Goal: Obtain resource: Download file/media

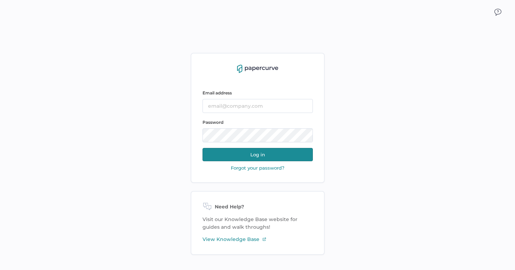
type input "lucy.chen@fresenius-kabi.com"
click at [238, 157] on button "Log in" at bounding box center [258, 154] width 110 height 13
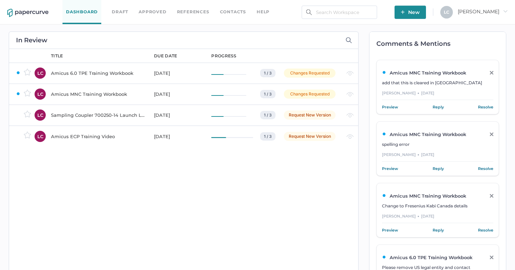
click at [86, 134] on div "Amicus ECP Training Video" at bounding box center [98, 136] width 95 height 8
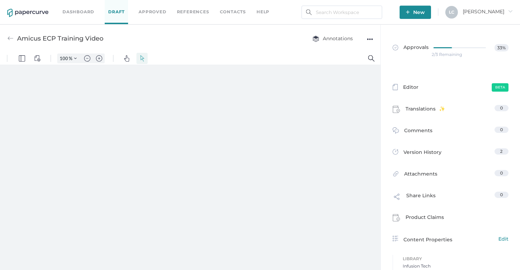
type input "110"
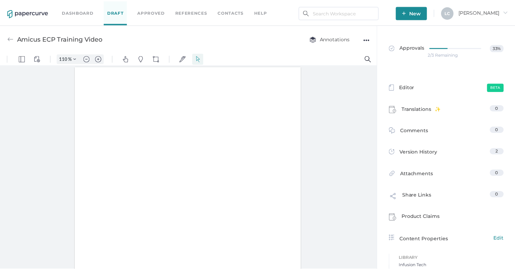
scroll to position [0, 0]
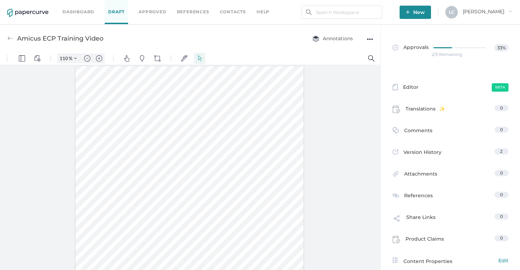
click at [371, 38] on div "●●●" at bounding box center [370, 39] width 6 height 10
click at [346, 90] on span "Upload new version" at bounding box center [342, 92] width 48 height 13
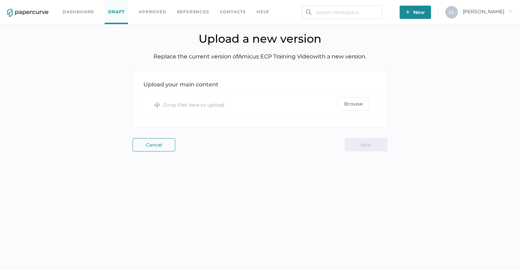
click at [370, 99] on div "cloud_up Drop files here to upload Browse" at bounding box center [260, 104] width 233 height 23
click at [360, 102] on span "Browse" at bounding box center [353, 103] width 19 height 13
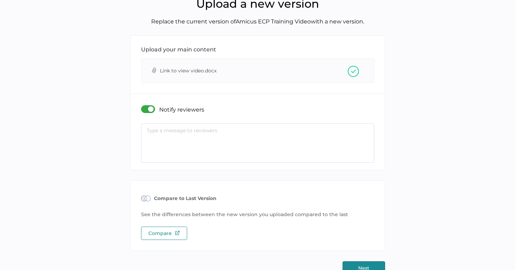
scroll to position [50, 0]
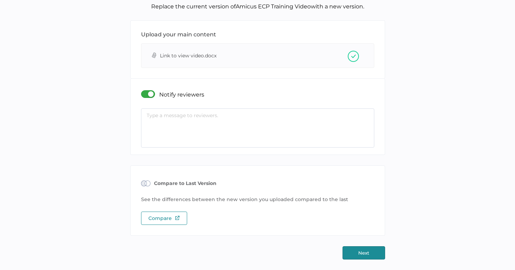
click at [359, 259] on button "Next" at bounding box center [364, 252] width 43 height 13
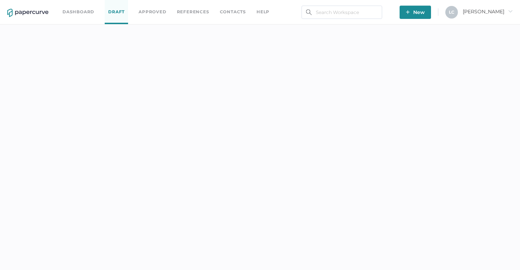
click at [356, 256] on div "Dashboard Draft Approved References Contacts help New L C Lucy arrow_right" at bounding box center [260, 135] width 520 height 270
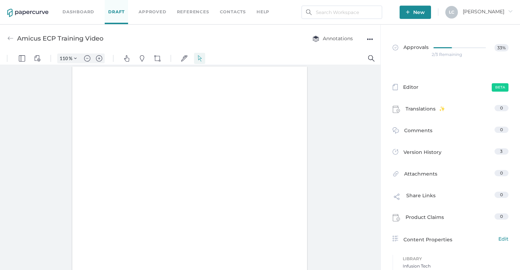
type input "110"
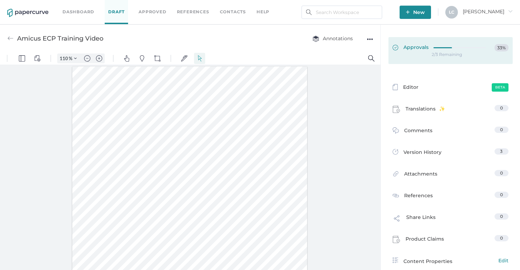
click at [423, 56] on link "Approvals 33%" at bounding box center [451, 50] width 124 height 27
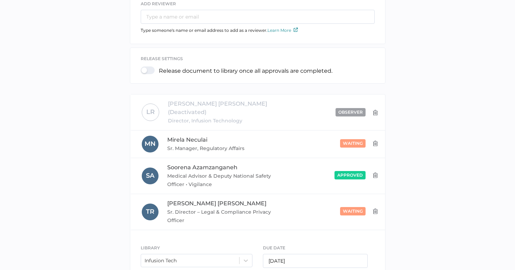
scroll to position [126, 0]
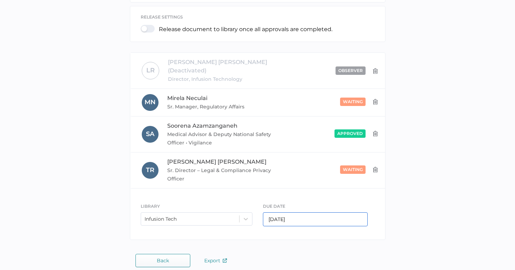
click at [326, 214] on input "03/21/2025" at bounding box center [315, 219] width 105 height 14
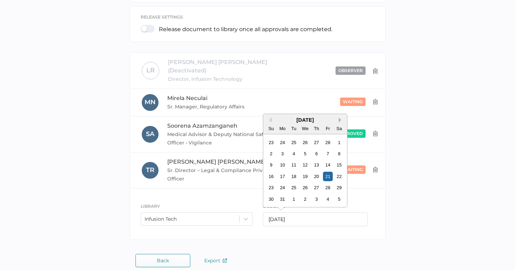
click at [340, 117] on button "Next Month" at bounding box center [341, 119] width 5 height 5
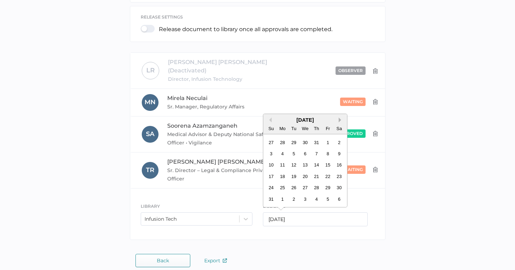
click at [340, 117] on button "Next Month" at bounding box center [341, 119] width 5 height 5
click at [272, 117] on div "November 2025" at bounding box center [305, 120] width 84 height 6
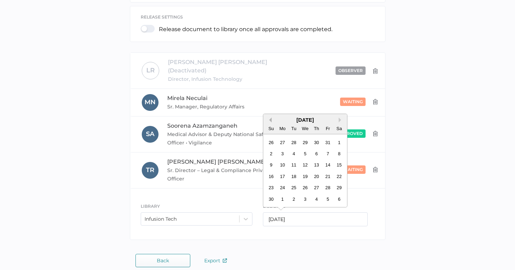
click at [270, 117] on button "Previous Month" at bounding box center [269, 119] width 5 height 5
click at [326, 160] on div "17" at bounding box center [327, 164] width 9 height 9
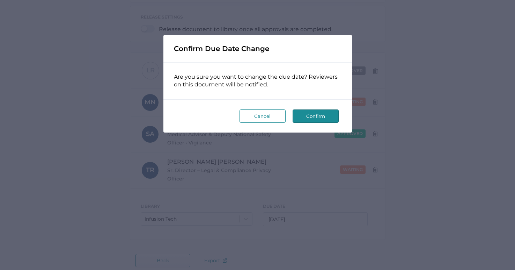
click at [314, 114] on button "Confirm" at bounding box center [316, 115] width 46 height 13
type input "10/17/2025"
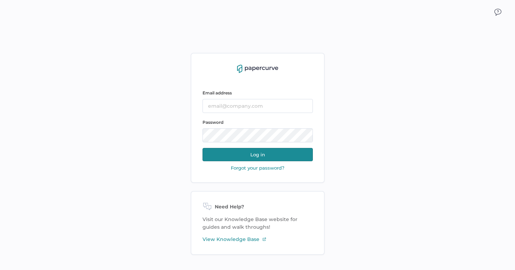
type input "[PERSON_NAME][EMAIL_ADDRESS][PERSON_NAME][DOMAIN_NAME]"
click at [214, 160] on button "Log in" at bounding box center [258, 154] width 110 height 13
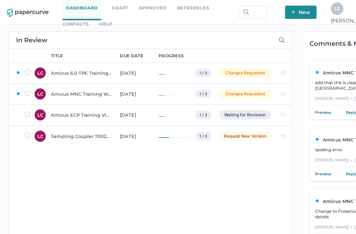
click at [159, 8] on link "Approved" at bounding box center [153, 8] width 28 height 8
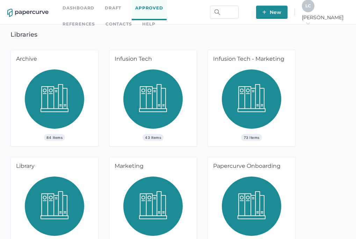
click at [152, 133] on img at bounding box center [152, 101] width 59 height 65
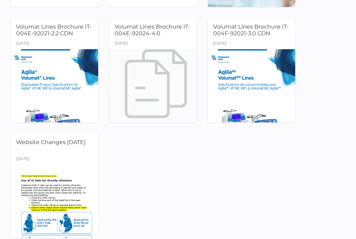
scroll to position [1584, 0]
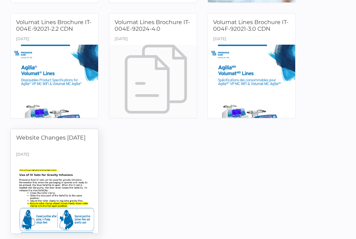
click at [51, 160] on div at bounding box center [55, 196] width 92 height 77
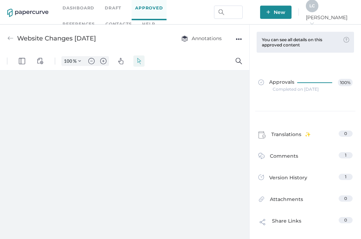
type input "110"
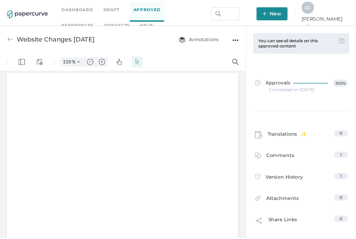
scroll to position [0, 0]
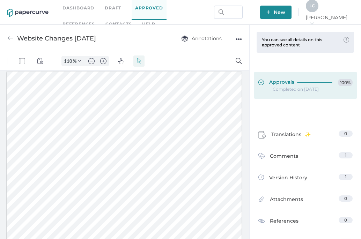
click at [282, 82] on span "Approvals" at bounding box center [276, 83] width 36 height 8
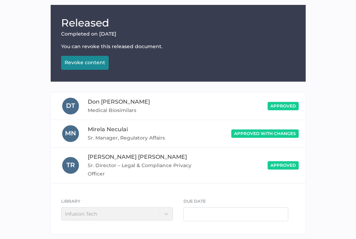
scroll to position [103, 0]
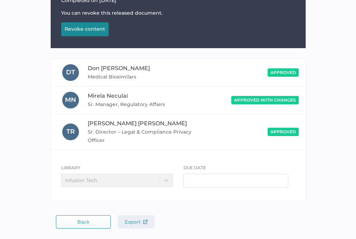
click at [143, 220] on img "button" at bounding box center [145, 222] width 4 height 4
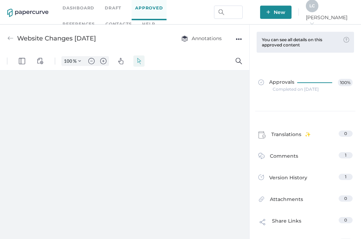
type input "110"
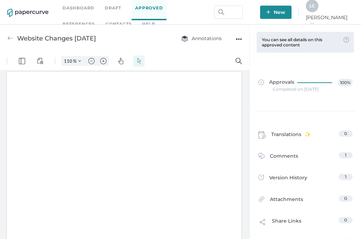
scroll to position [0, 0]
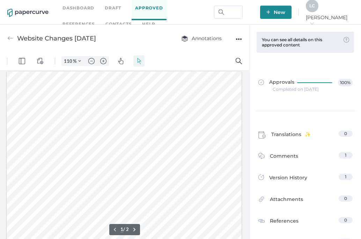
click at [240, 37] on div "●●●" at bounding box center [239, 39] width 6 height 10
click at [209, 51] on span "Download" at bounding box center [217, 52] width 36 height 13
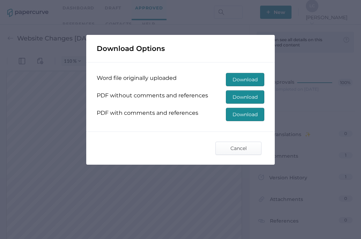
click at [234, 98] on span "Download" at bounding box center [245, 97] width 25 height 13
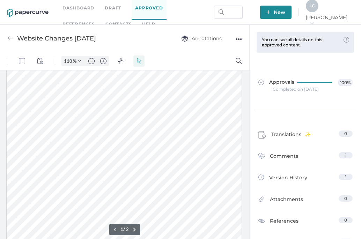
scroll to position [0, 0]
click at [12, 35] on div at bounding box center [10, 38] width 6 height 13
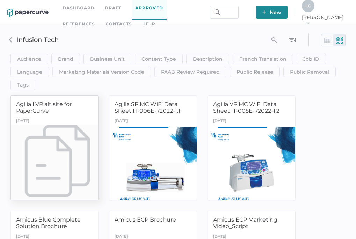
click at [71, 141] on div at bounding box center [55, 163] width 92 height 77
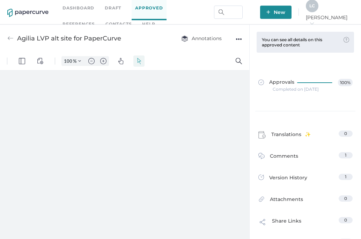
type input "110"
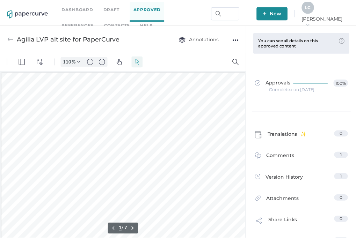
scroll to position [0, 0]
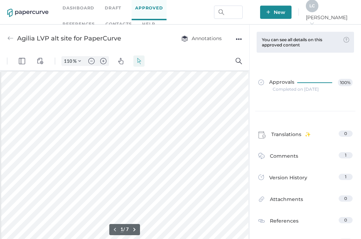
click at [238, 41] on div "●●●" at bounding box center [239, 39] width 6 height 10
click at [219, 51] on span "Download" at bounding box center [217, 52] width 36 height 13
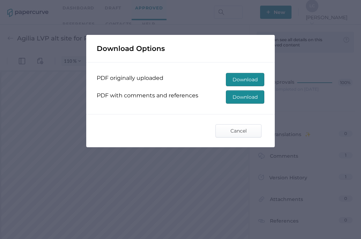
click at [241, 75] on span "Download" at bounding box center [245, 79] width 25 height 13
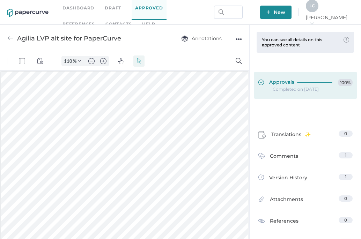
click at [274, 85] on span "Approvals" at bounding box center [276, 83] width 36 height 8
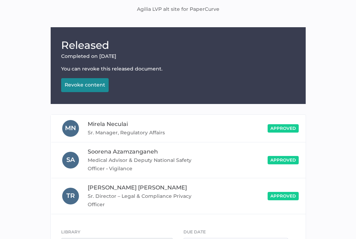
scroll to position [112, 0]
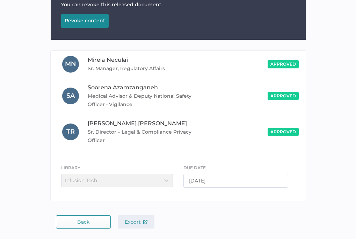
click at [138, 222] on span "Export" at bounding box center [136, 222] width 23 height 6
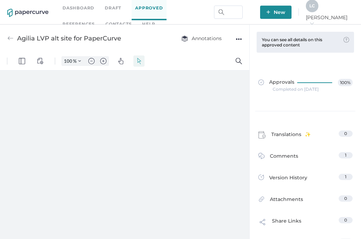
type input "110"
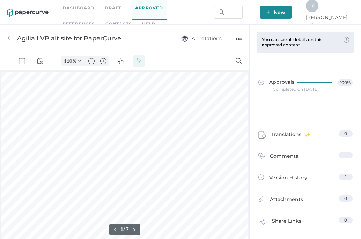
click at [141, 11] on link "Approved" at bounding box center [149, 8] width 35 height 24
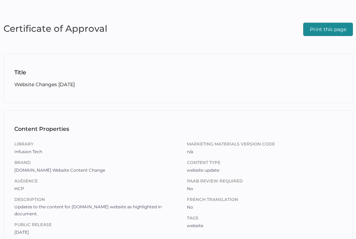
click at [323, 32] on span "Print this page" at bounding box center [328, 29] width 36 height 13
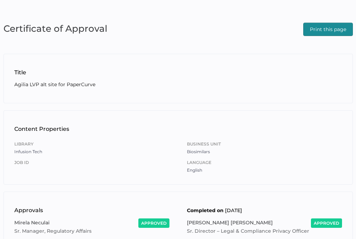
click at [321, 28] on span "Print this page" at bounding box center [328, 29] width 36 height 13
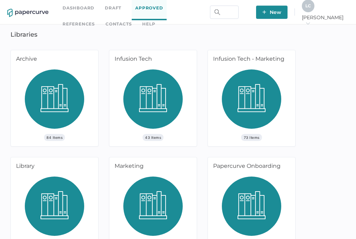
click at [143, 139] on span "43 Items" at bounding box center [152, 137] width 21 height 7
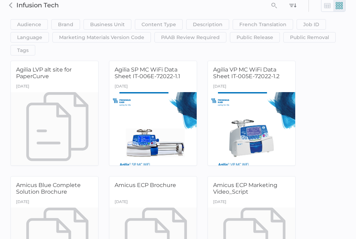
scroll to position [35, 0]
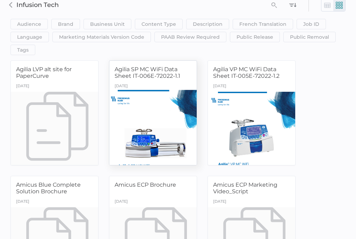
click at [136, 145] on div at bounding box center [153, 128] width 92 height 77
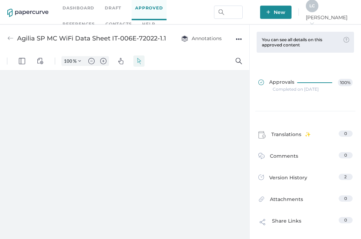
type input "110"
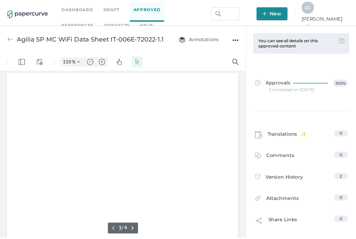
scroll to position [1, 0]
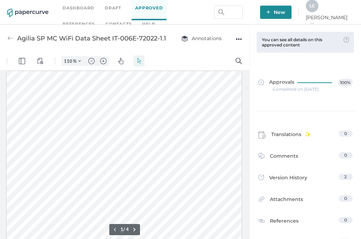
click at [243, 36] on div "Agilia SP MC WiFi Data Sheet IT-006E-72022-1.1 Annotations ●●●" at bounding box center [124, 38] width 249 height 28
click at [235, 38] on div "Annotations ●●●" at bounding box center [204, 38] width 75 height 13
click at [237, 40] on div "●●●" at bounding box center [239, 39] width 6 height 10
click at [214, 53] on span "Download" at bounding box center [217, 52] width 36 height 13
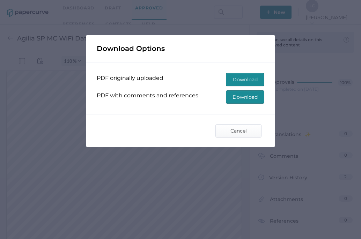
click at [236, 81] on span "Download" at bounding box center [245, 79] width 25 height 13
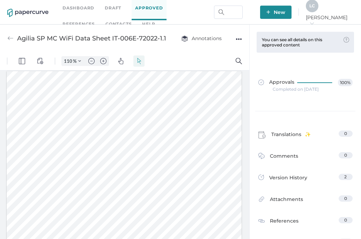
click at [282, 89] on div "Completed on [DATE]" at bounding box center [296, 89] width 46 height 0
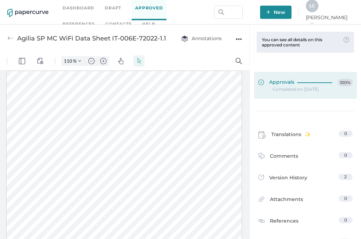
click at [288, 79] on span "Approvals" at bounding box center [276, 83] width 36 height 8
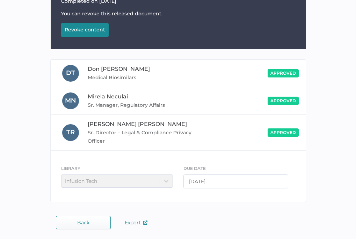
scroll to position [103, 0]
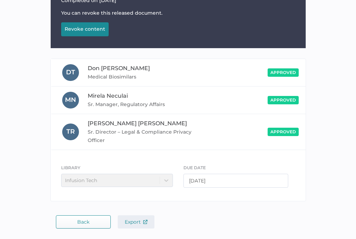
click at [134, 218] on button "Export" at bounding box center [136, 221] width 37 height 13
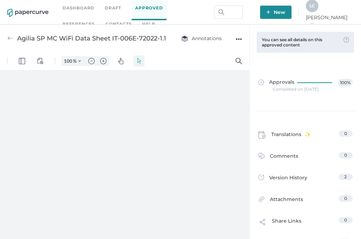
type input "110"
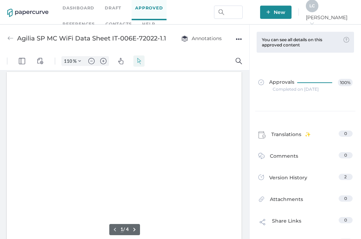
scroll to position [1, 0]
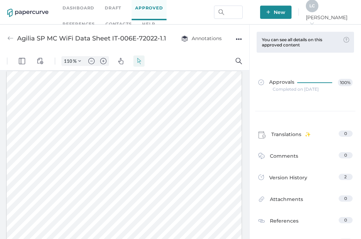
click at [144, 11] on link "Approved" at bounding box center [149, 8] width 35 height 24
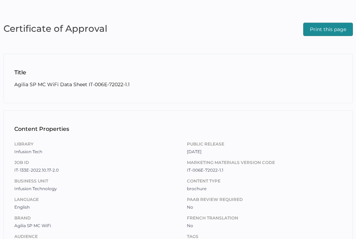
click at [340, 30] on span "Print this page" at bounding box center [328, 29] width 36 height 13
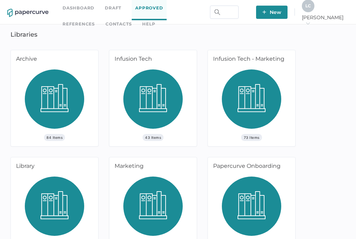
click at [139, 115] on img at bounding box center [152, 101] width 59 height 65
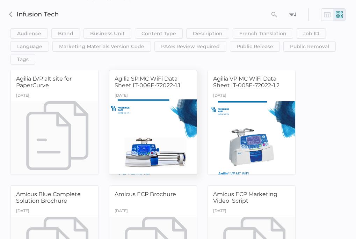
scroll to position [105, 0]
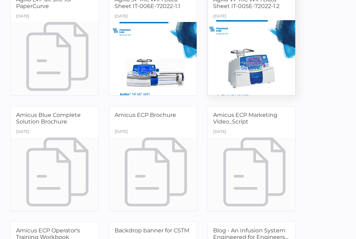
click at [267, 46] on div at bounding box center [252, 58] width 92 height 77
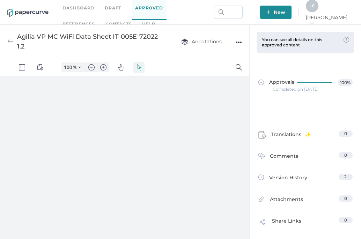
type input "110"
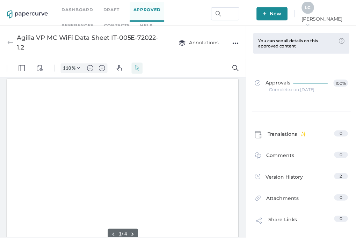
scroll to position [1, 0]
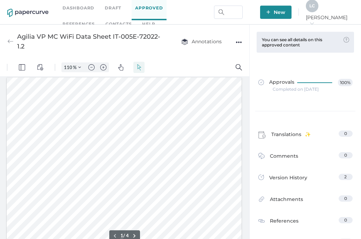
click at [237, 43] on div "●●●" at bounding box center [239, 42] width 6 height 10
click at [206, 54] on span "Download" at bounding box center [217, 55] width 36 height 13
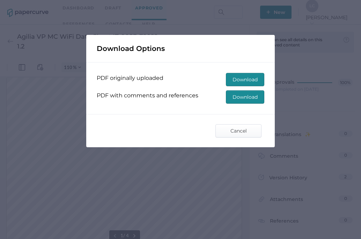
click at [237, 79] on span "Download" at bounding box center [245, 79] width 25 height 13
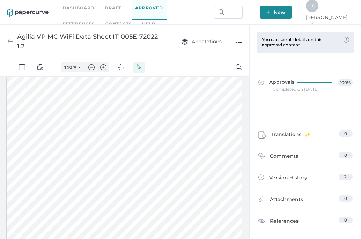
click at [276, 89] on div "Completed on Jan 12, 2023" at bounding box center [296, 89] width 46 height 0
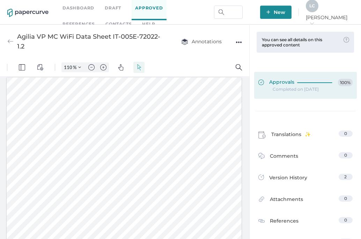
click at [279, 85] on span "Approvals" at bounding box center [276, 83] width 36 height 8
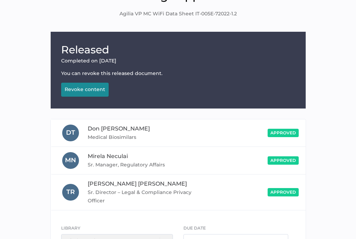
scroll to position [103, 0]
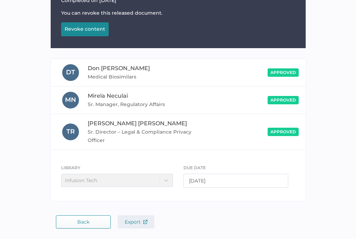
click at [139, 222] on span "Export" at bounding box center [136, 222] width 23 height 6
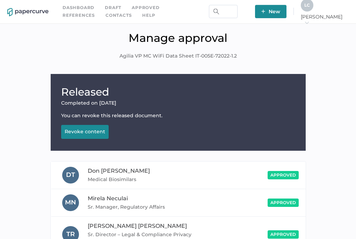
scroll to position [0, 0]
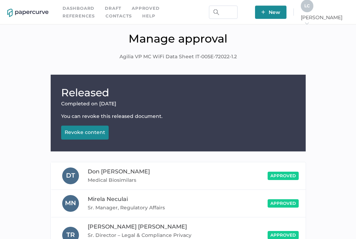
click at [144, 9] on link "Approved" at bounding box center [146, 9] width 28 height 8
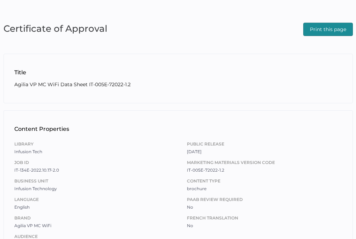
click at [337, 25] on span "Print this page" at bounding box center [328, 29] width 36 height 13
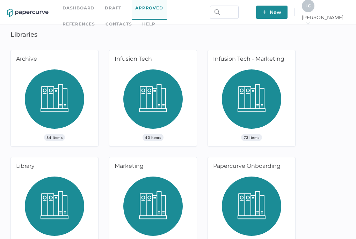
click at [119, 130] on div "43 Items" at bounding box center [152, 107] width 87 height 77
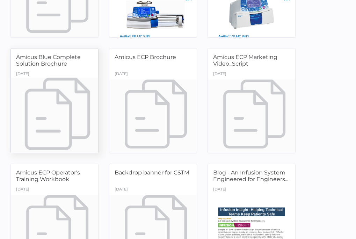
scroll to position [175, 0]
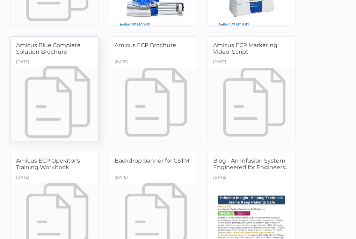
click at [65, 113] on div at bounding box center [55, 104] width 92 height 77
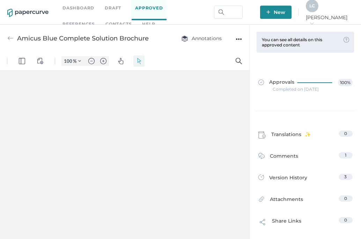
type input "110"
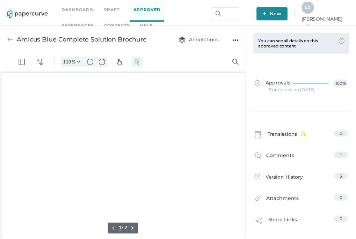
scroll to position [1, 1]
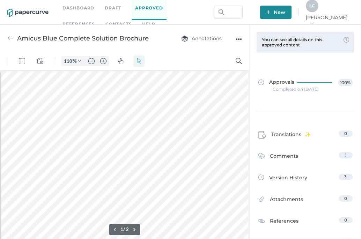
click at [237, 40] on div "●●●" at bounding box center [239, 39] width 6 height 10
click at [207, 53] on span "Download" at bounding box center [217, 52] width 36 height 13
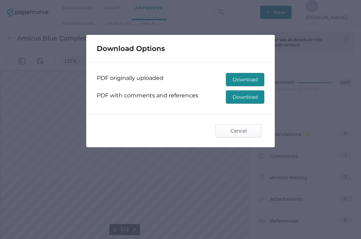
click at [233, 80] on span "Download" at bounding box center [245, 79] width 25 height 13
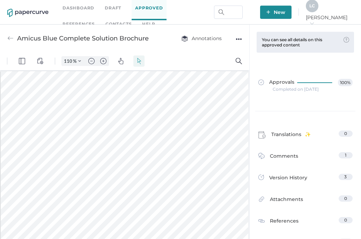
click at [346, 66] on div "Approvals 100% Completed on [DATE]" at bounding box center [305, 85] width 105 height 51
click at [290, 89] on div "Completed on [DATE]" at bounding box center [296, 89] width 46 height 0
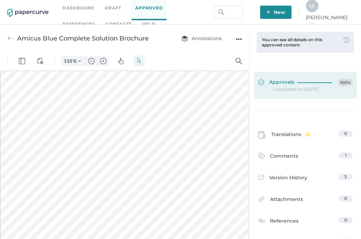
click at [278, 83] on span "Approvals" at bounding box center [276, 83] width 36 height 8
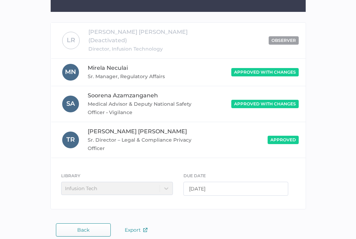
scroll to position [140, 0]
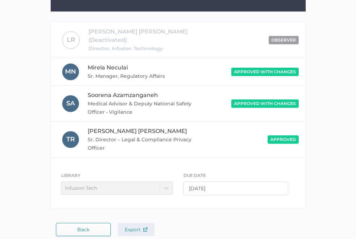
click at [132, 227] on span "Export" at bounding box center [136, 230] width 23 height 6
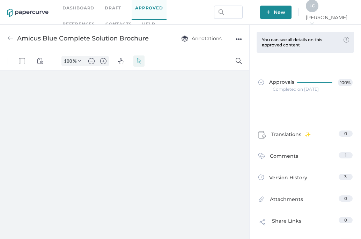
type input "110"
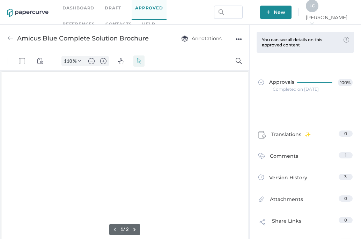
scroll to position [1, 1]
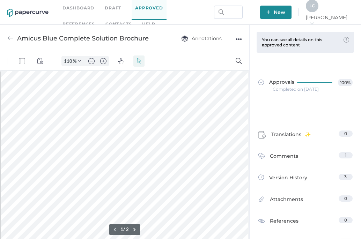
click at [145, 12] on link "Approved" at bounding box center [149, 8] width 35 height 24
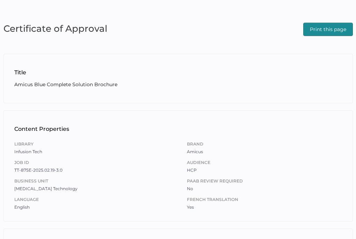
click at [303, 31] on div "Certificate of Approval Print this page" at bounding box center [177, 28] width 349 height 15
click at [310, 31] on span "Print this page" at bounding box center [328, 29] width 36 height 13
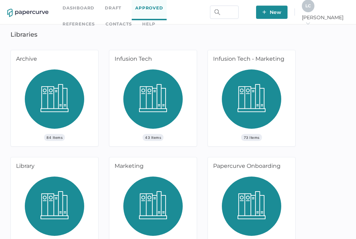
click at [169, 120] on img at bounding box center [152, 101] width 59 height 65
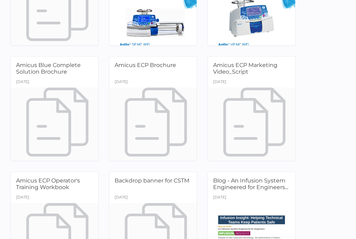
scroll to position [175, 0]
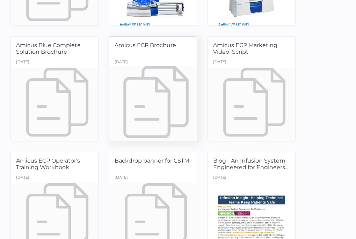
click at [168, 117] on div at bounding box center [153, 104] width 92 height 77
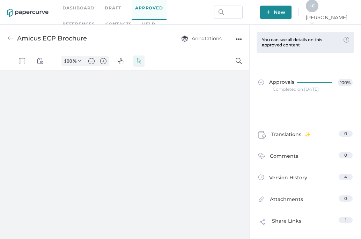
click at [236, 37] on div "●●●" at bounding box center [239, 39] width 6 height 10
type input "110"
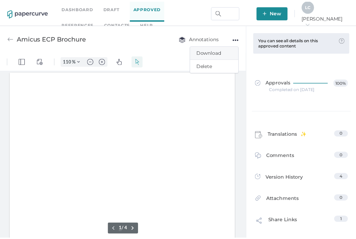
scroll to position [1, 0]
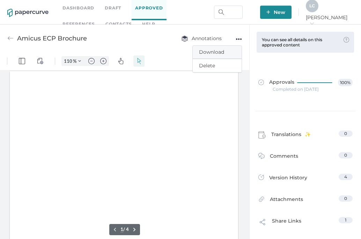
click at [218, 49] on span "Download" at bounding box center [217, 52] width 36 height 13
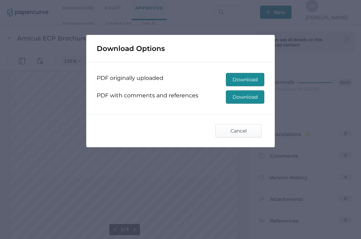
click at [247, 78] on span "Download" at bounding box center [245, 79] width 25 height 13
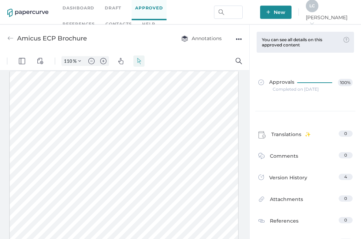
click at [345, 64] on div "Approvals 100% Completed on Mar 7, 2025" at bounding box center [305, 85] width 105 height 51
click at [295, 89] on div "Completed on Mar 7, 2025" at bounding box center [296, 89] width 46 height 0
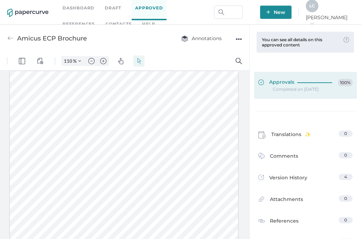
click at [289, 83] on span "Approvals" at bounding box center [276, 83] width 36 height 8
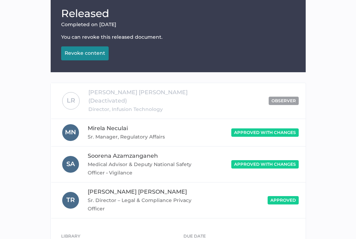
scroll to position [140, 0]
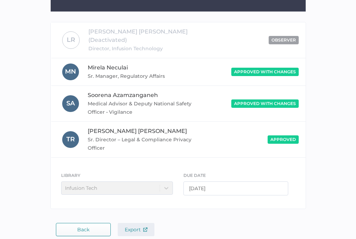
click at [134, 227] on span "Export" at bounding box center [136, 230] width 23 height 6
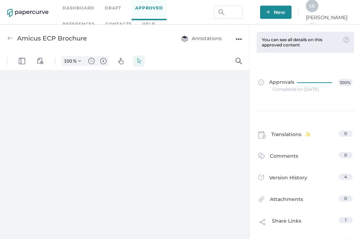
click at [7, 36] on img at bounding box center [10, 38] width 6 height 6
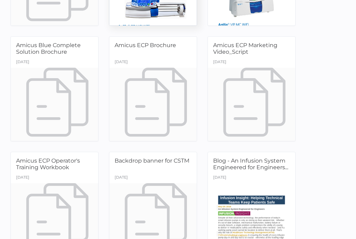
scroll to position [209, 0]
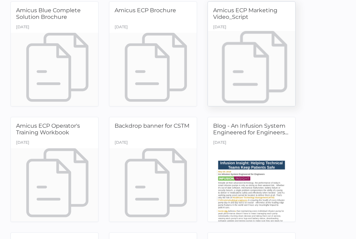
click at [226, 27] on div "March 12th" at bounding box center [219, 28] width 13 height 10
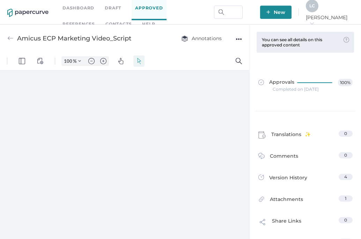
click at [234, 39] on div "Annotations ●●●" at bounding box center [204, 38] width 75 height 13
click at [240, 38] on div "●●●" at bounding box center [239, 39] width 6 height 10
type input "110"
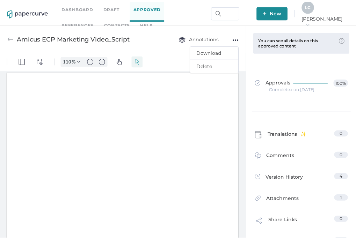
scroll to position [0, 0]
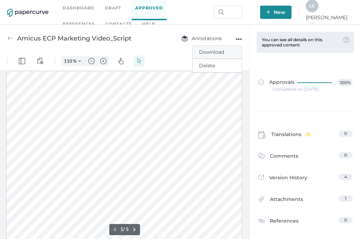
click at [226, 47] on span "Download" at bounding box center [217, 52] width 36 height 13
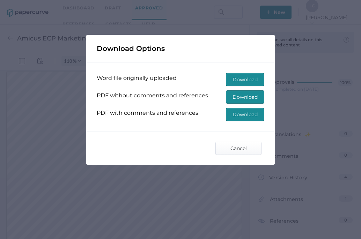
click at [235, 98] on span "Download" at bounding box center [245, 97] width 25 height 13
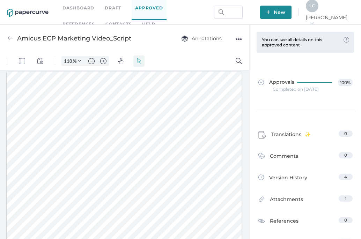
click at [343, 102] on div "Approvals 100% Completed on Mar 7, 2025" at bounding box center [305, 85] width 105 height 51
click at [286, 89] on div "Completed on Mar 7, 2025" at bounding box center [296, 89] width 46 height 0
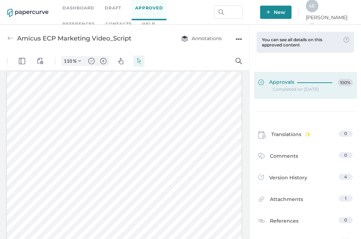
click at [282, 82] on span "Approvals" at bounding box center [276, 83] width 36 height 8
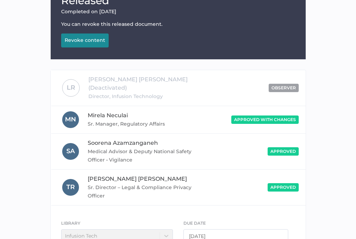
scroll to position [140, 0]
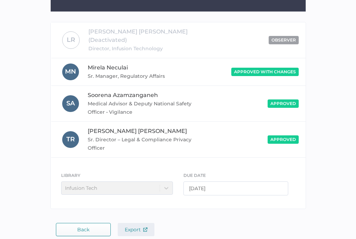
click at [141, 227] on span "Export" at bounding box center [136, 230] width 23 height 6
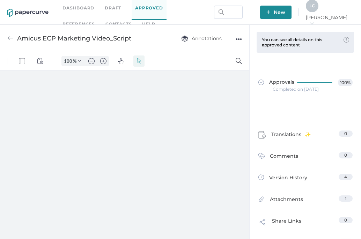
click at [10, 39] on img at bounding box center [10, 38] width 6 height 6
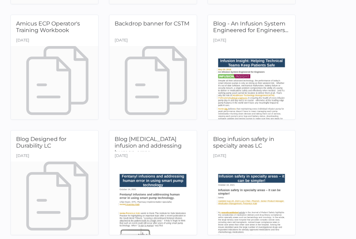
scroll to position [314, 0]
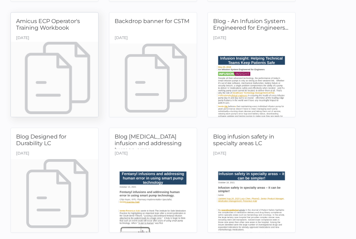
click at [46, 48] on div at bounding box center [55, 80] width 92 height 77
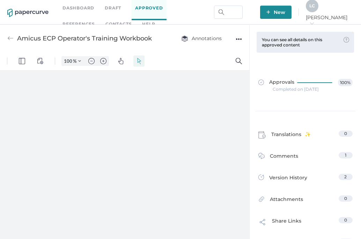
click at [238, 41] on div "●●●" at bounding box center [239, 39] width 6 height 10
type input "110"
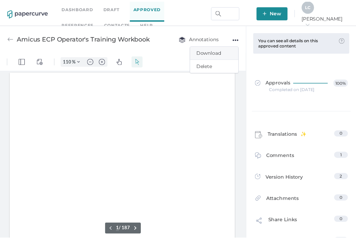
scroll to position [1, 0]
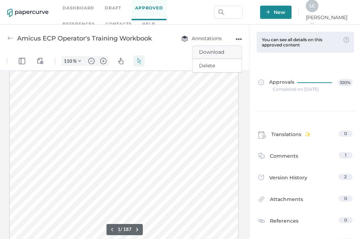
click at [212, 50] on span "Download" at bounding box center [217, 52] width 36 height 13
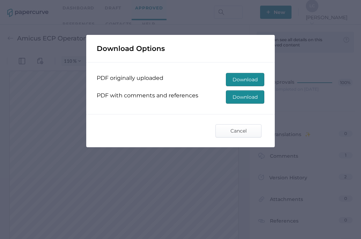
click at [237, 83] on span "Download" at bounding box center [245, 79] width 25 height 13
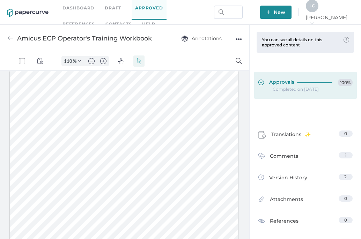
click at [275, 85] on span "Approvals" at bounding box center [276, 83] width 36 height 8
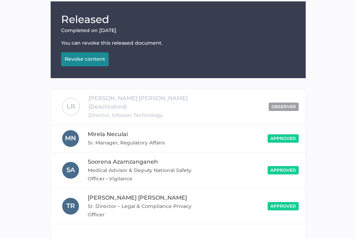
scroll to position [140, 0]
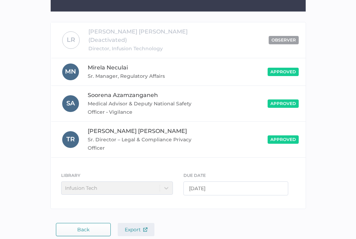
click at [139, 227] on span "Export" at bounding box center [136, 230] width 23 height 6
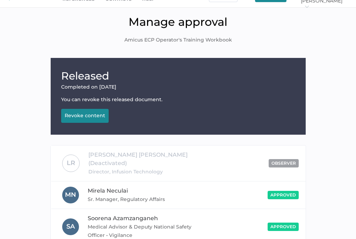
scroll to position [0, 0]
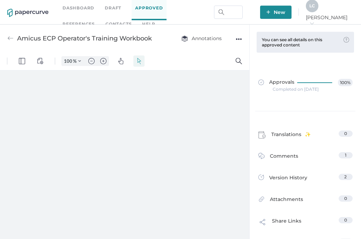
click at [9, 38] on img at bounding box center [10, 38] width 6 height 6
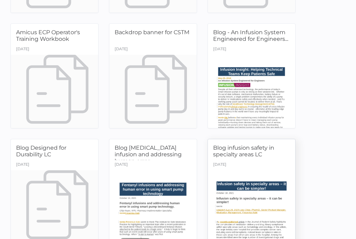
scroll to position [314, 0]
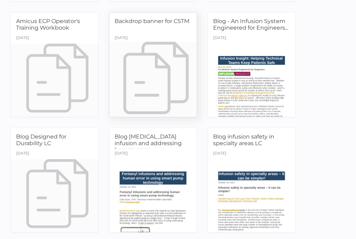
click at [160, 53] on div at bounding box center [153, 80] width 92 height 77
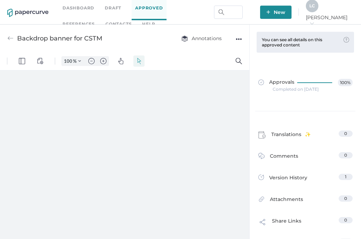
click at [240, 37] on div "●●●" at bounding box center [239, 39] width 6 height 10
type input "110"
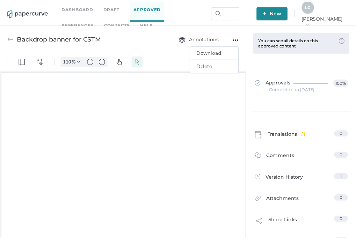
scroll to position [1, 0]
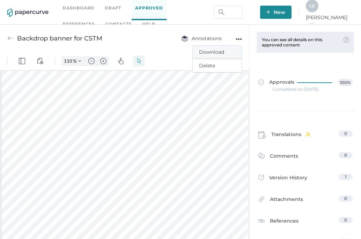
click at [219, 49] on span "Download" at bounding box center [217, 52] width 36 height 13
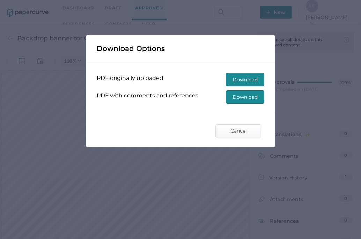
click at [243, 100] on span "Download" at bounding box center [245, 97] width 25 height 13
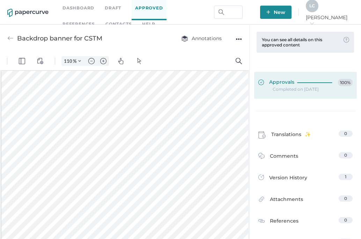
click at [304, 85] on div at bounding box center [316, 83] width 38 height 8
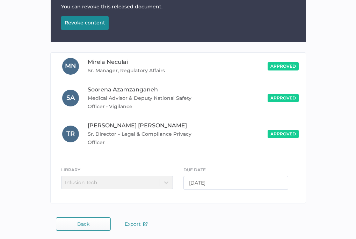
scroll to position [112, 0]
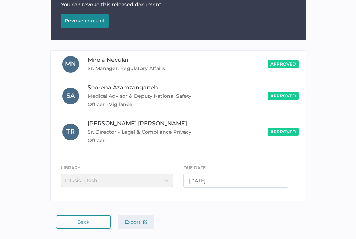
click at [138, 219] on span "Export" at bounding box center [136, 222] width 23 height 6
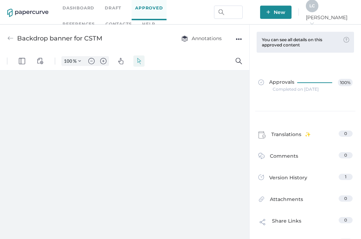
click at [12, 37] on img at bounding box center [10, 38] width 6 height 6
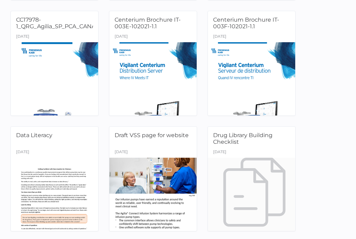
scroll to position [559, 0]
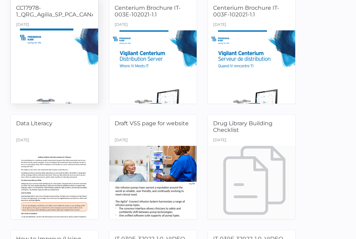
click at [64, 49] on div at bounding box center [55, 66] width 92 height 77
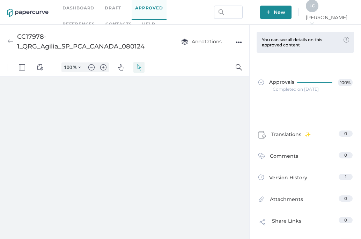
click at [233, 43] on div "Annotations ●●●" at bounding box center [204, 42] width 75 height 20
type input "110"
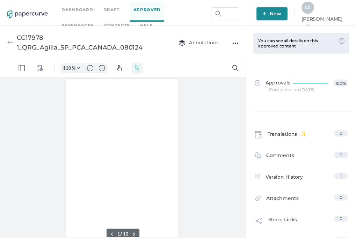
scroll to position [0, 0]
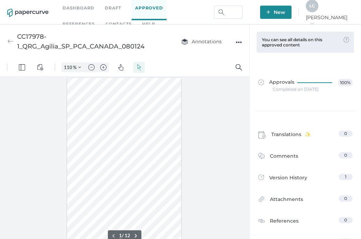
click at [239, 42] on div "●●●" at bounding box center [239, 42] width 6 height 10
click at [217, 57] on span "Download" at bounding box center [217, 55] width 36 height 13
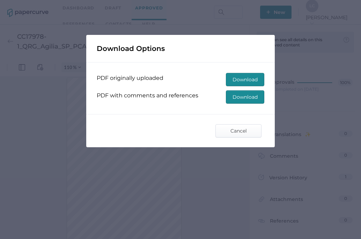
click at [240, 82] on span "Download" at bounding box center [245, 79] width 25 height 13
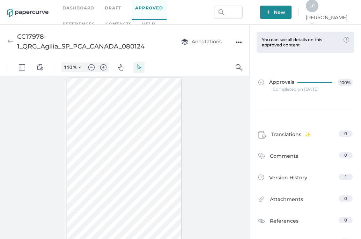
click at [345, 62] on div "Approvals 100% Completed on Feb 29, 2024" at bounding box center [305, 85] width 105 height 51
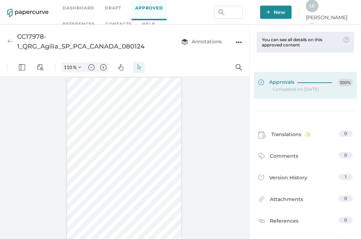
click at [319, 80] on div at bounding box center [316, 81] width 38 height 5
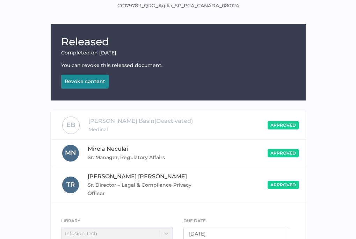
scroll to position [104, 0]
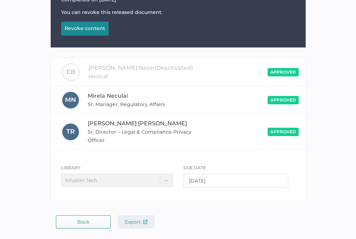
click at [137, 223] on span "Export" at bounding box center [136, 222] width 23 height 6
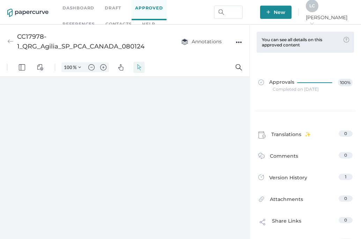
type input "110"
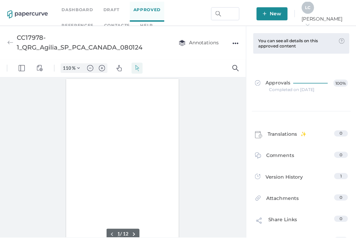
scroll to position [0, 0]
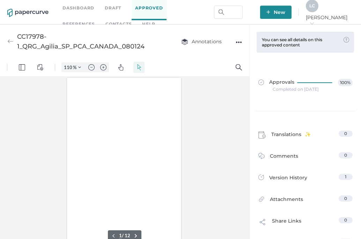
click at [7, 39] on img at bounding box center [10, 41] width 6 height 6
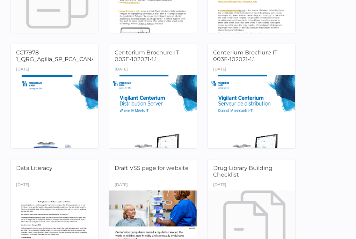
scroll to position [524, 0]
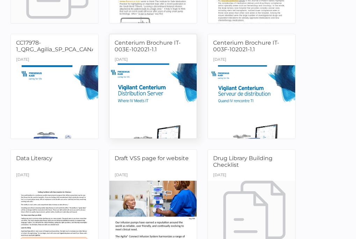
click at [151, 94] on div at bounding box center [153, 101] width 92 height 77
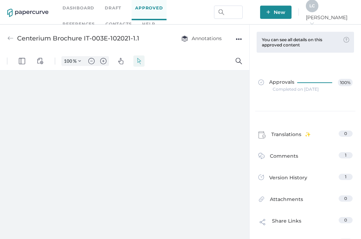
click at [240, 41] on div "●●●" at bounding box center [239, 39] width 6 height 10
type input "110"
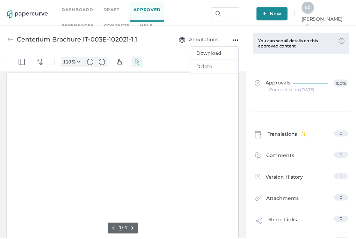
scroll to position [1, 0]
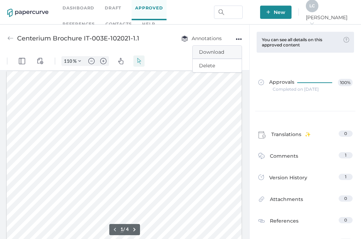
click at [215, 52] on span "Download" at bounding box center [217, 52] width 36 height 13
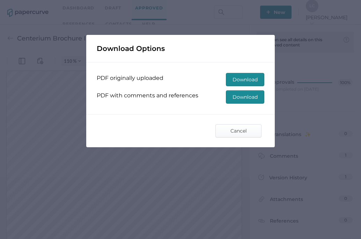
click at [247, 76] on span "Download" at bounding box center [245, 79] width 25 height 13
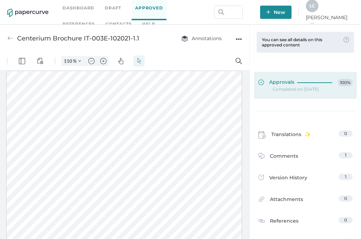
click at [308, 82] on div at bounding box center [316, 81] width 38 height 5
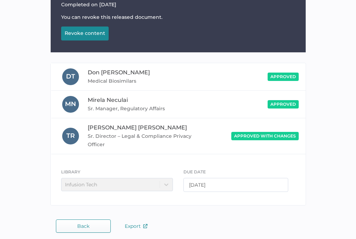
scroll to position [103, 0]
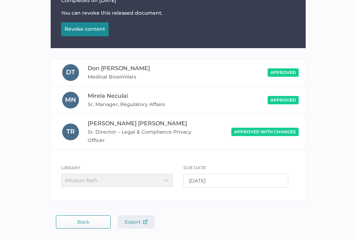
click at [130, 226] on button "Export" at bounding box center [136, 221] width 37 height 13
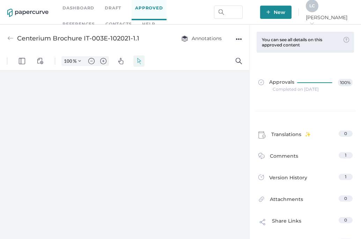
click at [9, 40] on img at bounding box center [10, 38] width 6 height 6
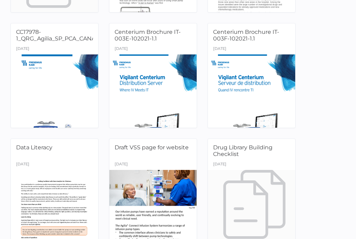
scroll to position [524, 0]
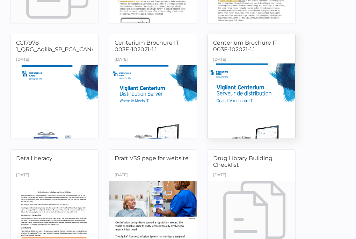
click at [255, 60] on div "August 9th" at bounding box center [251, 60] width 87 height 10
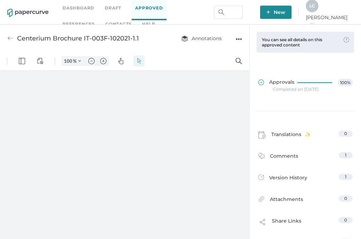
type input "110"
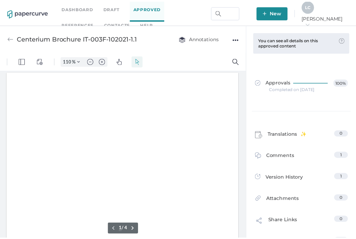
scroll to position [1, 0]
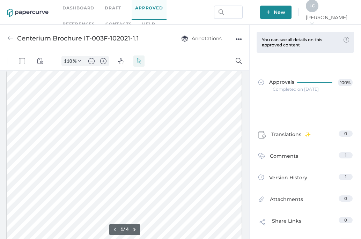
click at [242, 40] on div "Centerium Brochure IT-003F-102021-1.1 Annotations ●●●" at bounding box center [124, 38] width 249 height 28
click at [240, 39] on div "●●●" at bounding box center [239, 39] width 6 height 10
click at [221, 49] on span "Download" at bounding box center [217, 52] width 36 height 13
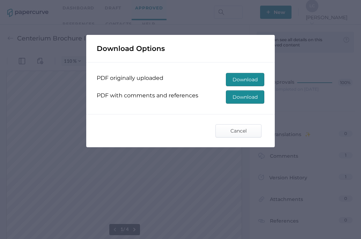
click at [233, 79] on span "Download" at bounding box center [245, 79] width 25 height 13
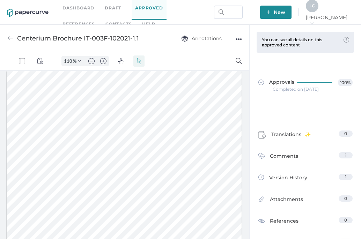
click at [346, 62] on div "Approvals 100% Completed on Apr 19, 2022" at bounding box center [305, 85] width 105 height 51
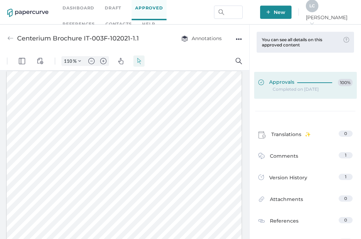
click at [309, 85] on div at bounding box center [316, 83] width 38 height 8
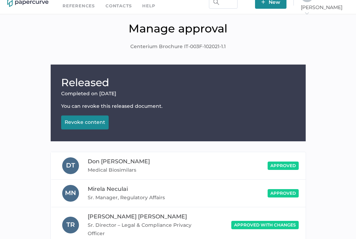
scroll to position [103, 0]
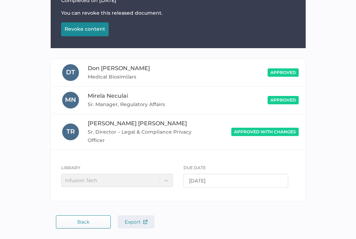
click at [137, 224] on span "Export" at bounding box center [136, 222] width 23 height 6
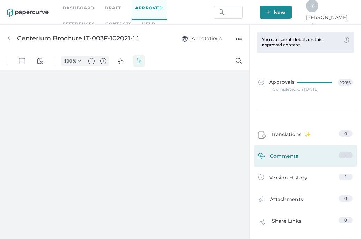
type input "110"
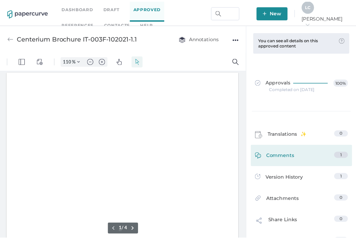
scroll to position [1, 0]
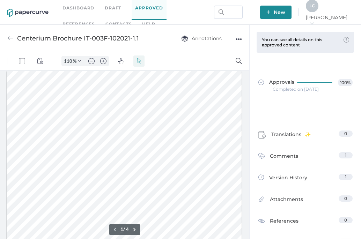
click at [13, 39] on img at bounding box center [10, 38] width 6 height 6
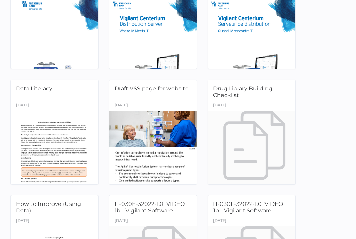
scroll to position [628, 0]
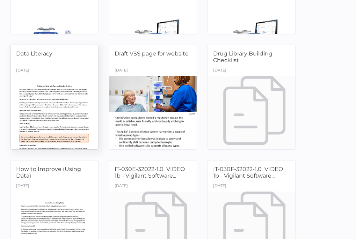
click at [68, 108] on div at bounding box center [55, 112] width 92 height 77
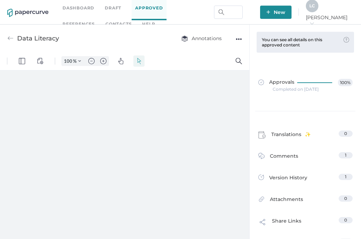
type input "110"
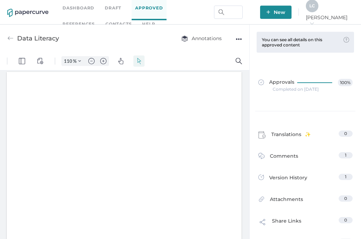
click at [242, 37] on div "●●●" at bounding box center [239, 39] width 6 height 10
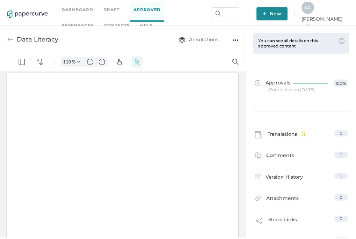
scroll to position [0, 0]
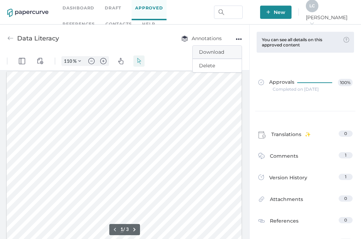
click at [221, 52] on span "Download" at bounding box center [217, 52] width 36 height 13
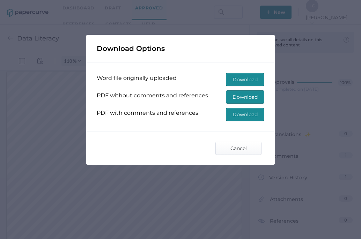
click at [244, 98] on span "Download" at bounding box center [245, 97] width 25 height 13
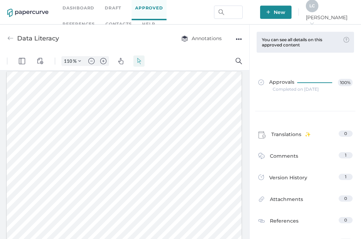
click at [301, 89] on div "Completed on May 9, 2022" at bounding box center [296, 89] width 46 height 0
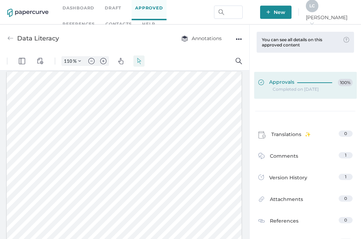
click at [293, 84] on div "Approvals 100%" at bounding box center [305, 83] width 94 height 8
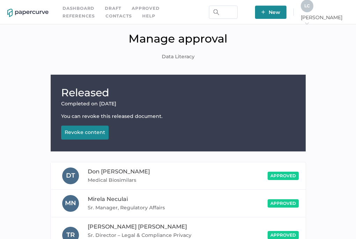
scroll to position [103, 0]
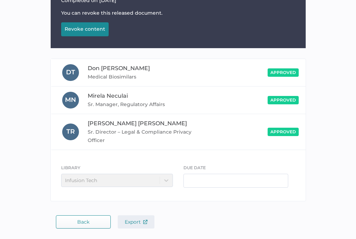
click at [135, 224] on span "Export" at bounding box center [136, 222] width 23 height 6
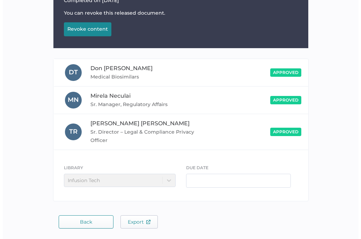
scroll to position [0, 0]
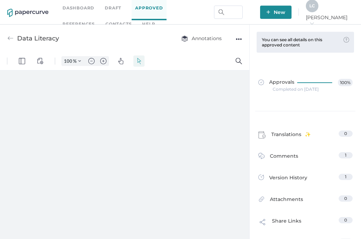
click at [9, 41] on img at bounding box center [10, 38] width 6 height 6
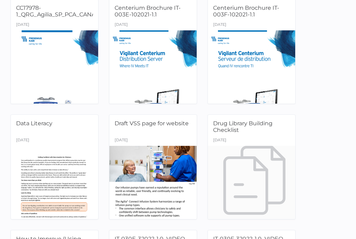
scroll to position [594, 0]
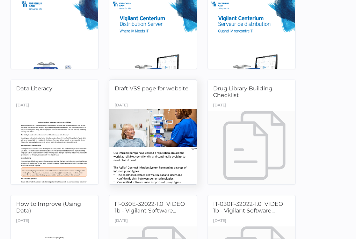
click at [138, 121] on div at bounding box center [153, 147] width 92 height 77
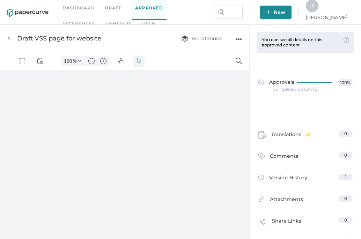
click at [239, 39] on div "●●●" at bounding box center [239, 39] width 6 height 10
type input "110"
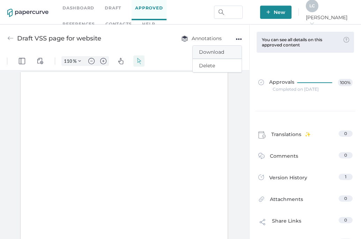
click at [221, 51] on span "Download" at bounding box center [217, 52] width 36 height 13
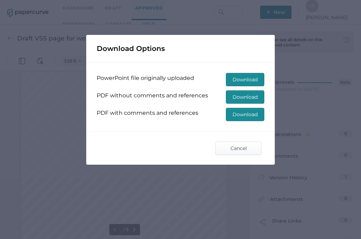
type input "1"
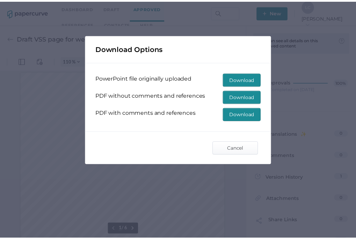
scroll to position [0, 0]
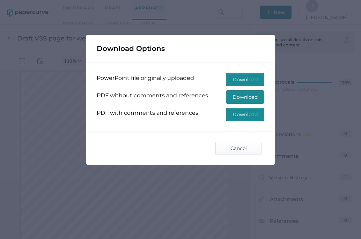
click at [238, 97] on span "Download" at bounding box center [245, 97] width 25 height 13
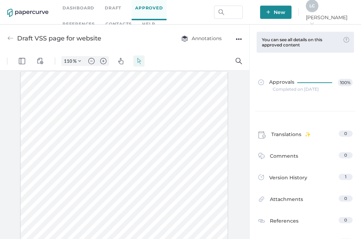
click at [351, 60] on div "Approvals 100% Completed on Dec 16, 2022" at bounding box center [305, 85] width 105 height 51
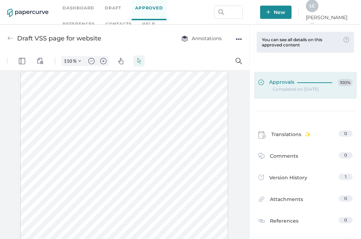
click at [297, 83] on div at bounding box center [316, 81] width 38 height 5
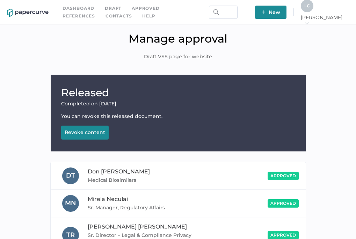
scroll to position [103, 0]
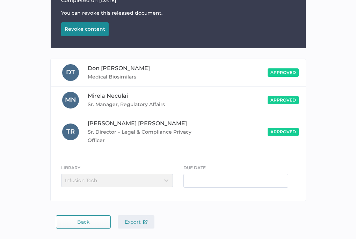
click at [130, 227] on button "Export" at bounding box center [136, 221] width 37 height 13
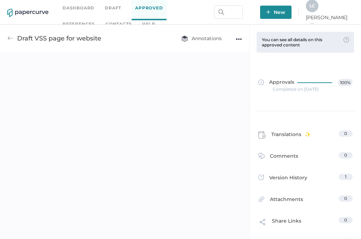
click at [12, 39] on img at bounding box center [10, 38] width 6 height 6
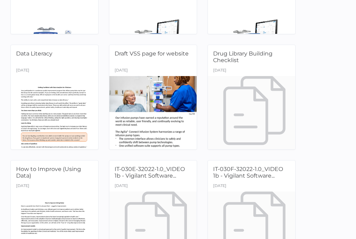
scroll to position [663, 0]
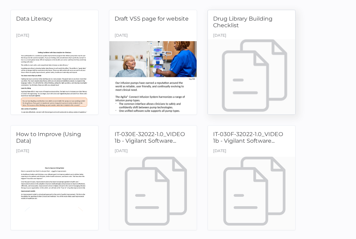
click at [226, 32] on div "November 14th" at bounding box center [219, 36] width 13 height 10
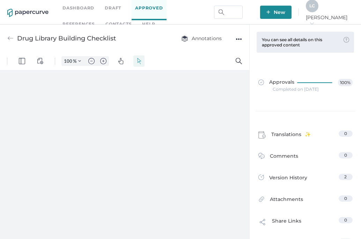
type input "110"
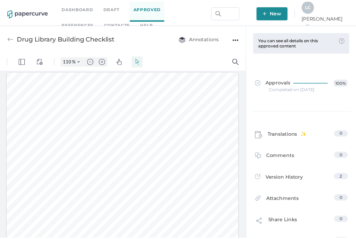
scroll to position [0, 0]
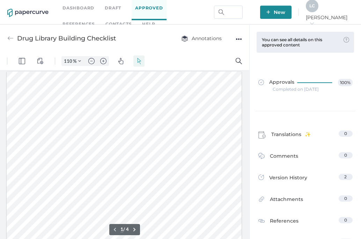
click at [237, 38] on div "●●●" at bounding box center [239, 39] width 6 height 10
click at [215, 53] on span "Download" at bounding box center [217, 52] width 36 height 13
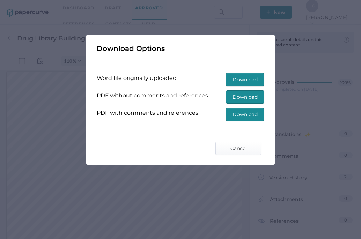
click at [234, 100] on span "Download" at bounding box center [245, 97] width 25 height 13
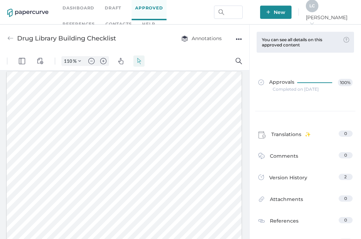
click at [348, 62] on div "Approvals 100% Completed on Nov 7, 2024" at bounding box center [305, 85] width 105 height 51
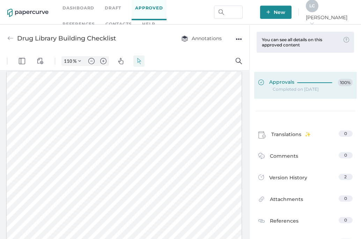
click at [314, 81] on div at bounding box center [316, 81] width 38 height 5
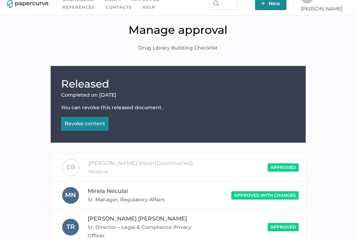
scroll to position [104, 0]
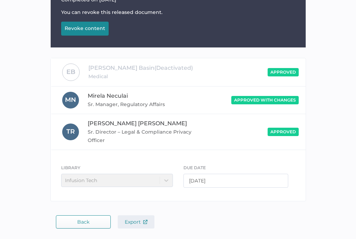
click at [148, 224] on button "Export" at bounding box center [136, 221] width 37 height 13
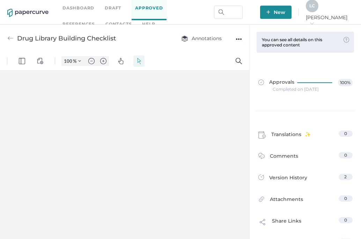
click at [8, 38] on img at bounding box center [10, 38] width 6 height 6
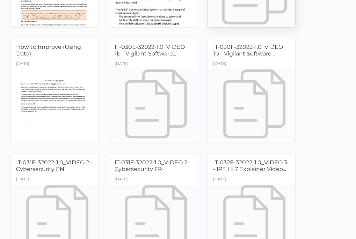
scroll to position [768, 0]
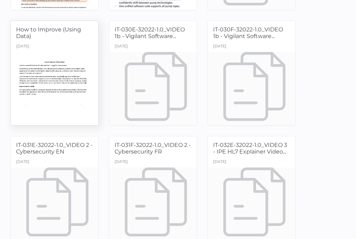
click at [54, 44] on div "January 29th" at bounding box center [54, 47] width 87 height 10
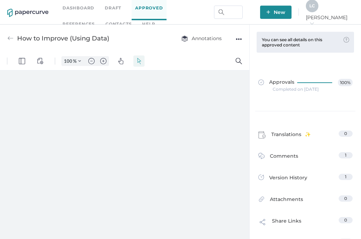
click at [241, 37] on div "●●●" at bounding box center [239, 39] width 6 height 10
type input "110"
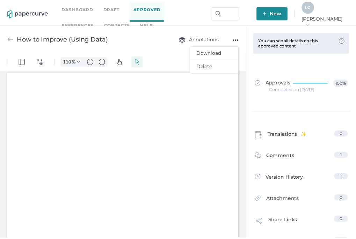
scroll to position [0, 0]
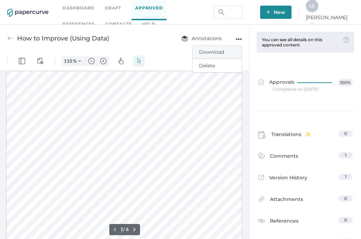
click at [218, 51] on span "Download" at bounding box center [217, 52] width 36 height 13
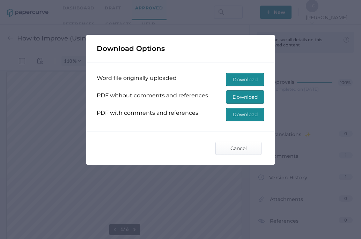
click at [240, 98] on span "Download" at bounding box center [245, 97] width 25 height 13
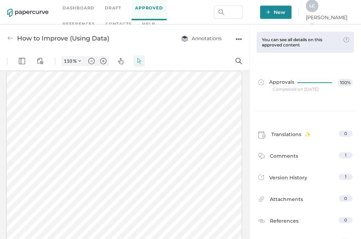
click at [346, 68] on div "Approvals 100% Completed on May 9, 2022" at bounding box center [305, 85] width 105 height 51
click at [293, 89] on div "Completed on May 9, 2022" at bounding box center [296, 89] width 46 height 0
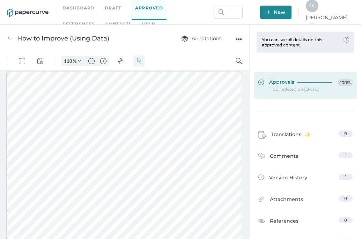
click at [289, 85] on span "Approvals" at bounding box center [276, 83] width 36 height 8
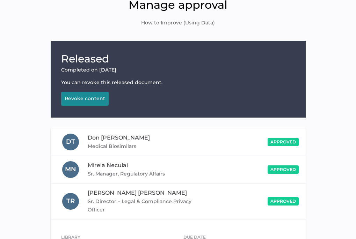
scroll to position [103, 0]
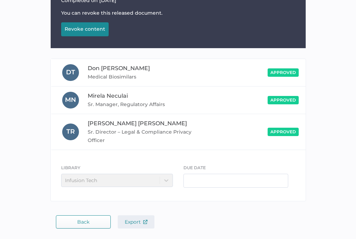
click at [125, 224] on span "Export" at bounding box center [136, 222] width 23 height 6
click at [62, 225] on button "Back" at bounding box center [83, 221] width 55 height 13
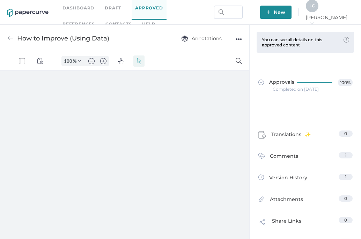
type input "110"
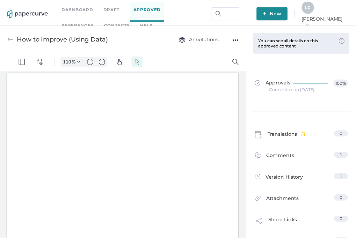
scroll to position [0, 0]
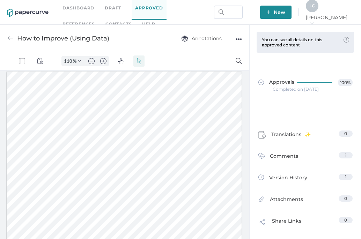
click at [11, 36] on img at bounding box center [10, 38] width 6 height 6
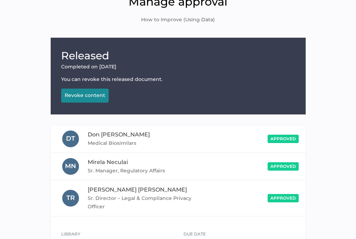
scroll to position [103, 0]
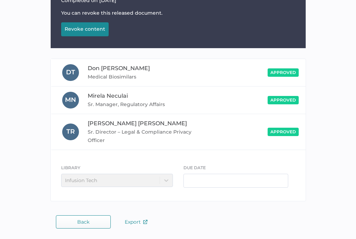
click at [65, 227] on button "Back" at bounding box center [83, 221] width 55 height 13
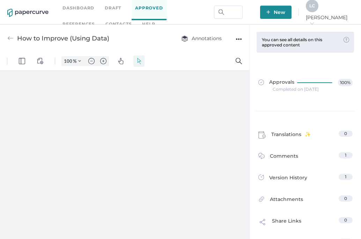
type input "110"
click at [11, 38] on img at bounding box center [10, 38] width 6 height 6
click at [12, 37] on img at bounding box center [10, 38] width 6 height 6
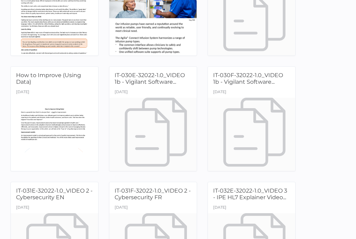
scroll to position [733, 0]
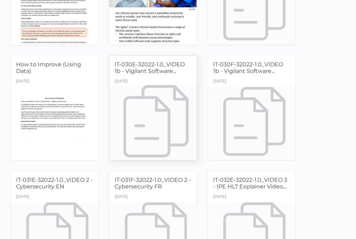
click at [154, 93] on div at bounding box center [153, 123] width 92 height 77
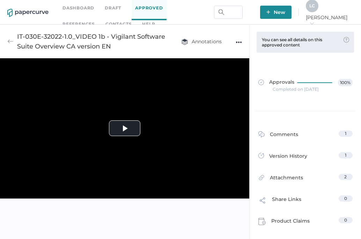
click at [241, 42] on div "●●●" at bounding box center [239, 42] width 6 height 10
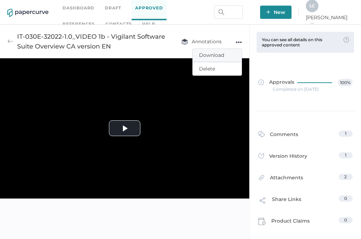
click at [223, 54] on span "Download" at bounding box center [217, 55] width 36 height 13
click at [203, 56] on span "Download" at bounding box center [217, 55] width 36 height 13
click at [202, 55] on span "Download" at bounding box center [217, 55] width 36 height 13
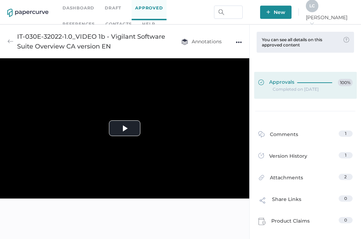
click at [288, 85] on span "Approvals" at bounding box center [276, 83] width 36 height 8
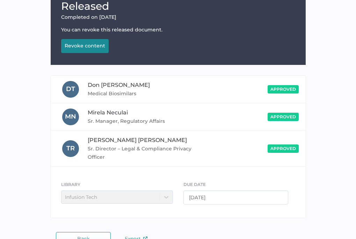
scroll to position [103, 0]
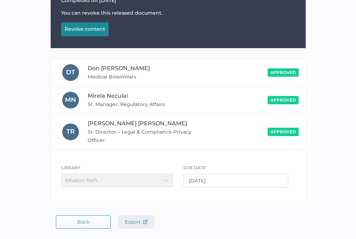
click at [134, 225] on span "Export" at bounding box center [136, 222] width 23 height 6
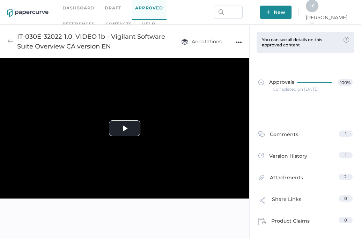
click at [11, 44] on img at bounding box center [10, 41] width 6 height 6
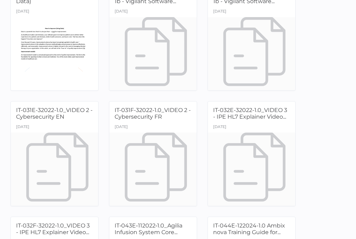
scroll to position [698, 0]
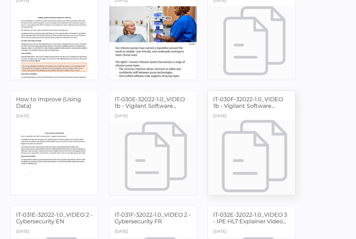
click at [252, 136] on div at bounding box center [252, 158] width 92 height 77
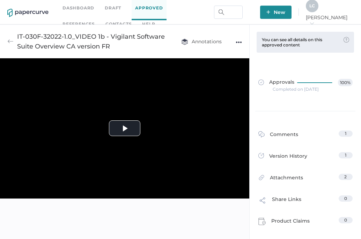
click at [236, 43] on div "●●●" at bounding box center [239, 42] width 6 height 10
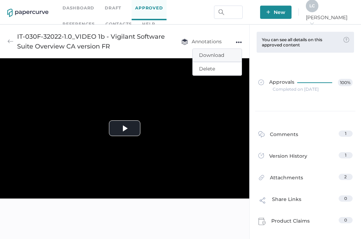
click at [228, 53] on span "Download" at bounding box center [217, 55] width 36 height 13
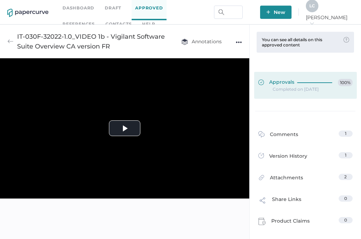
click at [286, 81] on span "Approvals" at bounding box center [276, 83] width 36 height 8
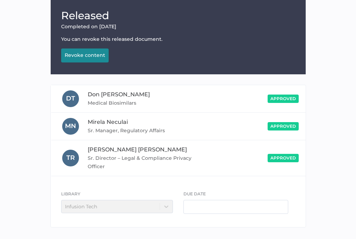
scroll to position [103, 0]
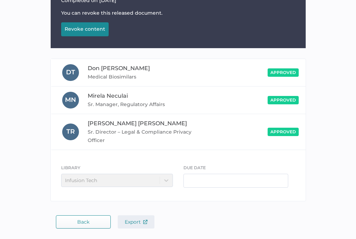
click at [130, 227] on button "Export" at bounding box center [136, 221] width 37 height 13
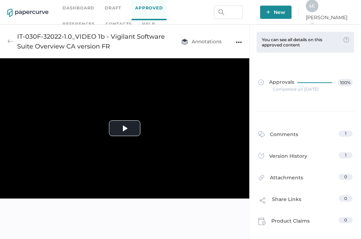
click at [12, 38] on img at bounding box center [10, 41] width 6 height 6
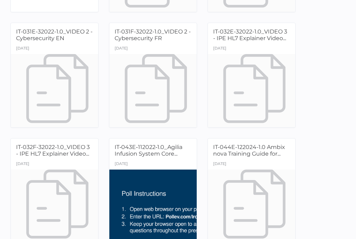
scroll to position [908, 0]
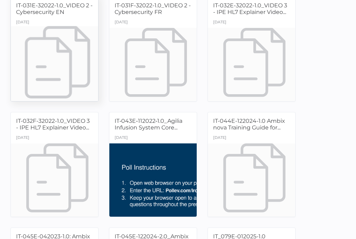
click at [70, 83] on div at bounding box center [55, 64] width 92 height 77
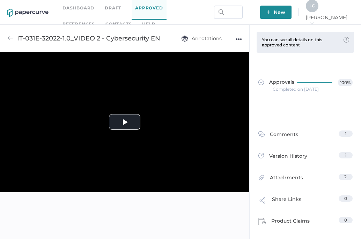
click at [239, 39] on div "●●●" at bounding box center [239, 39] width 6 height 10
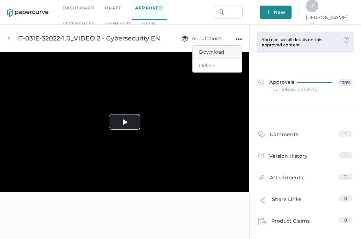
click at [208, 52] on span "Download" at bounding box center [217, 52] width 36 height 13
click at [207, 52] on span "Download" at bounding box center [217, 52] width 36 height 13
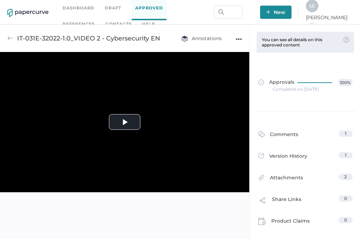
click at [352, 64] on div "Approvals 100% Completed on Apr 22, 2022" at bounding box center [305, 85] width 105 height 51
click at [285, 89] on div "Completed on Apr 22, 2022" at bounding box center [296, 89] width 46 height 0
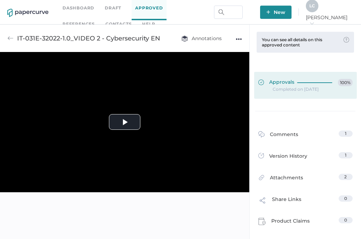
click at [282, 82] on span "Approvals" at bounding box center [276, 83] width 36 height 8
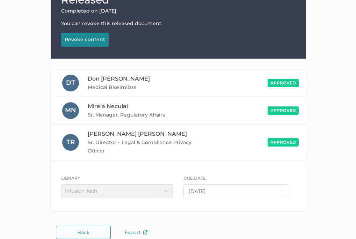
scroll to position [103, 0]
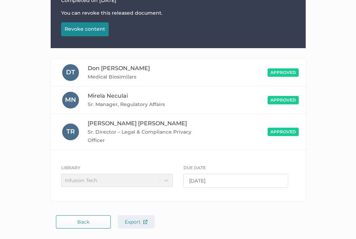
click at [140, 219] on span "Export" at bounding box center [136, 222] width 23 height 6
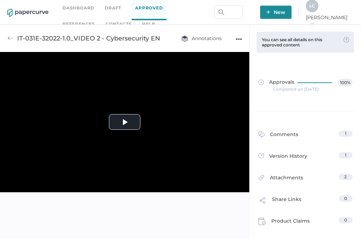
click at [13, 37] on img at bounding box center [10, 38] width 6 height 6
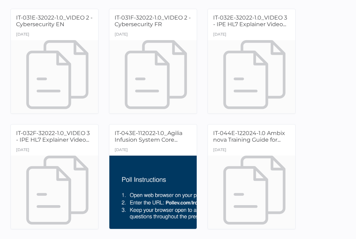
scroll to position [908, 0]
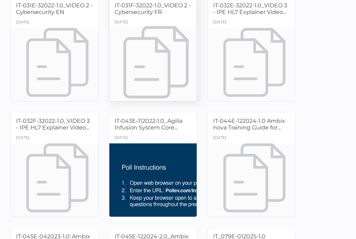
click at [171, 50] on div at bounding box center [153, 64] width 92 height 77
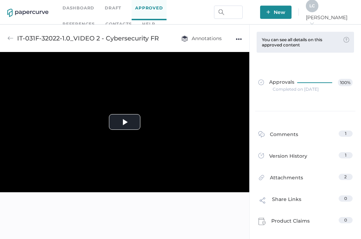
click at [241, 41] on div "●●●" at bounding box center [239, 39] width 6 height 10
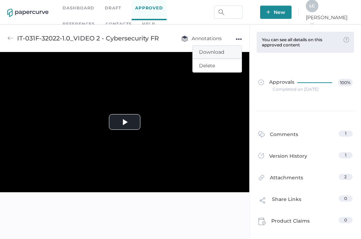
click at [223, 54] on span "Download" at bounding box center [217, 52] width 36 height 13
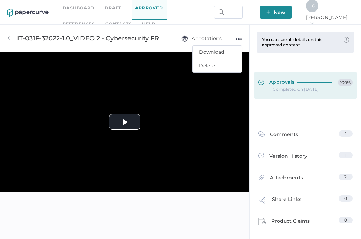
click at [305, 82] on icon at bounding box center [316, 82] width 38 height 1
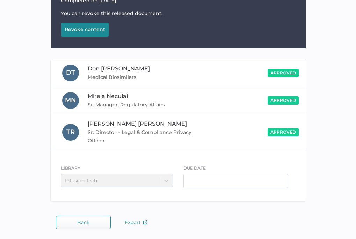
scroll to position [103, 0]
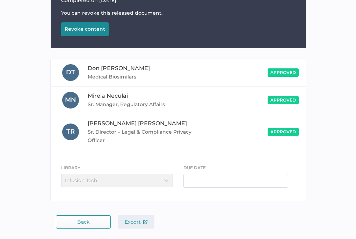
click at [132, 223] on span "Export" at bounding box center [136, 222] width 23 height 6
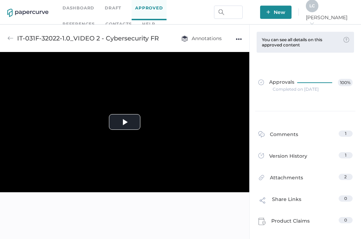
click at [9, 38] on img at bounding box center [10, 38] width 6 height 6
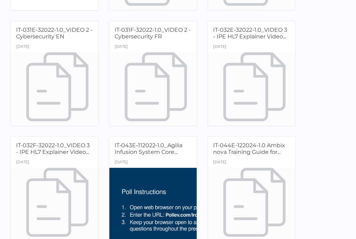
scroll to position [873, 0]
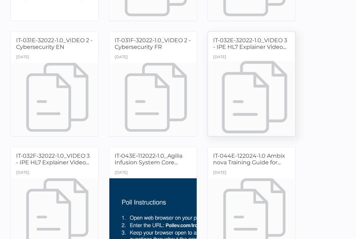
click at [234, 41] on span "IT-032E-32022-1.0_VIDEO 3 - IPE HL7 Explainer Video..." at bounding box center [250, 43] width 74 height 13
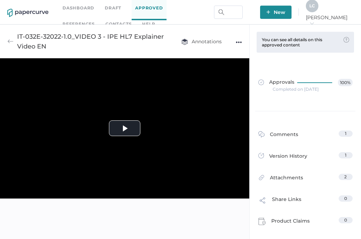
click at [237, 40] on div "●●●" at bounding box center [239, 42] width 6 height 10
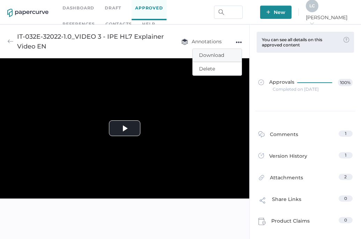
click at [218, 52] on span "Download" at bounding box center [217, 55] width 36 height 13
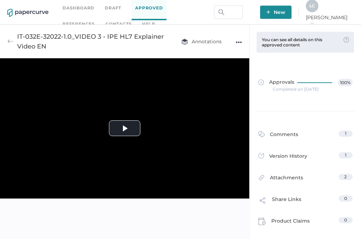
click at [342, 67] on div "Approvals 100% Completed on May 9, 2022" at bounding box center [305, 85] width 105 height 51
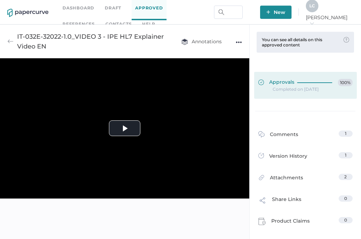
click at [304, 81] on div at bounding box center [316, 81] width 38 height 5
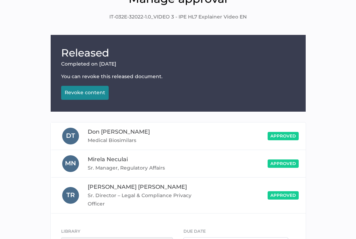
scroll to position [103, 0]
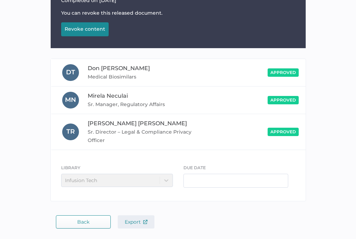
click at [130, 227] on button "Export" at bounding box center [136, 221] width 37 height 13
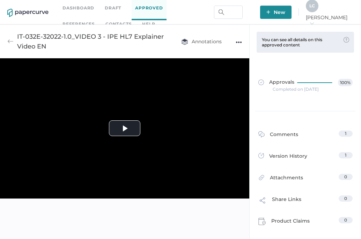
click at [13, 40] on img at bounding box center [10, 41] width 6 height 6
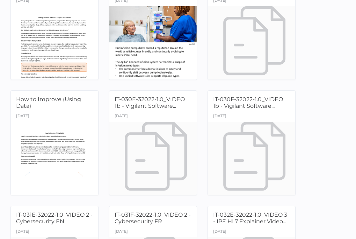
scroll to position [908, 0]
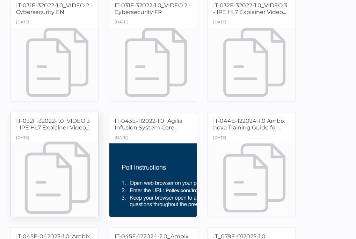
click at [52, 134] on div "January 29th" at bounding box center [54, 138] width 87 height 10
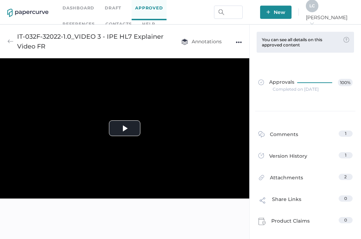
click at [242, 43] on div "IT-032F-32022-1.0_VIDEO 3 - IPE HL7 Explainer Video FR Annotations ●●●" at bounding box center [124, 41] width 249 height 34
click at [238, 43] on div "●●●" at bounding box center [239, 42] width 6 height 10
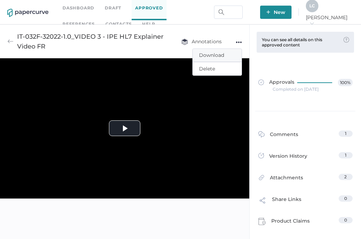
click at [224, 53] on span "Download" at bounding box center [217, 55] width 36 height 13
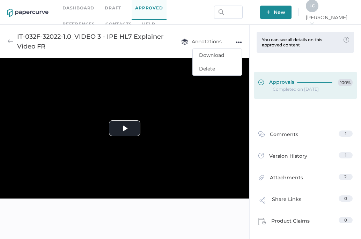
click at [287, 86] on span "Approvals" at bounding box center [276, 83] width 36 height 8
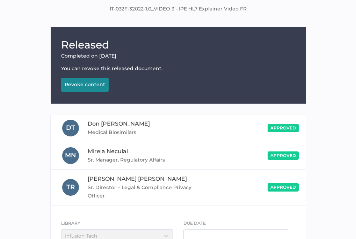
scroll to position [103, 0]
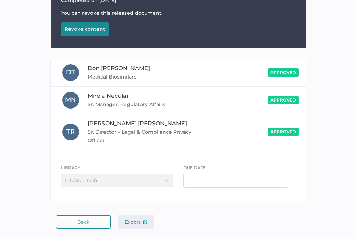
click at [139, 225] on span "Export" at bounding box center [136, 222] width 23 height 6
click at [78, 218] on button "Back" at bounding box center [83, 221] width 55 height 13
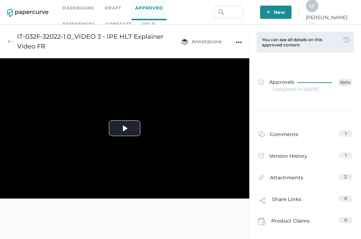
click at [11, 43] on img at bounding box center [10, 41] width 6 height 6
click at [8, 41] on img at bounding box center [10, 41] width 6 height 6
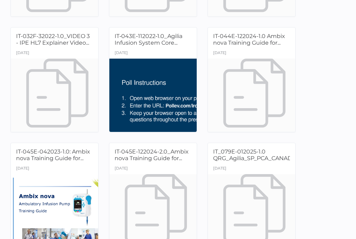
scroll to position [1013, 0]
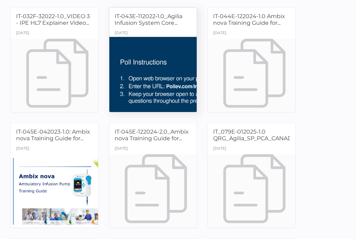
click at [128, 30] on div "January 29th" at bounding box center [121, 34] width 13 height 10
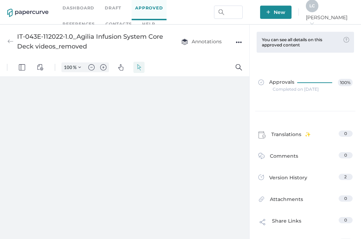
click at [237, 44] on div "●●●" at bounding box center [239, 42] width 6 height 10
type input "110"
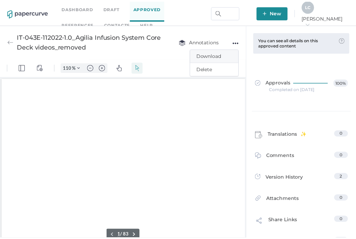
scroll to position [1, 0]
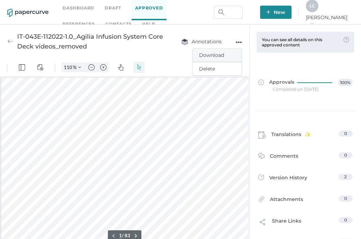
click at [221, 53] on span "Download" at bounding box center [217, 55] width 36 height 13
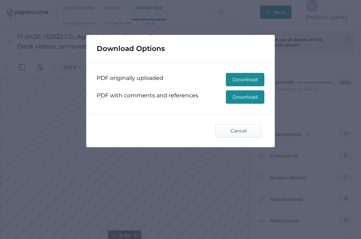
click at [241, 78] on span "Download" at bounding box center [245, 79] width 25 height 13
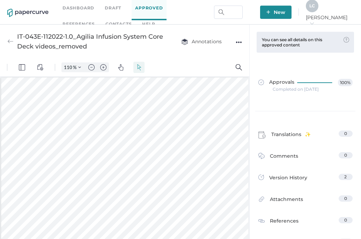
click at [349, 61] on div "Approvals 100% Completed on Mar 24, 2023" at bounding box center [305, 85] width 105 height 51
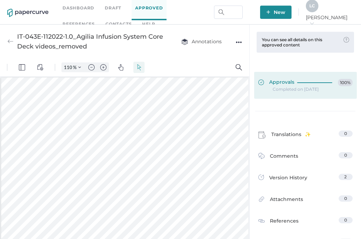
click at [313, 85] on div at bounding box center [316, 83] width 38 height 8
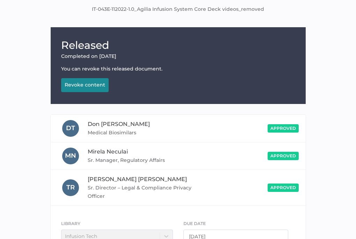
scroll to position [103, 0]
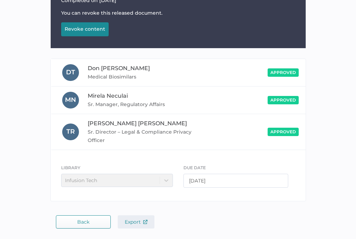
click at [134, 224] on span "Export" at bounding box center [136, 222] width 23 height 6
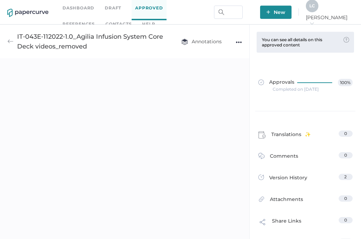
click at [11, 41] on img at bounding box center [10, 41] width 6 height 6
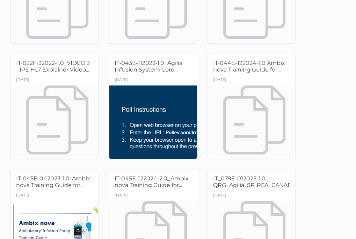
scroll to position [978, 0]
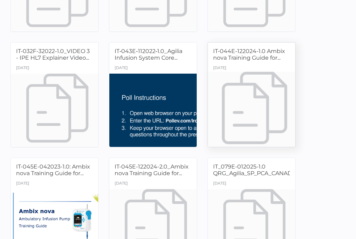
click at [226, 64] on div "February 5th" at bounding box center [219, 69] width 13 height 10
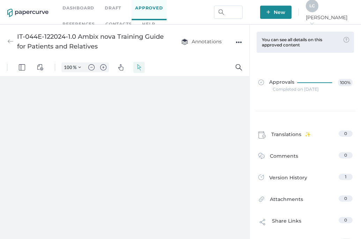
click at [241, 41] on div "●●●" at bounding box center [239, 42] width 6 height 10
type input "110"
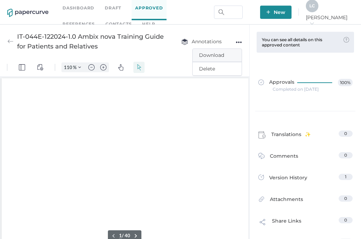
click at [215, 52] on span "Download" at bounding box center [217, 55] width 36 height 13
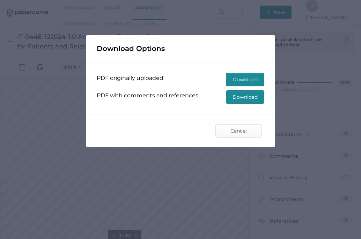
click at [254, 82] on span "Download" at bounding box center [245, 79] width 25 height 13
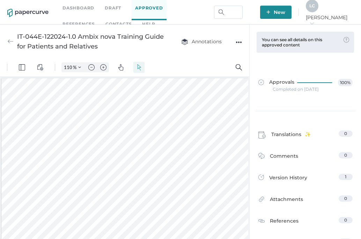
click at [346, 62] on div "Approvals 100% Completed on Feb 4, 2025" at bounding box center [305, 85] width 105 height 51
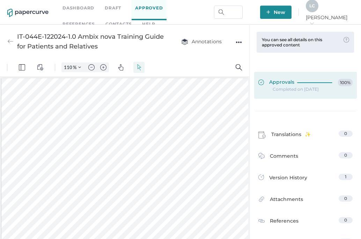
click at [297, 82] on div at bounding box center [316, 81] width 38 height 5
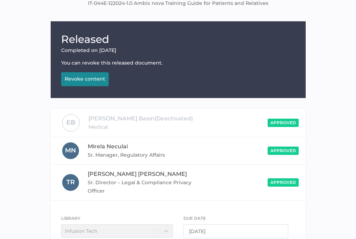
scroll to position [104, 0]
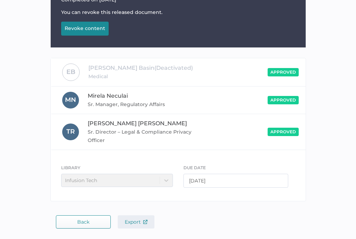
click at [133, 226] on button "Export" at bounding box center [136, 221] width 37 height 13
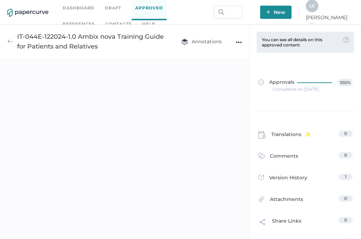
click at [13, 41] on img at bounding box center [10, 41] width 6 height 6
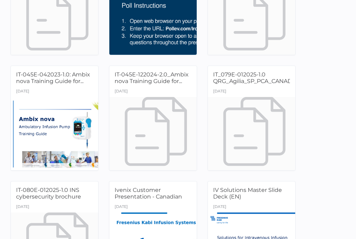
scroll to position [1082, 0]
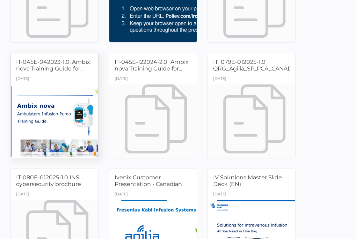
click at [51, 77] on div "January 29th" at bounding box center [54, 79] width 87 height 10
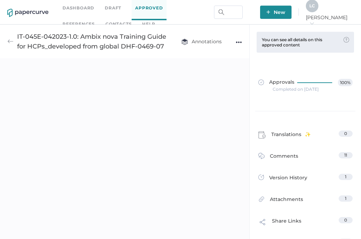
click at [239, 42] on div "●●●" at bounding box center [239, 42] width 6 height 10
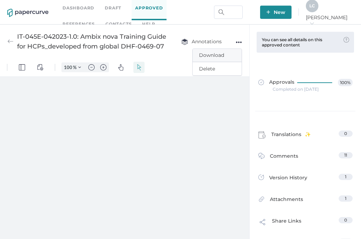
click at [218, 57] on span "Download" at bounding box center [217, 55] width 36 height 13
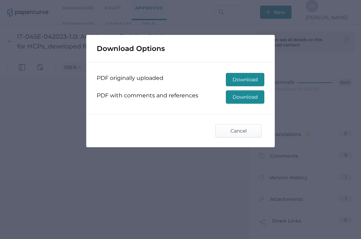
type input "110"
click at [241, 79] on span "Download" at bounding box center [245, 79] width 25 height 13
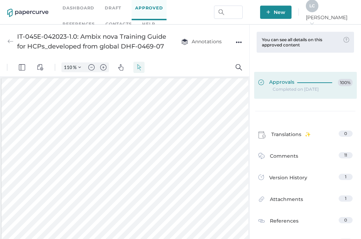
click at [292, 79] on div "Approvals 100%" at bounding box center [305, 83] width 94 height 8
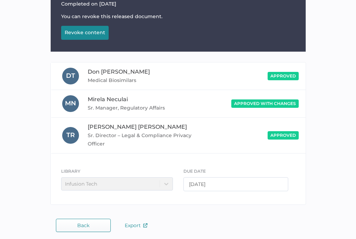
scroll to position [103, 0]
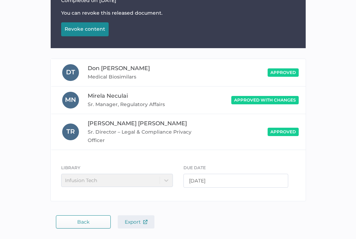
click at [144, 222] on img "button" at bounding box center [145, 222] width 4 height 4
click at [60, 225] on button "Back" at bounding box center [83, 221] width 55 height 13
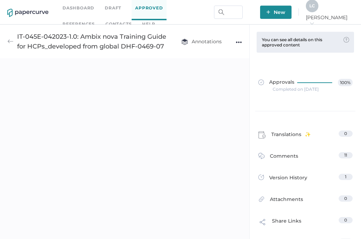
click at [10, 42] on img at bounding box center [10, 41] width 6 height 6
click at [11, 40] on img at bounding box center [10, 41] width 6 height 6
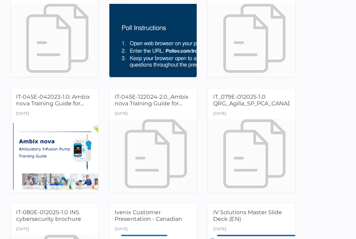
scroll to position [1082, 0]
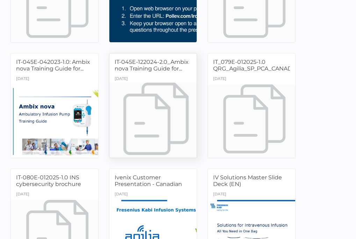
click at [146, 71] on span "IT-045E-122024-2.0_Ambix nova Training Guide for..." at bounding box center [152, 65] width 74 height 13
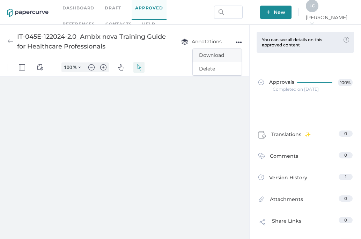
type input "110"
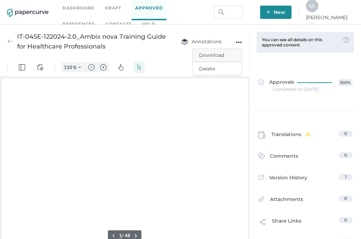
click at [212, 57] on span "Download" at bounding box center [217, 55] width 36 height 13
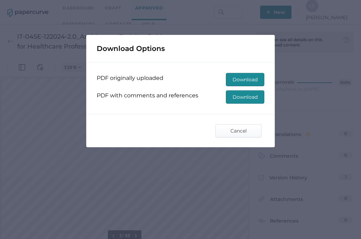
click at [238, 80] on span "Download" at bounding box center [245, 79] width 25 height 13
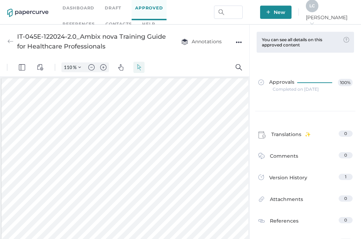
click at [343, 66] on div "Approvals 100% Completed on Feb 4, 2025" at bounding box center [305, 85] width 105 height 51
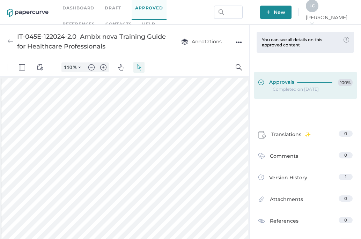
click at [284, 86] on span "Approvals" at bounding box center [276, 83] width 36 height 8
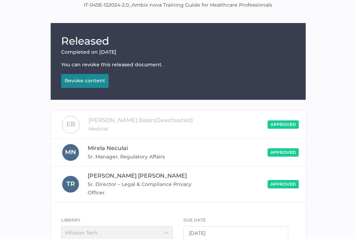
scroll to position [104, 0]
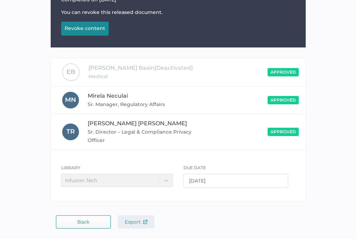
click at [129, 228] on button "Export" at bounding box center [136, 221] width 37 height 13
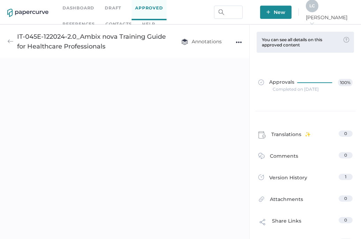
click at [11, 40] on img at bounding box center [10, 41] width 6 height 6
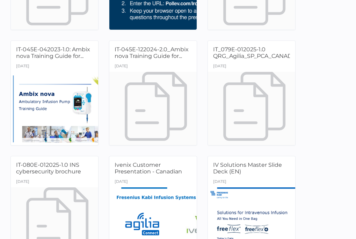
scroll to position [1117, 0]
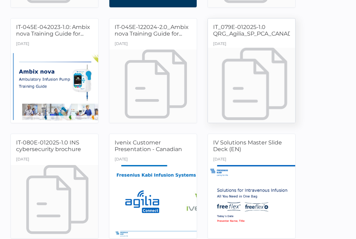
click at [237, 37] on div "IT_079E-012025-1.0 QRG_Agilia_SP_PCA_CANADA" at bounding box center [251, 32] width 77 height 16
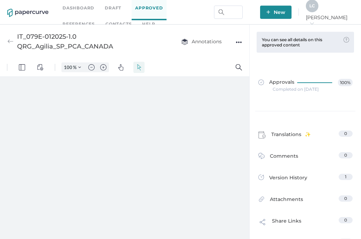
type input "110"
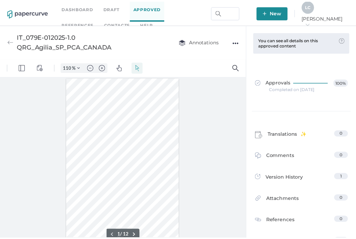
scroll to position [35, 0]
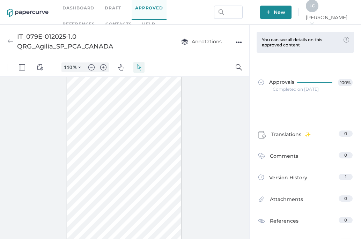
click at [240, 40] on div "●●●" at bounding box center [239, 42] width 6 height 10
click at [213, 54] on span "Download" at bounding box center [217, 55] width 36 height 13
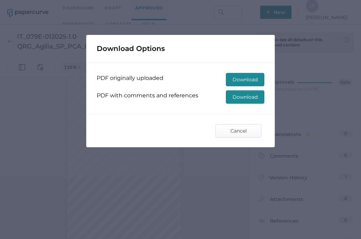
click at [246, 81] on span "Download" at bounding box center [245, 79] width 25 height 13
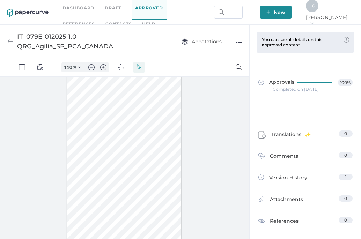
click at [338, 65] on div "Approvals 100% Completed on Jun 12, 2025" at bounding box center [305, 85] width 105 height 51
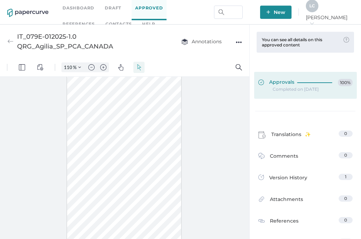
click at [283, 77] on link "Approvals 100%" at bounding box center [305, 85] width 103 height 27
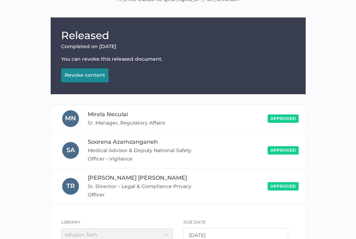
scroll to position [112, 0]
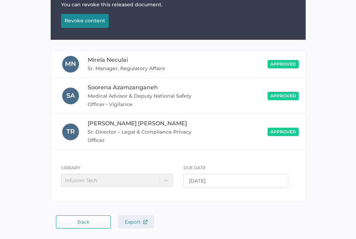
click at [140, 222] on span "Export" at bounding box center [136, 222] width 23 height 6
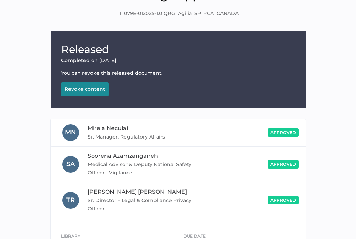
scroll to position [7, 0]
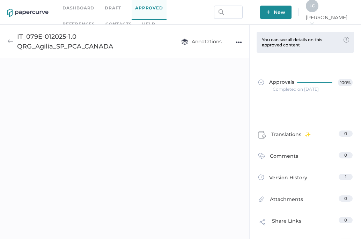
click at [9, 43] on img at bounding box center [10, 41] width 6 height 6
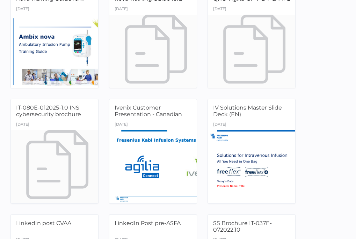
scroll to position [1187, 0]
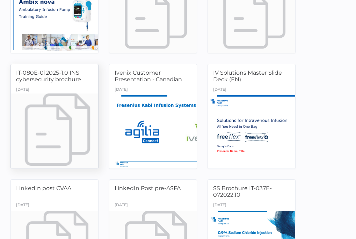
click at [58, 95] on div at bounding box center [55, 131] width 92 height 77
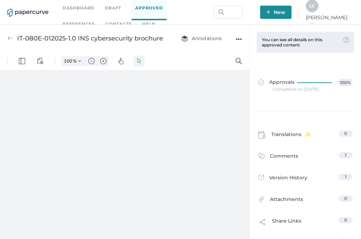
click at [239, 38] on div "●●●" at bounding box center [239, 39] width 6 height 10
type input "110"
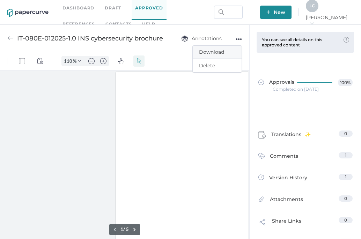
click at [216, 52] on span "Download" at bounding box center [217, 52] width 36 height 13
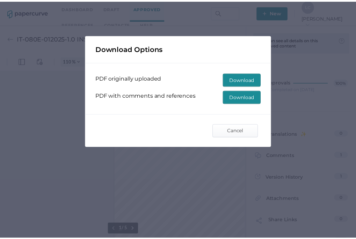
scroll to position [1, 53]
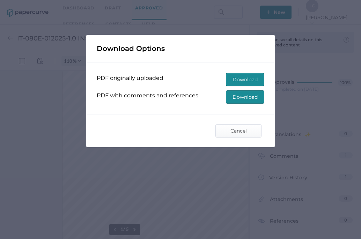
click at [239, 79] on span "Download" at bounding box center [245, 79] width 25 height 13
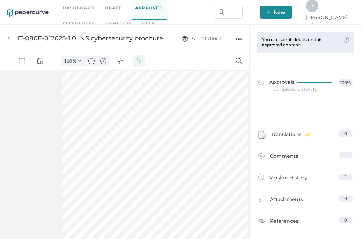
click at [344, 61] on div "Approvals 100% Completed on May 27, 2025" at bounding box center [305, 85] width 105 height 51
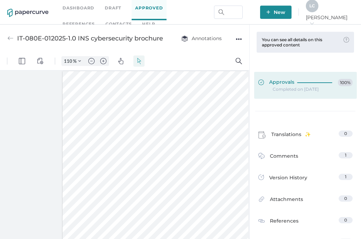
click at [285, 86] on span "Approvals" at bounding box center [276, 83] width 36 height 8
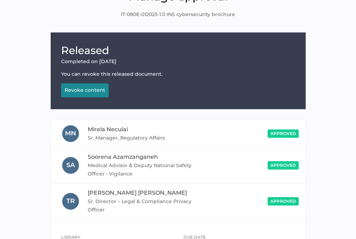
scroll to position [112, 0]
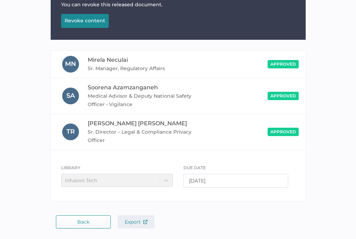
click at [145, 224] on span "Export" at bounding box center [136, 222] width 23 height 6
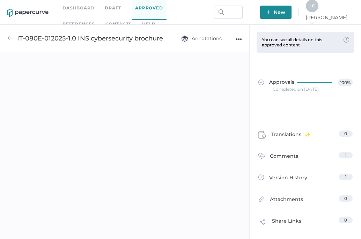
click at [10, 39] on img at bounding box center [10, 38] width 6 height 6
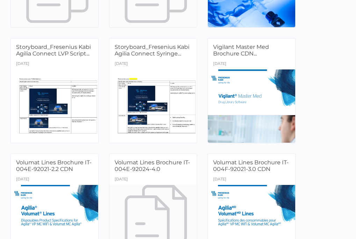
scroll to position [1466, 0]
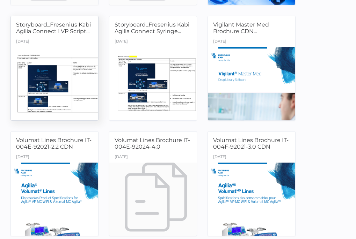
click at [61, 43] on div "June 20th" at bounding box center [54, 42] width 87 height 10
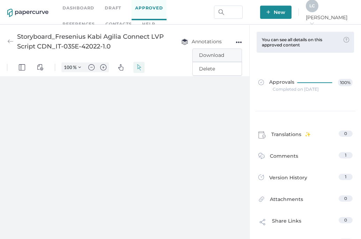
click at [210, 55] on span "Download" at bounding box center [217, 55] width 36 height 13
type input "110"
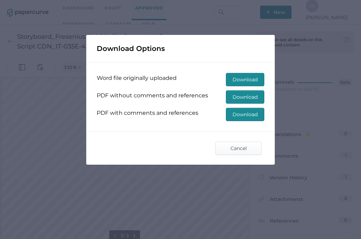
drag, startPoint x: 240, startPoint y: 98, endPoint x: 228, endPoint y: 61, distance: 38.9
click at [240, 98] on span "Download" at bounding box center [245, 97] width 25 height 13
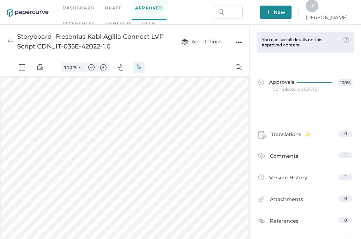
click at [347, 102] on div "Approvals 100% Completed on May 13, 2022" at bounding box center [305, 85] width 105 height 51
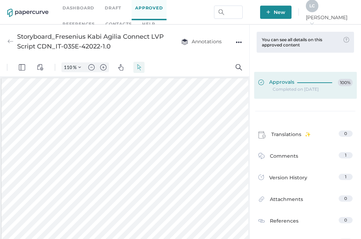
click at [312, 84] on div at bounding box center [316, 83] width 38 height 8
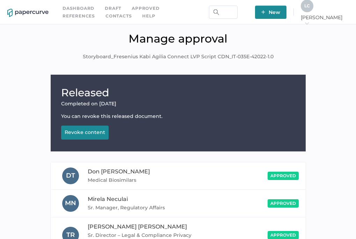
scroll to position [103, 0]
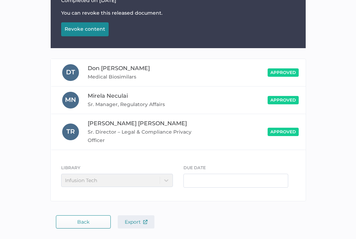
click at [134, 226] on button "Export" at bounding box center [136, 221] width 37 height 13
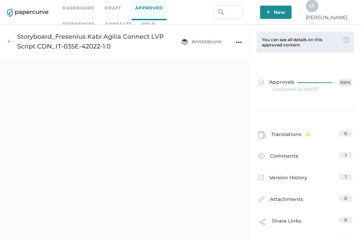
click at [11, 40] on img at bounding box center [10, 41] width 6 height 6
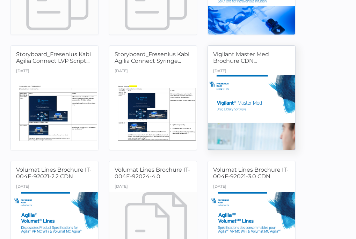
scroll to position [1445, 0]
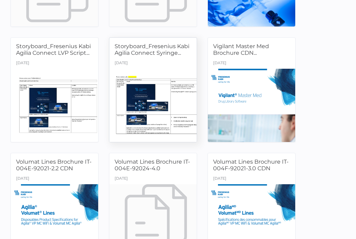
click at [137, 62] on div "August 9th" at bounding box center [152, 64] width 87 height 10
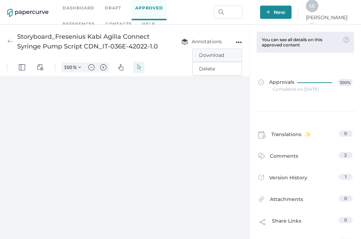
click at [223, 54] on span "Download" at bounding box center [217, 55] width 36 height 13
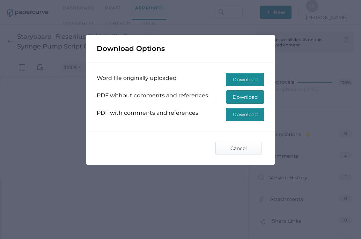
type input "110"
type input "1"
click at [247, 94] on span "Download" at bounding box center [245, 97] width 25 height 13
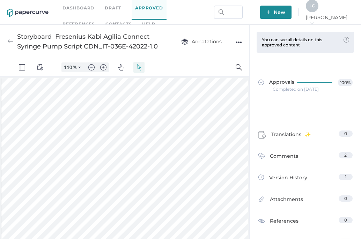
click at [346, 62] on div "Approvals 100% Completed on May 13, 2022" at bounding box center [305, 85] width 105 height 51
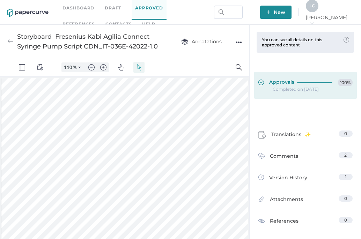
click at [292, 77] on link "Approvals 100%" at bounding box center [305, 85] width 103 height 27
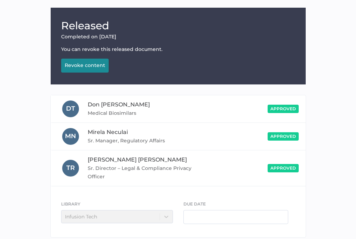
scroll to position [103, 0]
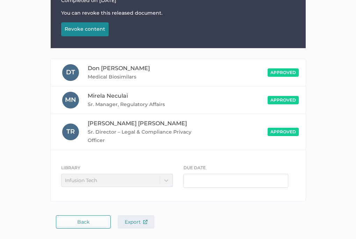
click at [135, 222] on span "Export" at bounding box center [136, 222] width 23 height 6
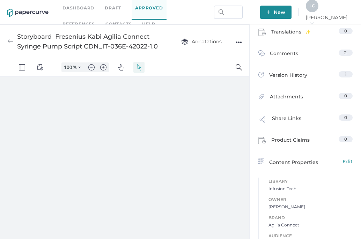
type input "110"
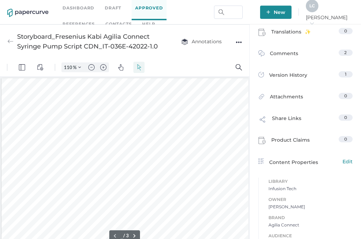
type input "1"
click at [12, 43] on img at bounding box center [10, 41] width 6 height 6
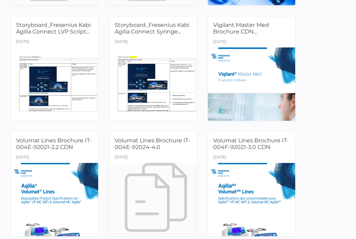
scroll to position [1466, 0]
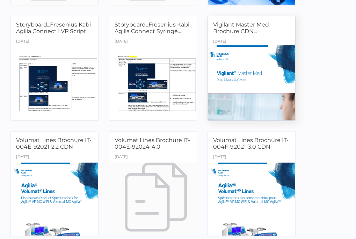
click at [253, 69] on div at bounding box center [252, 83] width 92 height 77
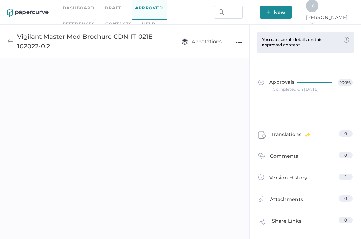
click at [240, 44] on div "●●●" at bounding box center [239, 42] width 6 height 10
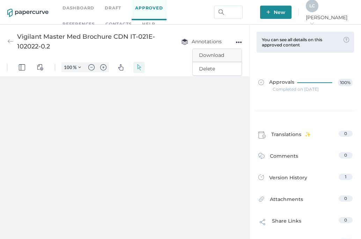
click at [230, 51] on span "Download" at bounding box center [217, 55] width 36 height 13
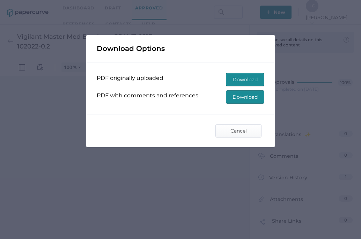
type input "110"
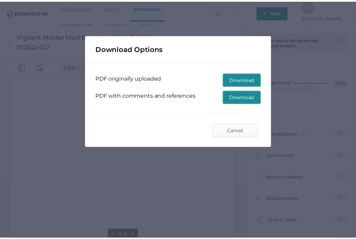
scroll to position [1, 0]
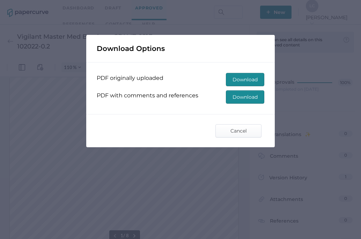
click at [237, 85] on span "Download" at bounding box center [245, 79] width 25 height 13
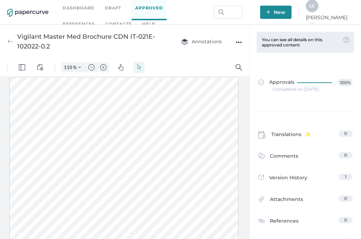
click at [354, 60] on div "Approvals 100% Completed on Dec 16, 2022" at bounding box center [305, 85] width 105 height 51
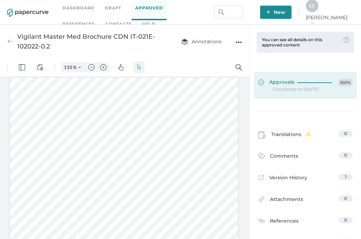
click at [314, 82] on div at bounding box center [316, 81] width 38 height 5
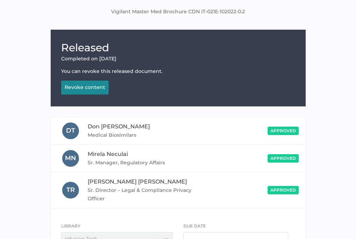
scroll to position [103, 0]
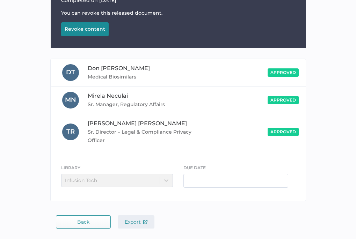
click at [131, 224] on span "Export" at bounding box center [136, 222] width 23 height 6
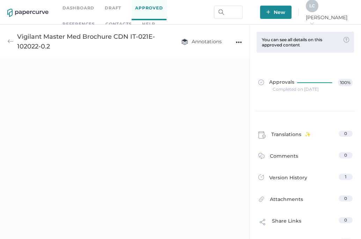
click at [9, 41] on img at bounding box center [10, 41] width 6 height 6
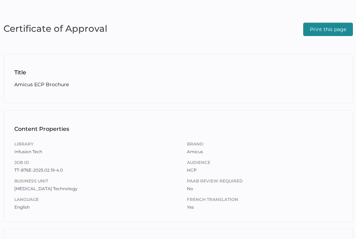
click at [330, 18] on div "Certificate of Approval Print this page Title Amicus ECP Brochure Content Prope…" at bounding box center [178, 209] width 356 height 419
click at [328, 25] on span "Print this page" at bounding box center [328, 29] width 36 height 13
click at [320, 29] on span "Print this page" at bounding box center [328, 29] width 36 height 13
click at [339, 30] on span "Print this page" at bounding box center [328, 29] width 36 height 13
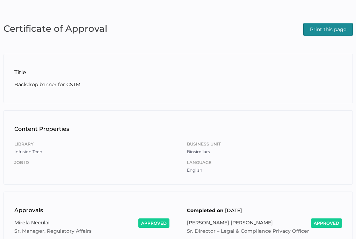
click at [316, 31] on span "Print this page" at bounding box center [328, 29] width 36 height 13
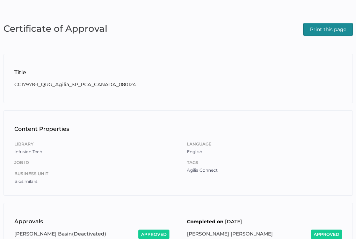
drag, startPoint x: 325, startPoint y: 30, endPoint x: 272, endPoint y: 200, distance: 178.5
click at [324, 30] on span "Print this page" at bounding box center [328, 29] width 36 height 13
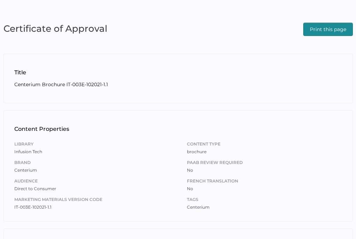
click at [338, 21] on div "Print this page" at bounding box center [328, 28] width 50 height 15
click at [327, 29] on span "Print this page" at bounding box center [328, 29] width 36 height 13
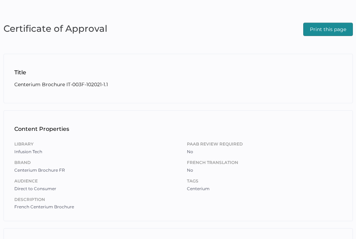
click at [313, 32] on span "Print this page" at bounding box center [328, 29] width 36 height 13
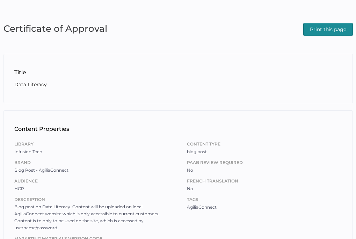
click at [332, 28] on span "Print this page" at bounding box center [328, 29] width 36 height 13
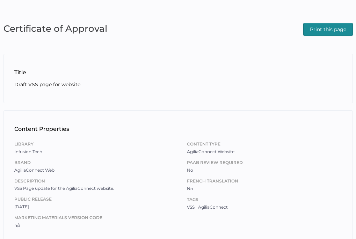
click at [329, 26] on span "Print this page" at bounding box center [328, 29] width 36 height 13
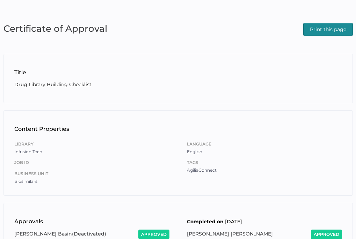
click at [322, 32] on span "Print this page" at bounding box center [328, 29] width 36 height 13
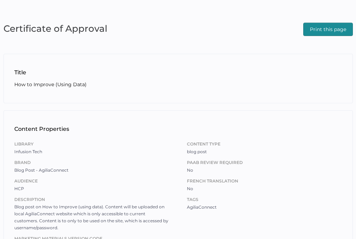
click at [326, 27] on span "Print this page" at bounding box center [328, 29] width 36 height 13
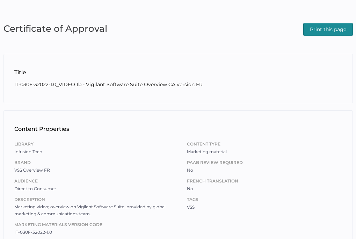
click at [319, 31] on span "Print this page" at bounding box center [328, 29] width 36 height 13
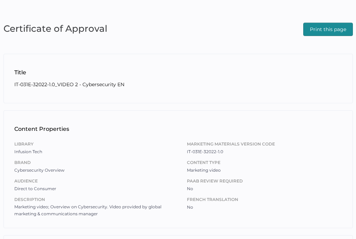
click at [324, 32] on span "Print this page" at bounding box center [328, 29] width 36 height 13
click at [341, 47] on div "Certificate of Approval Print this page Title IT-031F-32022-1.0_VIDEO 2 - Cyber…" at bounding box center [178, 208] width 356 height 417
click at [339, 31] on span "Print this page" at bounding box center [328, 29] width 36 height 13
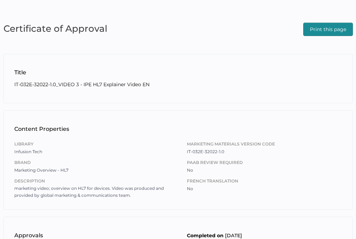
click at [315, 29] on span "Print this page" at bounding box center [328, 29] width 36 height 13
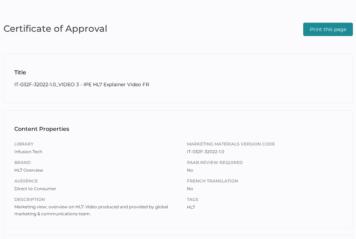
click at [314, 34] on span "Print this page" at bounding box center [328, 29] width 36 height 13
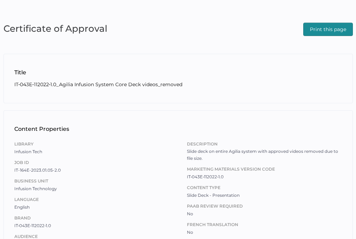
click at [307, 30] on button "Print this page" at bounding box center [328, 29] width 50 height 13
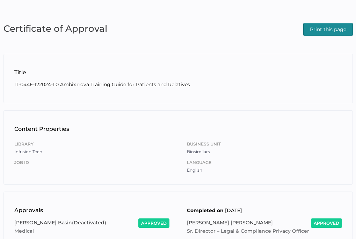
click at [343, 26] on span "Print this page" at bounding box center [328, 29] width 36 height 13
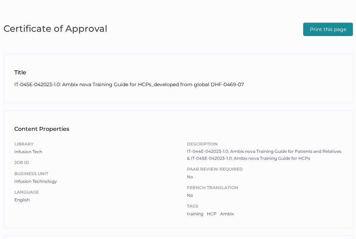
click at [317, 31] on span "Print this page" at bounding box center [328, 29] width 36 height 13
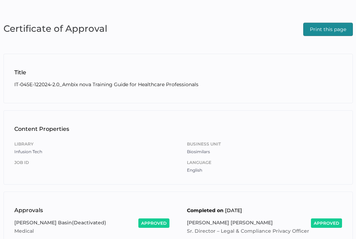
click at [322, 34] on span "Print this page" at bounding box center [328, 29] width 36 height 13
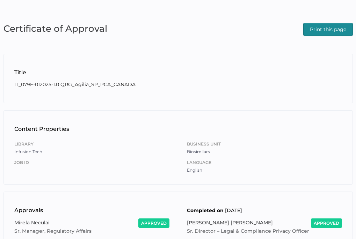
click at [314, 28] on span "Print this page" at bounding box center [328, 29] width 36 height 13
click at [320, 29] on span "Print this page" at bounding box center [328, 29] width 36 height 13
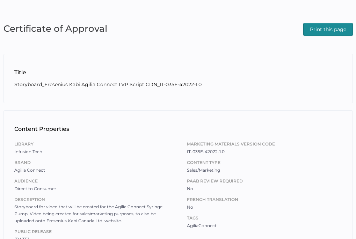
click at [325, 29] on span "Print this page" at bounding box center [328, 29] width 36 height 13
click at [326, 21] on div "Print this page" at bounding box center [328, 28] width 50 height 15
click at [325, 27] on span "Print this page" at bounding box center [328, 29] width 36 height 13
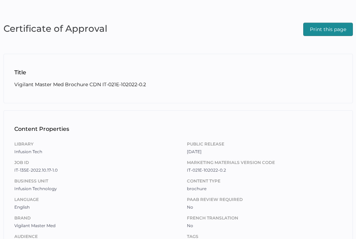
click at [317, 33] on span "Print this page" at bounding box center [328, 29] width 36 height 13
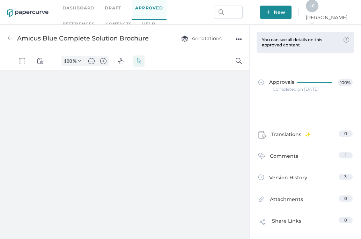
type input "110"
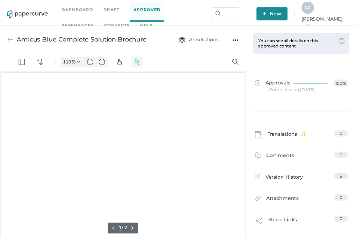
scroll to position [1, 1]
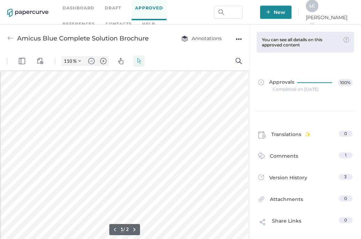
click at [11, 38] on img at bounding box center [10, 38] width 6 height 6
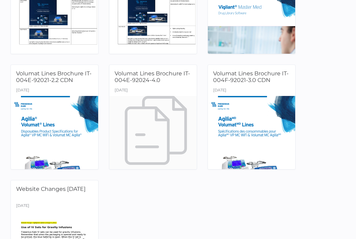
scroll to position [1536, 0]
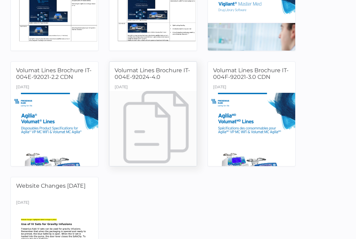
click at [155, 106] on div at bounding box center [153, 129] width 92 height 77
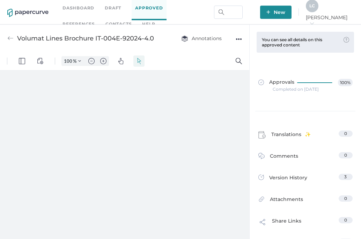
click at [241, 37] on div "●●●" at bounding box center [239, 39] width 6 height 10
type input "110"
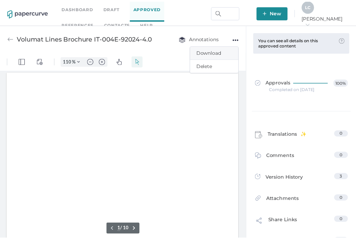
scroll to position [1, 0]
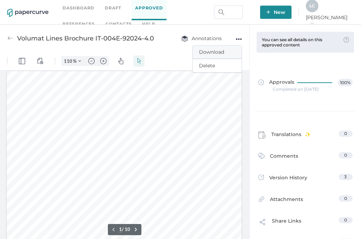
click at [213, 55] on span "Download" at bounding box center [217, 52] width 36 height 13
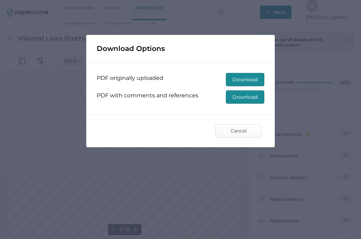
click at [257, 83] on span "Download" at bounding box center [245, 79] width 25 height 13
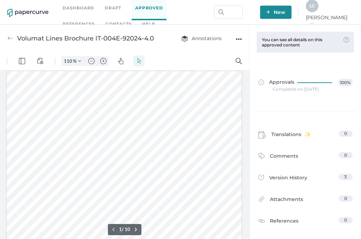
click at [349, 60] on div "Approvals 100% Completed on Jun 9, 2025" at bounding box center [305, 85] width 105 height 51
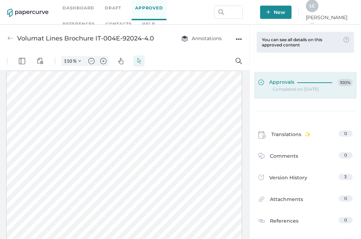
click at [315, 82] on div at bounding box center [316, 81] width 38 height 5
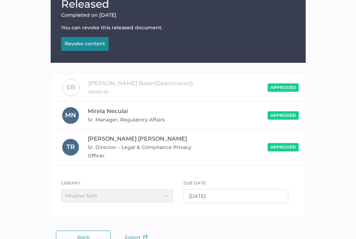
scroll to position [104, 0]
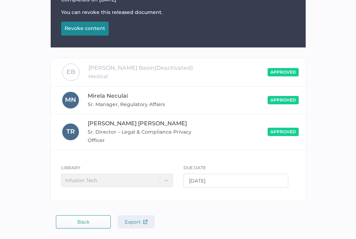
click at [125, 224] on span "Export" at bounding box center [136, 222] width 23 height 6
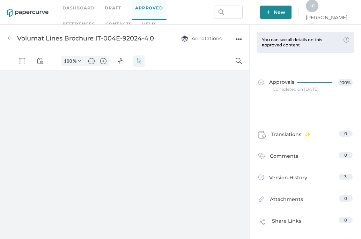
type input "110"
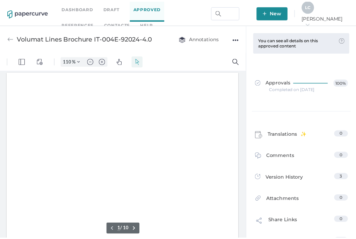
scroll to position [1, 0]
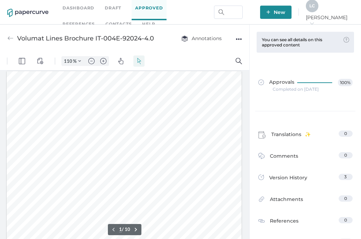
click at [8, 41] on img at bounding box center [10, 38] width 6 height 6
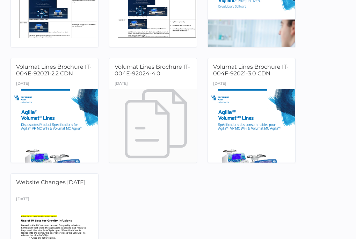
scroll to position [1584, 0]
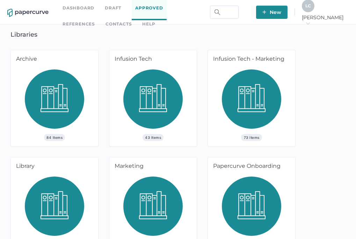
click at [248, 106] on img at bounding box center [251, 101] width 59 height 65
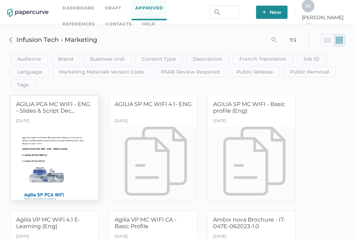
click at [41, 128] on div at bounding box center [55, 163] width 92 height 77
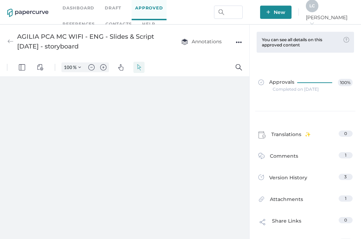
click at [236, 42] on div "●●●" at bounding box center [239, 42] width 6 height 10
click at [214, 55] on span "Download" at bounding box center [217, 55] width 36 height 13
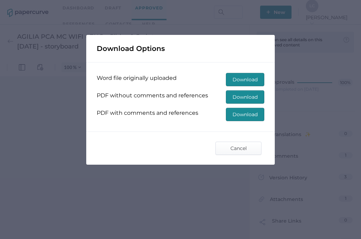
type input "110"
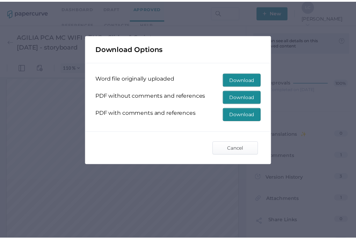
scroll to position [0, 0]
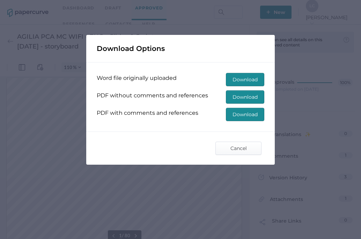
click at [240, 96] on span "Download" at bounding box center [245, 97] width 25 height 13
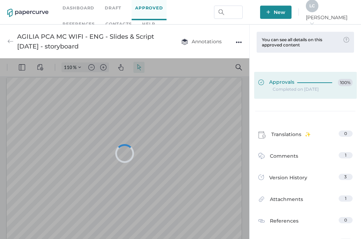
click at [284, 81] on span "Approvals" at bounding box center [276, 83] width 36 height 8
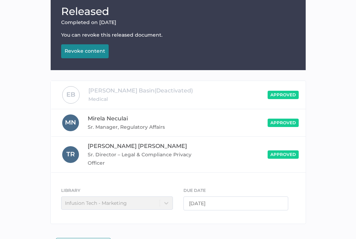
scroll to position [104, 0]
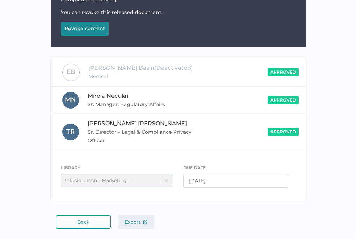
click at [125, 219] on span "Export" at bounding box center [136, 222] width 23 height 6
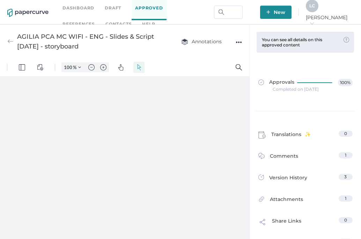
click at [11, 41] on img at bounding box center [10, 41] width 6 height 6
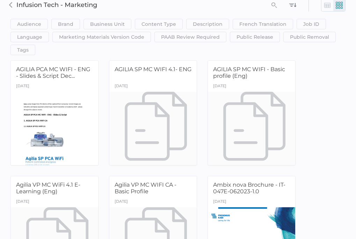
scroll to position [70, 0]
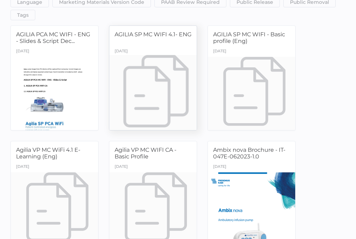
click at [146, 49] on div "July 4th" at bounding box center [152, 52] width 87 height 10
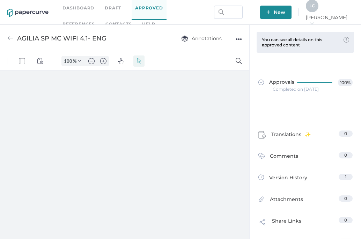
scroll to position [3, 0]
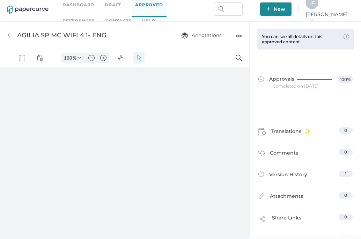
click at [239, 35] on div "●●●" at bounding box center [239, 36] width 6 height 10
click at [221, 46] on span "Download" at bounding box center [217, 49] width 36 height 13
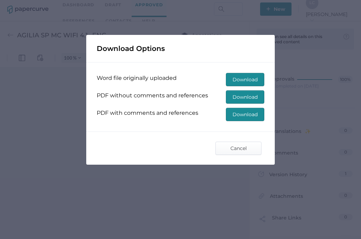
type input "110"
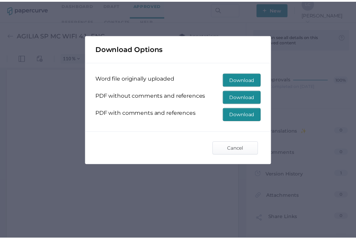
scroll to position [0, 0]
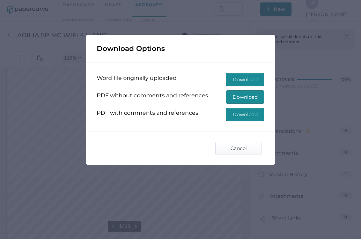
click at [238, 94] on span "Download" at bounding box center [245, 97] width 25 height 13
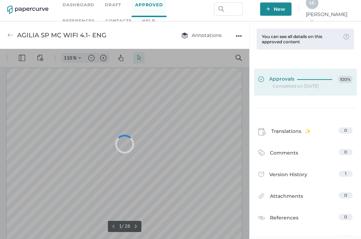
click at [310, 81] on div at bounding box center [316, 78] width 38 height 5
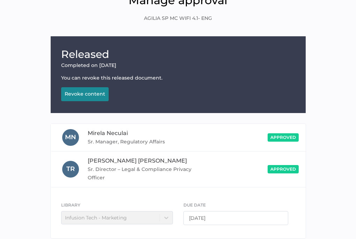
scroll to position [76, 0]
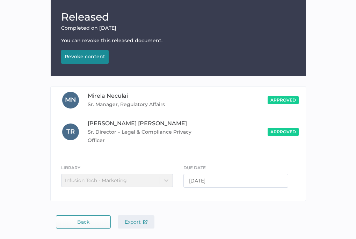
click at [145, 223] on img "button" at bounding box center [145, 222] width 4 height 4
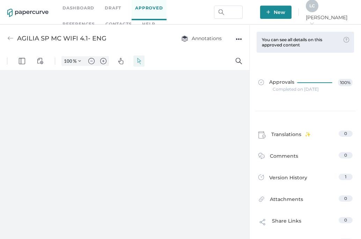
click at [13, 39] on img at bounding box center [10, 38] width 6 height 6
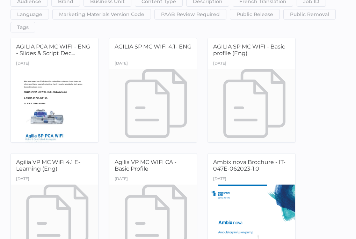
scroll to position [70, 0]
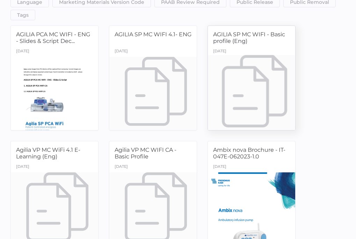
click at [262, 40] on div "AGILIA SP MC WIFI - Basic profile (Eng)" at bounding box center [251, 39] width 77 height 16
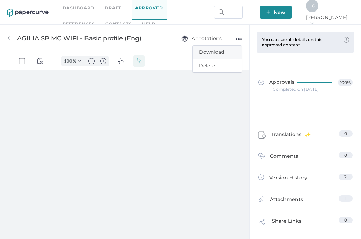
click at [224, 51] on span "Download" at bounding box center [217, 52] width 36 height 13
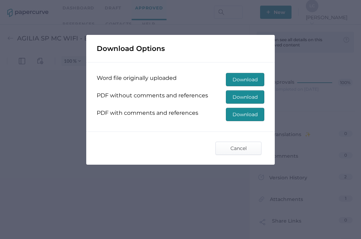
click at [242, 94] on span "Download" at bounding box center [245, 97] width 25 height 13
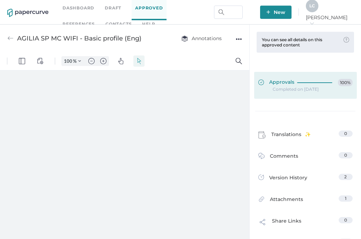
type input "110"
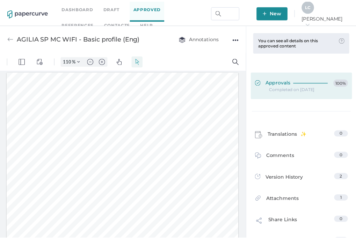
scroll to position [0, 0]
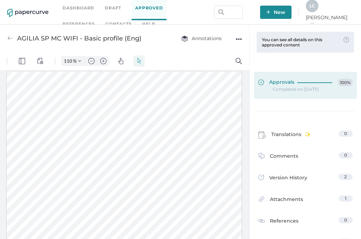
click at [299, 83] on div at bounding box center [316, 81] width 38 height 5
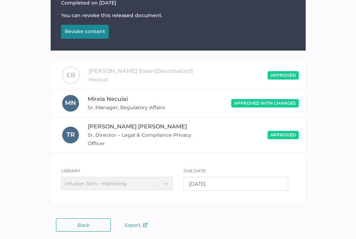
scroll to position [104, 0]
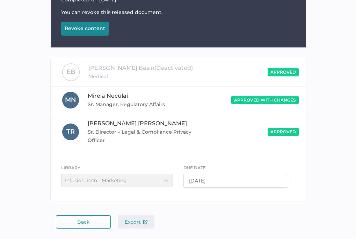
click at [135, 226] on button "Export" at bounding box center [136, 221] width 37 height 13
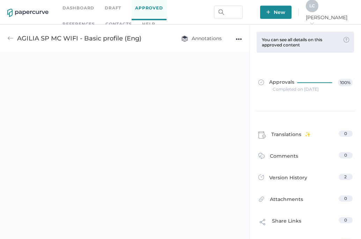
click at [12, 37] on img at bounding box center [10, 38] width 6 height 6
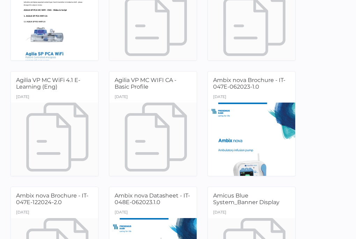
scroll to position [175, 0]
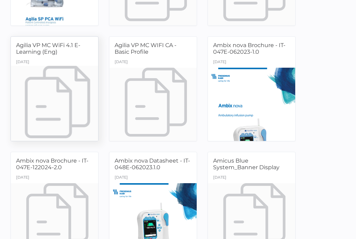
click at [47, 61] on div "July 4th" at bounding box center [54, 63] width 87 height 10
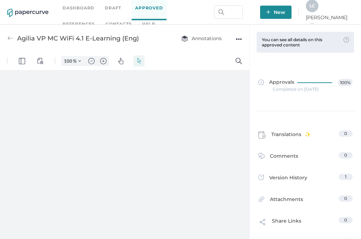
click at [238, 40] on div "●●●" at bounding box center [239, 39] width 6 height 10
click at [221, 52] on span "Download" at bounding box center [217, 52] width 36 height 13
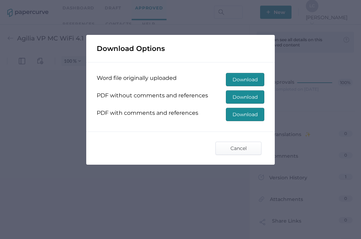
type input "110"
drag, startPoint x: 237, startPoint y: 116, endPoint x: 197, endPoint y: 126, distance: 41.7
click at [197, 126] on div "Word file originally uploaded Download PDF without comments and references Down…" at bounding box center [180, 96] width 189 height 69
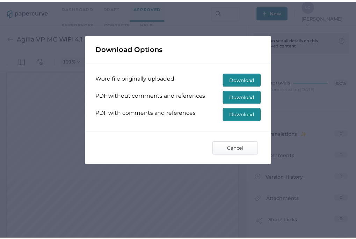
scroll to position [0, 0]
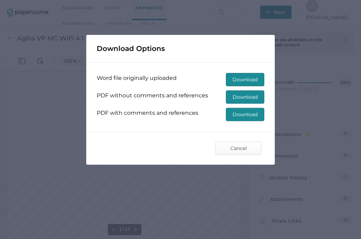
click at [237, 97] on span "Download" at bounding box center [245, 97] width 25 height 13
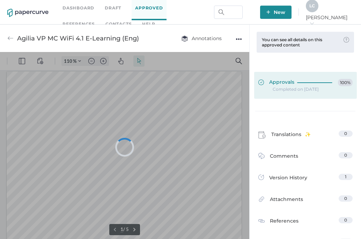
click at [304, 81] on div at bounding box center [316, 81] width 38 height 5
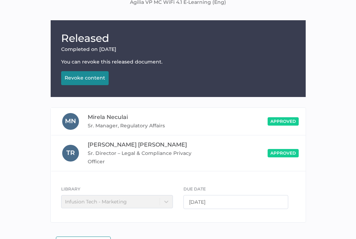
scroll to position [76, 0]
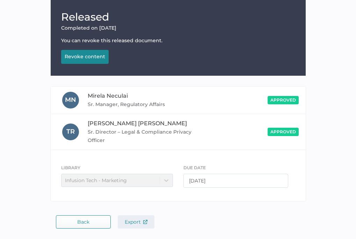
click at [140, 220] on span "Export" at bounding box center [136, 222] width 23 height 6
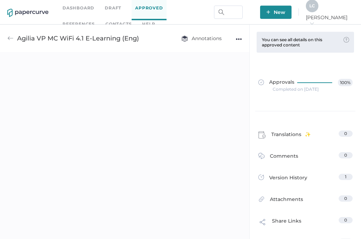
click at [13, 39] on img at bounding box center [10, 38] width 6 height 6
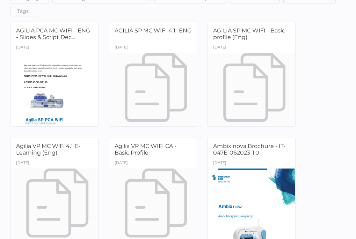
scroll to position [140, 0]
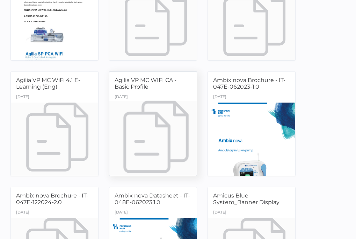
click at [141, 115] on div at bounding box center [153, 139] width 92 height 77
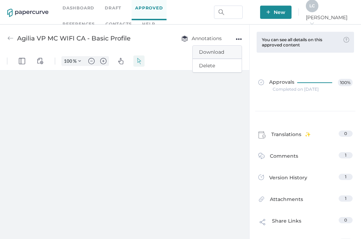
click at [222, 52] on span "Download" at bounding box center [217, 52] width 36 height 13
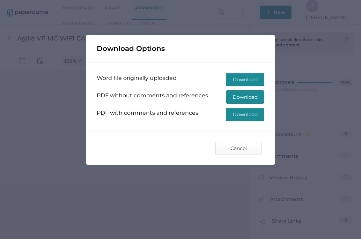
click at [235, 98] on span "Download" at bounding box center [245, 97] width 25 height 13
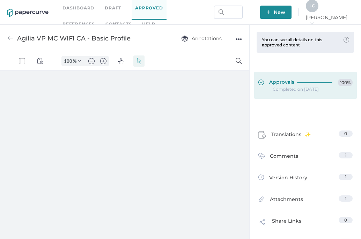
click at [309, 79] on div at bounding box center [316, 81] width 38 height 5
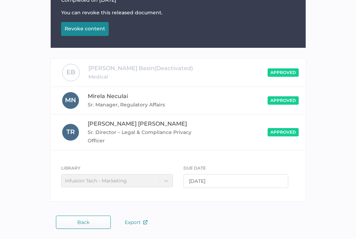
scroll to position [104, 0]
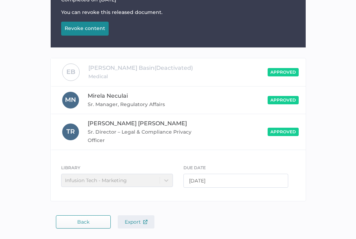
click at [137, 223] on span "Export" at bounding box center [136, 222] width 23 height 6
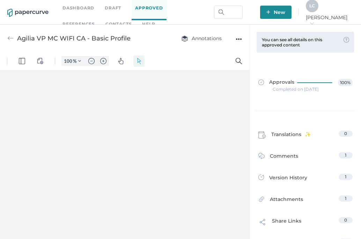
click at [7, 39] on div "Agilia VP MC WIFI CA - Basic Profile Annotations ●●●" at bounding box center [124, 38] width 249 height 28
click at [11, 39] on img at bounding box center [10, 38] width 6 height 6
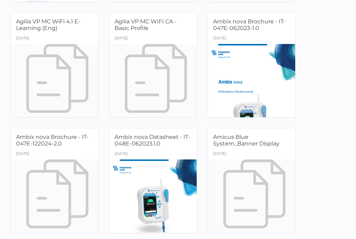
scroll to position [209, 0]
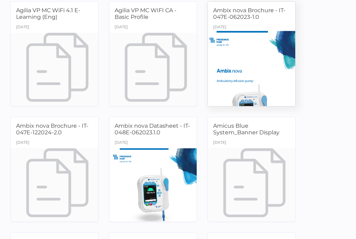
click at [245, 21] on div "Ambix nova Brochure - IT-047E-062023-1.0" at bounding box center [251, 15] width 77 height 16
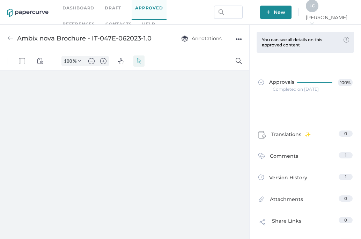
click at [238, 40] on div "●●●" at bounding box center [239, 39] width 6 height 10
type input "110"
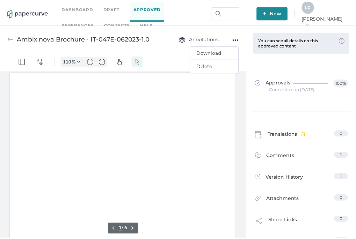
scroll to position [1, 0]
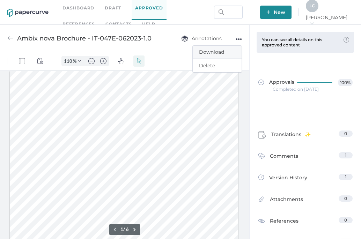
click at [225, 51] on span "Download" at bounding box center [217, 52] width 36 height 13
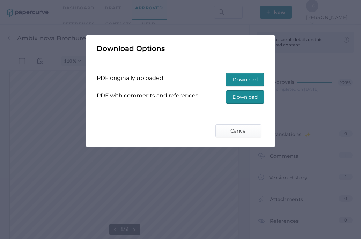
click at [242, 79] on span "Download" at bounding box center [245, 79] width 25 height 13
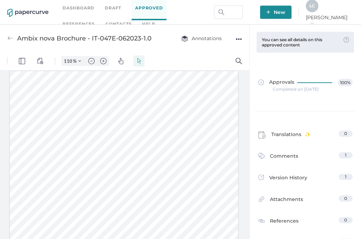
click at [354, 66] on div "Approvals 100% Completed on Aug 28, 2023" at bounding box center [305, 85] width 105 height 51
click at [297, 89] on div "Completed on Aug 28, 2023" at bounding box center [296, 89] width 46 height 0
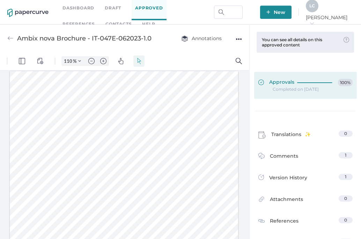
click at [286, 80] on span "Approvals" at bounding box center [276, 83] width 36 height 8
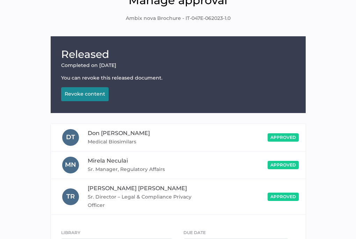
scroll to position [103, 0]
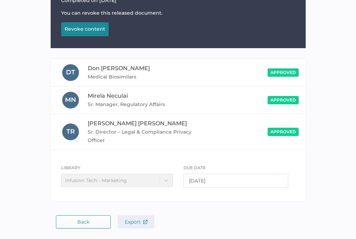
click at [130, 223] on span "Export" at bounding box center [136, 222] width 23 height 6
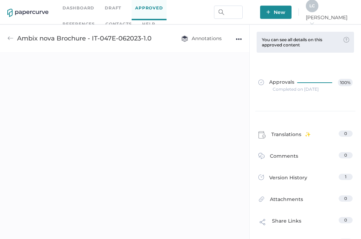
click at [8, 40] on img at bounding box center [10, 38] width 6 height 6
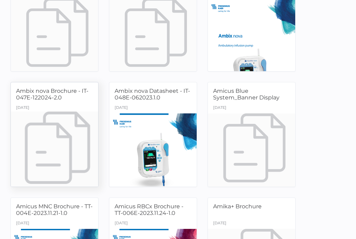
scroll to position [209, 0]
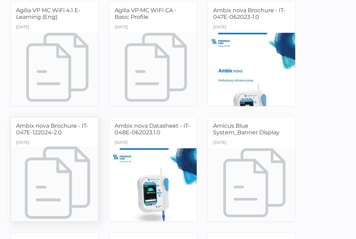
click at [37, 133] on span "Ambix nova Brochure - IT-047E-122024-2.0" at bounding box center [52, 129] width 72 height 13
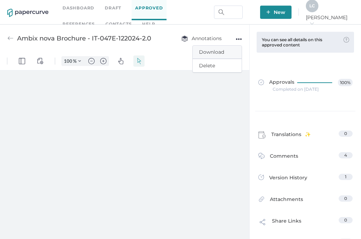
click at [224, 50] on span "Download" at bounding box center [217, 52] width 36 height 13
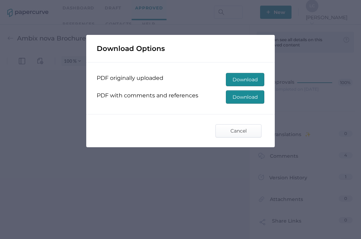
type input "110"
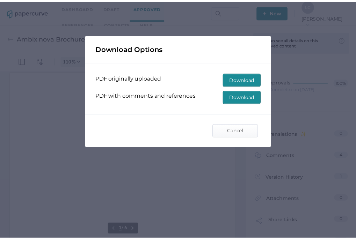
scroll to position [1, 0]
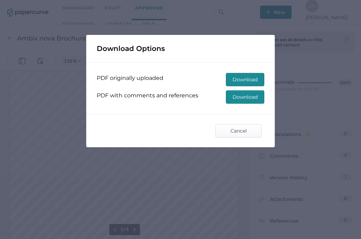
click at [236, 79] on span "Download" at bounding box center [245, 79] width 25 height 13
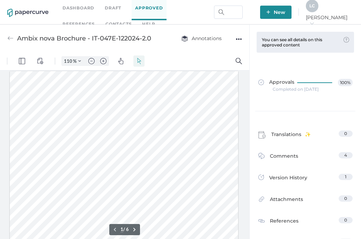
click at [348, 102] on div "Approvals 100% Completed on Feb 4, 2025" at bounding box center [305, 85] width 105 height 51
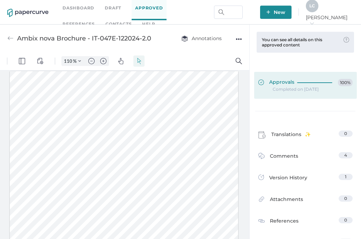
click at [297, 83] on div at bounding box center [316, 81] width 38 height 5
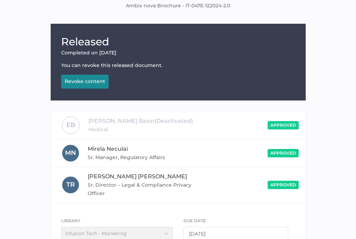
scroll to position [104, 0]
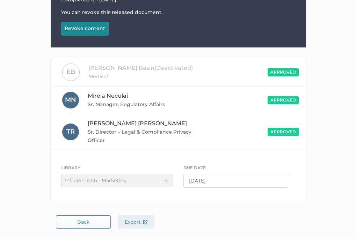
click at [140, 223] on span "Export" at bounding box center [136, 222] width 23 height 6
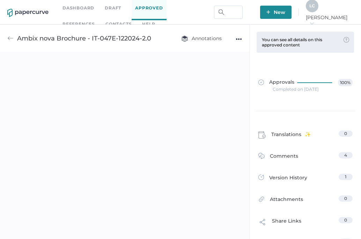
click at [14, 37] on div "Ambix nova Brochure - IT-047E-122024-2.0" at bounding box center [79, 38] width 144 height 13
click at [12, 37] on img at bounding box center [10, 38] width 6 height 6
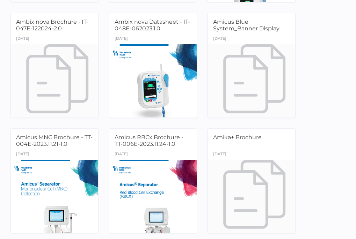
scroll to position [314, 0]
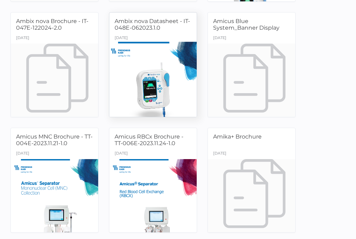
click at [138, 42] on div at bounding box center [153, 80] width 92 height 77
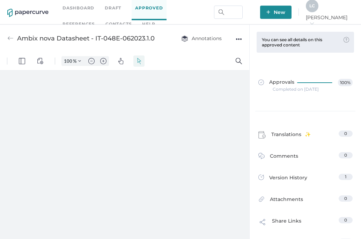
click at [241, 38] on div "●●●" at bounding box center [239, 39] width 6 height 10
type input "110"
click at [228, 50] on span "Download" at bounding box center [217, 52] width 36 height 13
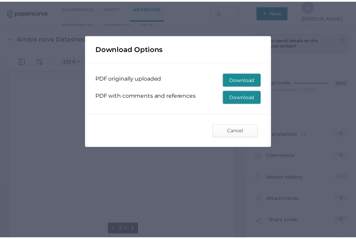
scroll to position [1, 0]
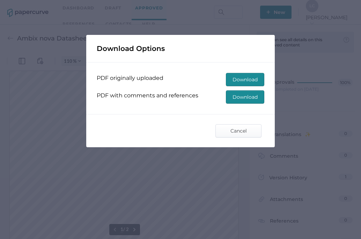
click at [249, 81] on span "Download" at bounding box center [245, 79] width 25 height 13
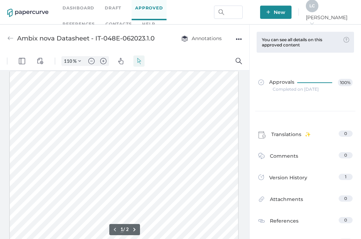
click at [355, 108] on div "Approvals 100% Completed on Aug 28, 2023" at bounding box center [305, 92] width 111 height 64
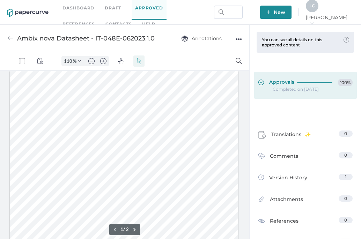
click at [282, 79] on span "Approvals" at bounding box center [276, 83] width 36 height 8
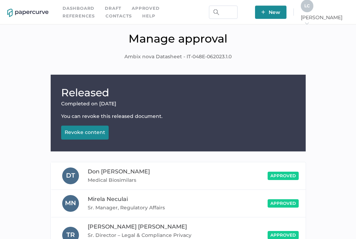
scroll to position [103, 0]
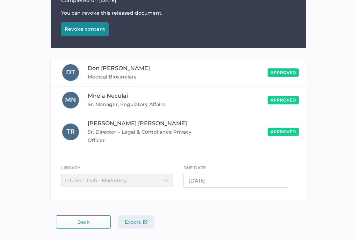
click at [135, 223] on span "Export" at bounding box center [136, 222] width 23 height 6
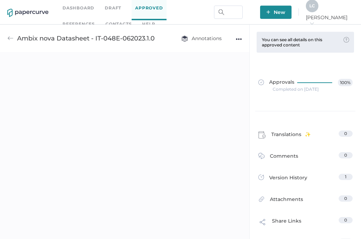
click at [11, 38] on img at bounding box center [10, 38] width 6 height 6
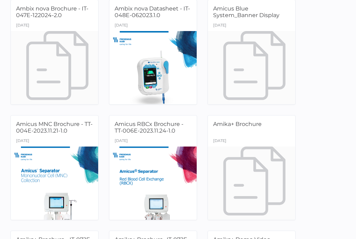
scroll to position [314, 0]
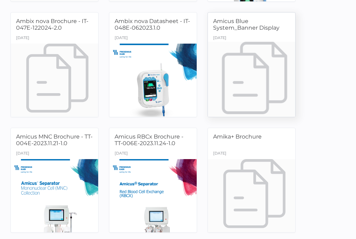
click at [255, 37] on div "March 12th" at bounding box center [251, 39] width 87 height 10
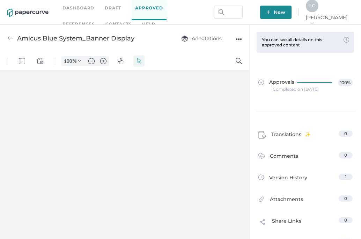
click at [235, 39] on div "Annotations ●●●" at bounding box center [204, 38] width 75 height 13
type input "110"
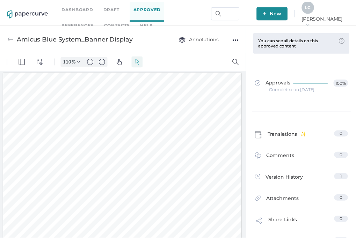
scroll to position [1, 0]
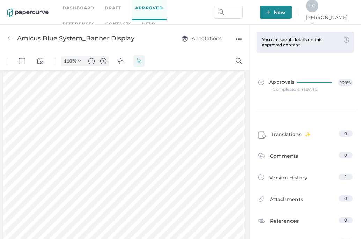
click at [239, 39] on div "●●●" at bounding box center [239, 39] width 6 height 10
click at [225, 49] on span "Download" at bounding box center [217, 52] width 36 height 13
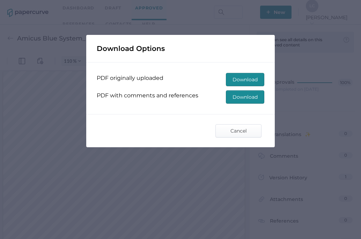
click at [238, 82] on span "Download" at bounding box center [245, 79] width 25 height 13
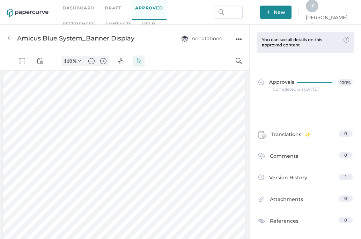
click at [343, 110] on div "Approvals 100% Completed on Mar 7, 2025" at bounding box center [305, 85] width 105 height 51
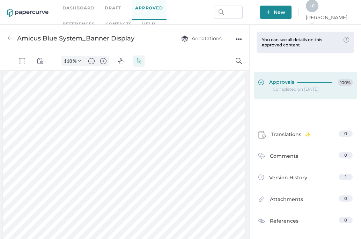
click at [301, 83] on icon at bounding box center [315, 83] width 37 height 0
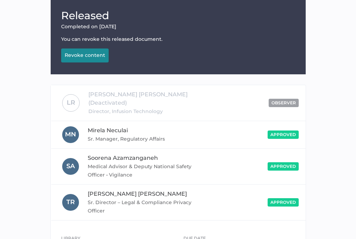
scroll to position [140, 0]
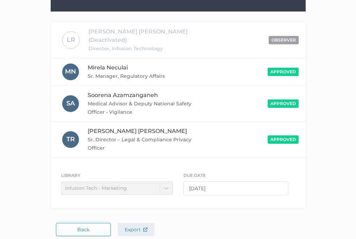
click at [141, 227] on span "Export" at bounding box center [136, 230] width 23 height 6
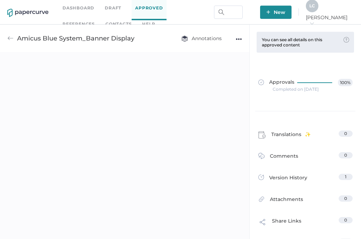
click at [10, 38] on img at bounding box center [10, 38] width 6 height 6
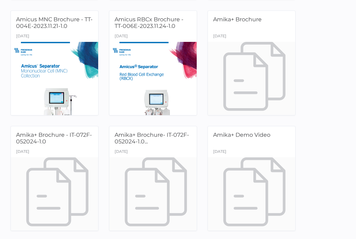
scroll to position [419, 0]
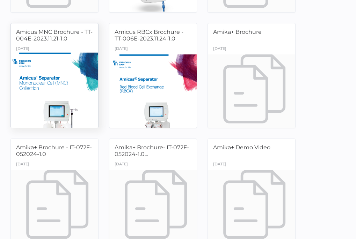
click at [39, 78] on div at bounding box center [55, 90] width 92 height 77
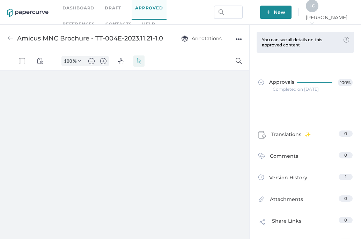
click at [237, 40] on div "●●●" at bounding box center [239, 39] width 6 height 10
type input "110"
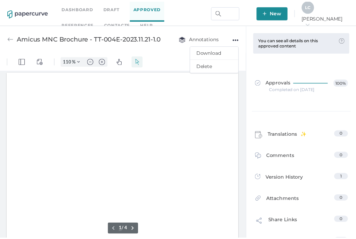
scroll to position [1, 0]
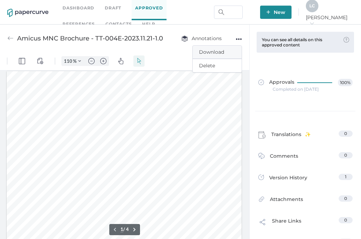
click at [212, 51] on span "Download" at bounding box center [217, 52] width 36 height 13
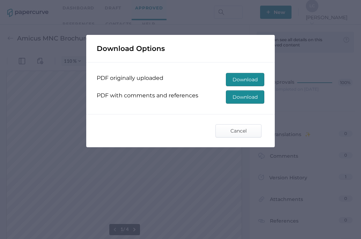
click at [238, 82] on span "Download" at bounding box center [245, 79] width 25 height 13
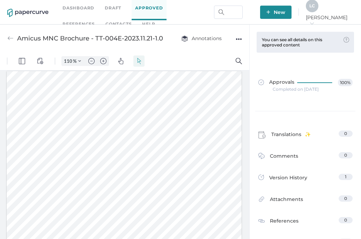
click at [351, 66] on div "Approvals 100% Completed on Mar 15, 2024" at bounding box center [305, 85] width 105 height 51
click at [273, 89] on div "Completed on Mar 15, 2024" at bounding box center [296, 89] width 46 height 0
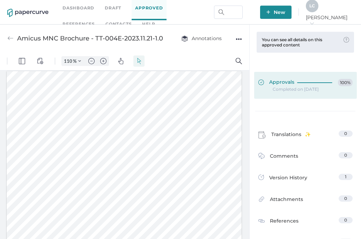
click at [278, 84] on span "Approvals" at bounding box center [276, 83] width 36 height 8
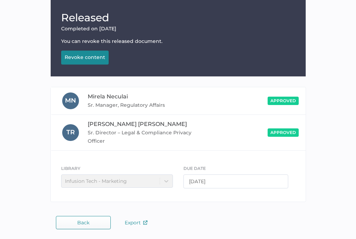
scroll to position [76, 0]
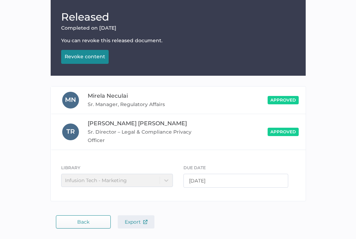
click at [144, 221] on img "button" at bounding box center [145, 222] width 4 height 4
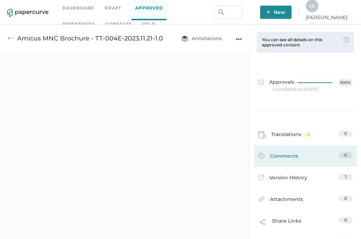
click at [12, 37] on img at bounding box center [10, 38] width 6 height 6
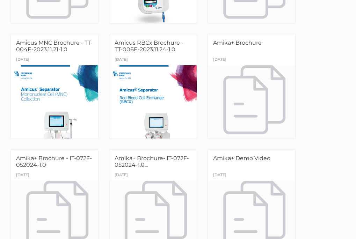
scroll to position [419, 0]
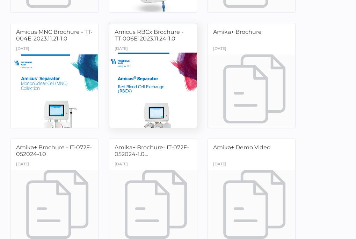
click at [147, 59] on div at bounding box center [153, 90] width 92 height 77
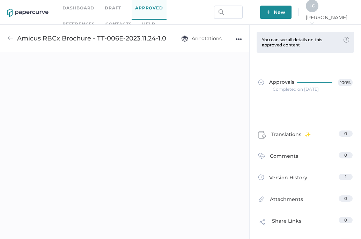
click at [241, 37] on div "●●●" at bounding box center [239, 39] width 6 height 10
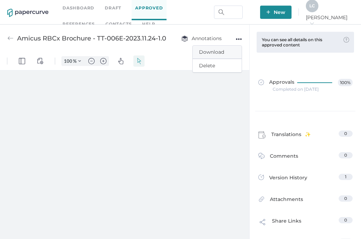
click at [220, 51] on span "Download" at bounding box center [217, 52] width 36 height 13
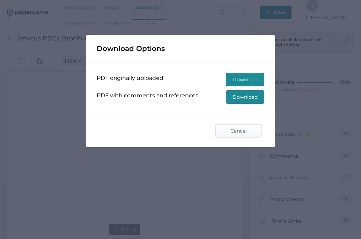
type input "110"
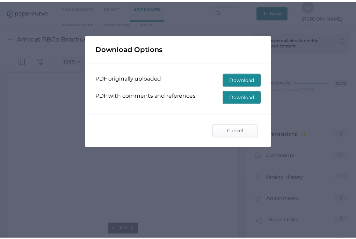
scroll to position [1, 0]
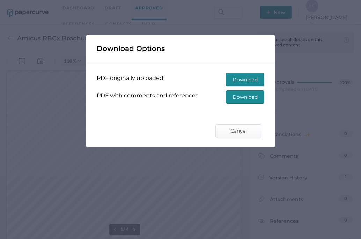
click at [239, 82] on span "Download" at bounding box center [245, 79] width 25 height 13
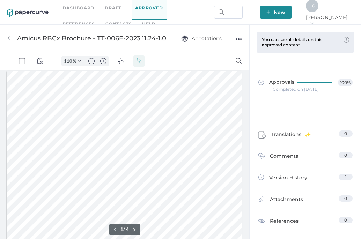
click at [353, 106] on div "Approvals 100% Completed on Mar 15, 2024" at bounding box center [305, 85] width 105 height 51
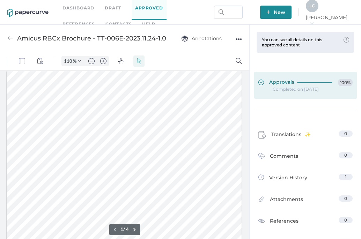
click at [289, 81] on span "Approvals" at bounding box center [276, 83] width 36 height 8
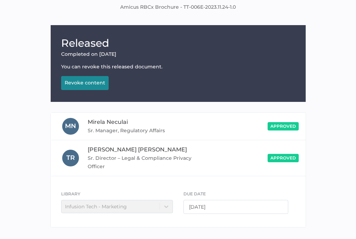
scroll to position [76, 0]
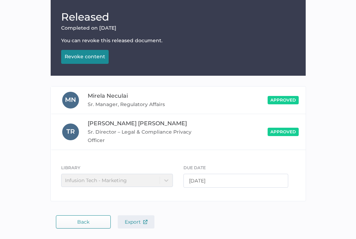
click at [125, 220] on span "Export" at bounding box center [136, 222] width 23 height 6
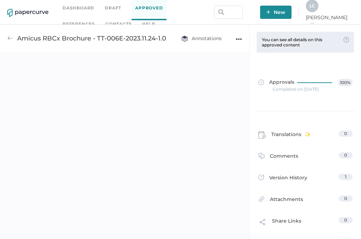
click at [13, 37] on img at bounding box center [10, 38] width 6 height 6
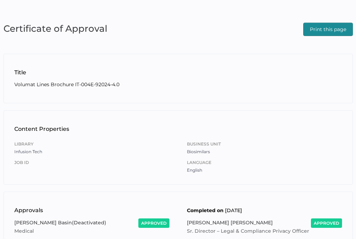
click at [314, 32] on span "Print this page" at bounding box center [328, 29] width 36 height 13
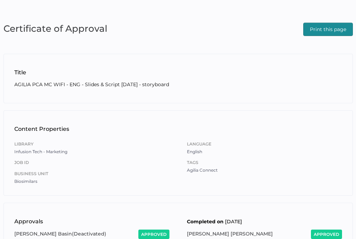
click at [314, 27] on span "Print this page" at bounding box center [328, 29] width 36 height 13
click at [323, 27] on span "Print this page" at bounding box center [328, 29] width 36 height 13
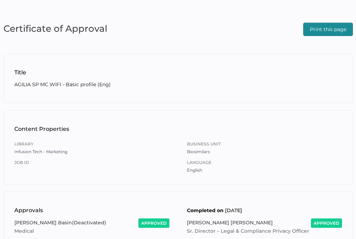
click at [344, 29] on span "Print this page" at bounding box center [328, 29] width 36 height 13
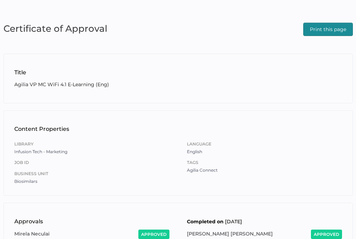
click at [310, 29] on span "Print this page" at bounding box center [328, 29] width 36 height 13
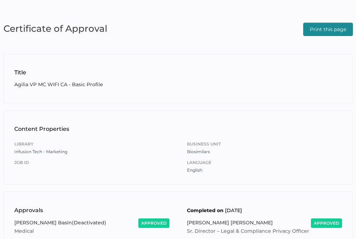
click at [325, 34] on span "Print this page" at bounding box center [328, 29] width 36 height 13
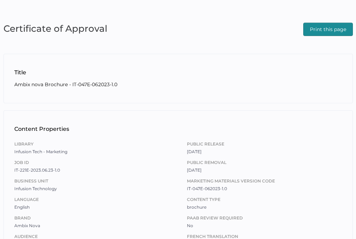
click at [332, 24] on span "Print this page" at bounding box center [328, 29] width 36 height 13
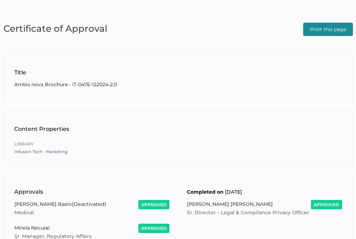
click at [328, 24] on span "Print this page" at bounding box center [328, 29] width 36 height 13
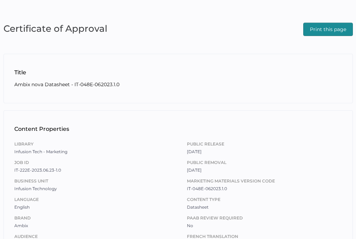
click at [341, 25] on span "Print this page" at bounding box center [328, 29] width 36 height 13
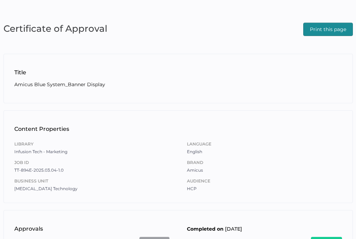
click at [310, 24] on span "Print this page" at bounding box center [328, 29] width 36 height 13
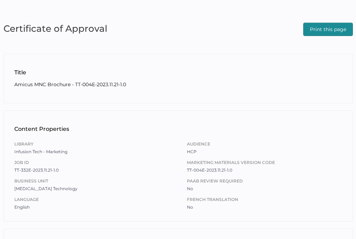
click at [320, 27] on span "Print this page" at bounding box center [328, 29] width 36 height 13
click at [318, 30] on span "Print this page" at bounding box center [328, 29] width 36 height 13
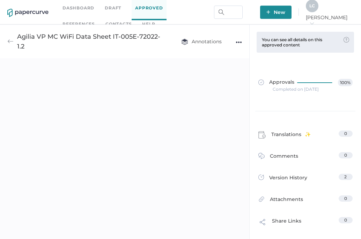
click at [11, 39] on img at bounding box center [10, 41] width 6 height 6
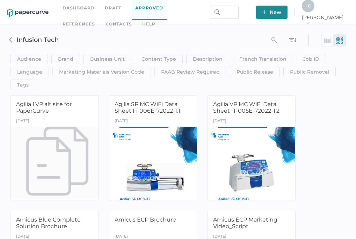
click at [145, 11] on link "Approved" at bounding box center [149, 8] width 35 height 24
click at [12, 41] on img at bounding box center [11, 40] width 6 height 6
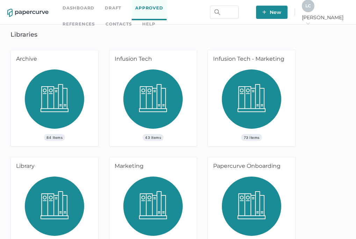
click at [240, 109] on img at bounding box center [251, 101] width 59 height 65
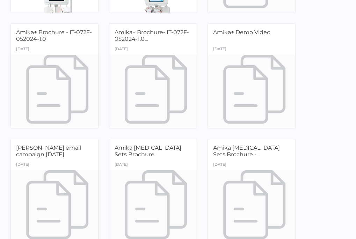
scroll to position [524, 0]
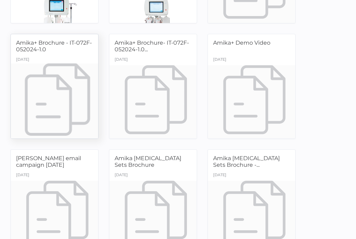
click at [54, 54] on div "Amika+ Brochure - IT-072F-052024-1.0" at bounding box center [54, 47] width 77 height 16
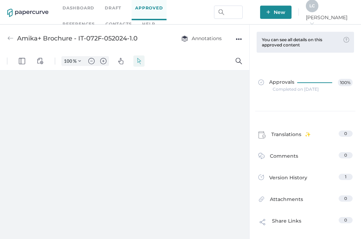
type input "110"
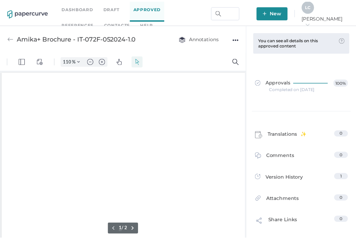
scroll to position [1, 1]
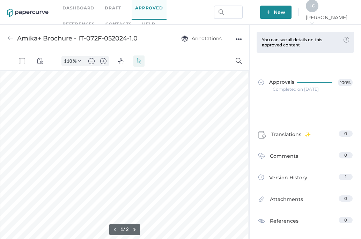
click at [237, 38] on div "●●●" at bounding box center [239, 39] width 6 height 10
click at [217, 50] on span "Download" at bounding box center [217, 52] width 36 height 13
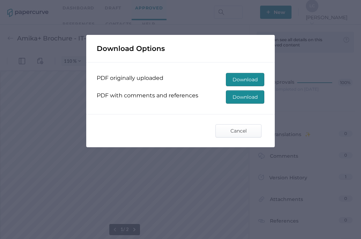
click at [251, 79] on span "Download" at bounding box center [245, 79] width 25 height 13
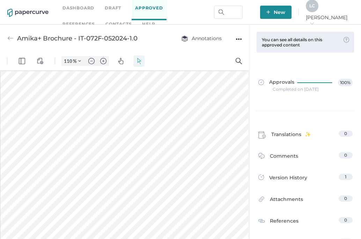
click at [348, 105] on div "Approvals 100% Completed on Aug 22, 2024" at bounding box center [305, 85] width 105 height 51
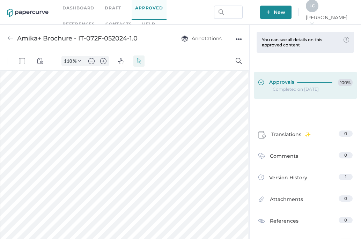
click at [299, 84] on div at bounding box center [316, 81] width 38 height 5
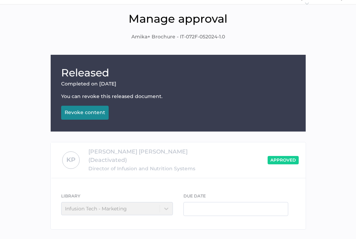
scroll to position [41, 0]
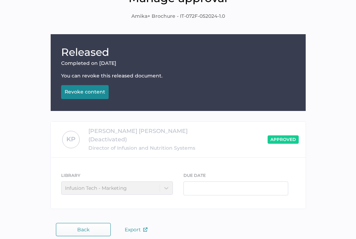
drag, startPoint x: 67, startPoint y: 228, endPoint x: 39, endPoint y: 215, distance: 30.1
click at [39, 215] on div "Released Completed on Aug 22, 2024 You can revoke this released document. Revok…" at bounding box center [177, 135] width 345 height 202
click at [64, 223] on button "Back" at bounding box center [83, 229] width 55 height 13
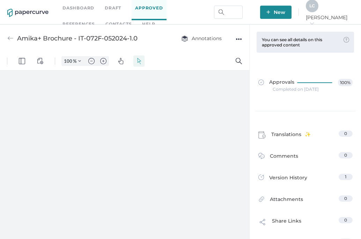
click at [13, 36] on img at bounding box center [10, 38] width 6 height 6
type input "110"
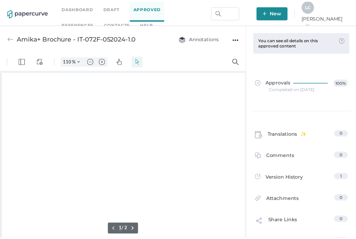
scroll to position [1, 1]
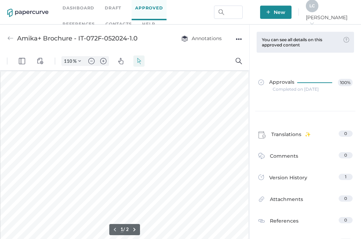
click at [8, 38] on img at bounding box center [10, 38] width 6 height 6
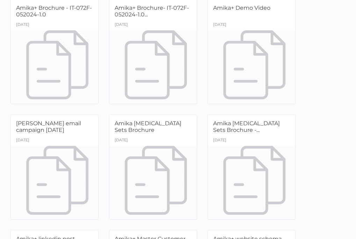
scroll to position [524, 0]
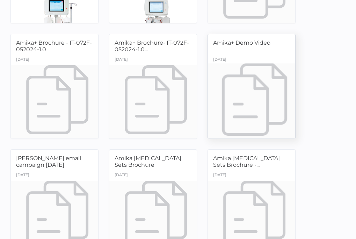
click at [236, 58] on div "June 19th" at bounding box center [251, 60] width 87 height 10
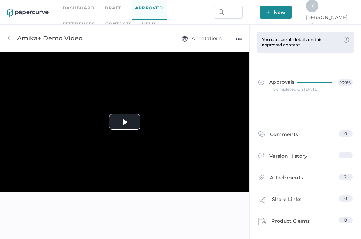
click at [239, 38] on div "●●●" at bounding box center [239, 39] width 6 height 10
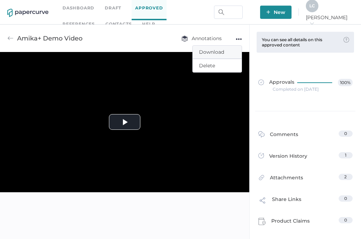
click at [224, 48] on span "Download" at bounding box center [217, 52] width 36 height 13
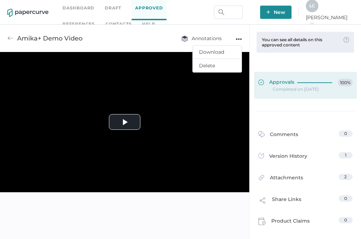
click at [287, 86] on span "Approvals" at bounding box center [276, 83] width 36 height 8
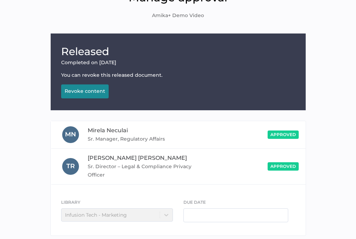
scroll to position [76, 0]
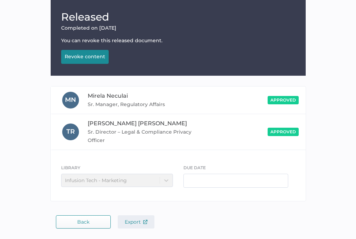
click at [137, 224] on span "Export" at bounding box center [136, 222] width 23 height 6
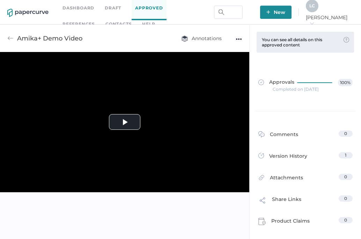
click at [11, 38] on img at bounding box center [10, 38] width 6 height 6
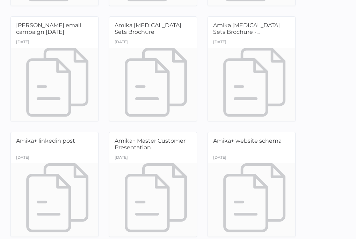
scroll to position [663, 0]
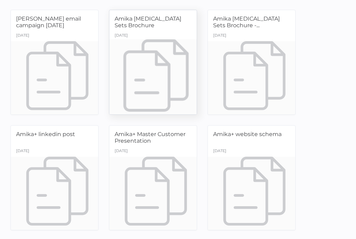
click at [138, 42] on div at bounding box center [153, 77] width 92 height 77
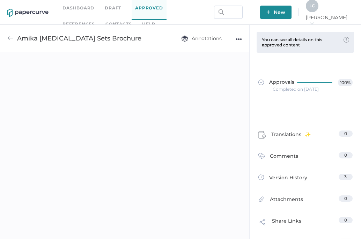
click at [235, 39] on div "Annotations ●●●" at bounding box center [204, 38] width 75 height 13
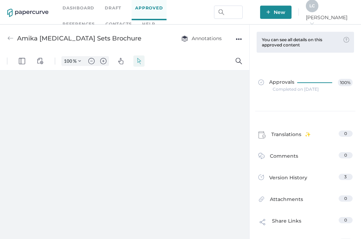
click at [239, 40] on div "●●●" at bounding box center [239, 39] width 6 height 10
click at [225, 49] on span "Download" at bounding box center [217, 52] width 36 height 13
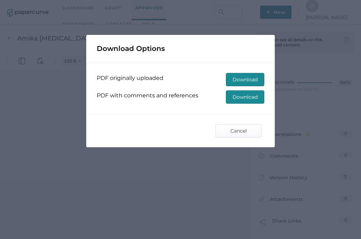
click at [240, 80] on span "Download" at bounding box center [245, 79] width 25 height 13
type input "110"
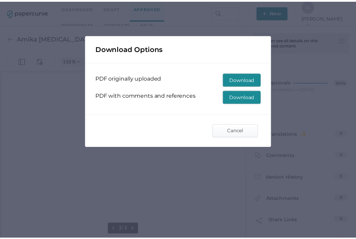
scroll to position [1, 0]
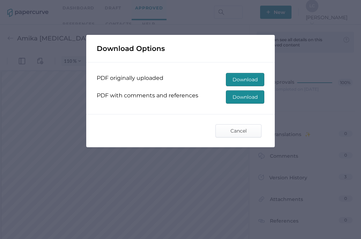
click at [242, 79] on span "Download" at bounding box center [245, 79] width 25 height 13
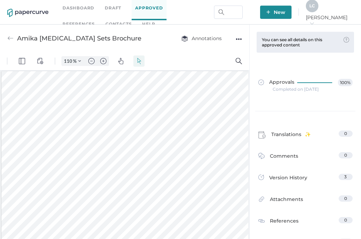
click at [343, 103] on div "Approvals 100% Completed on Jul 19, 2024" at bounding box center [305, 85] width 105 height 51
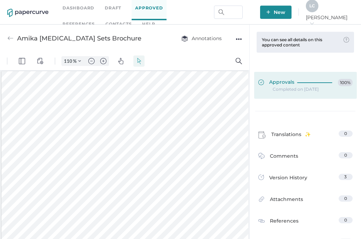
click at [267, 81] on span "Approvals" at bounding box center [276, 83] width 36 height 8
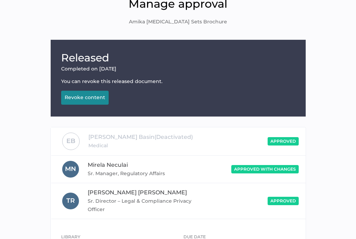
scroll to position [104, 0]
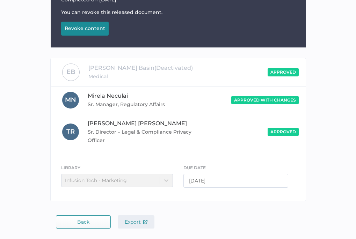
click at [139, 221] on span "Export" at bounding box center [136, 222] width 23 height 6
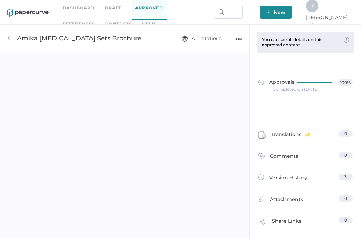
click at [12, 39] on img at bounding box center [10, 38] width 6 height 6
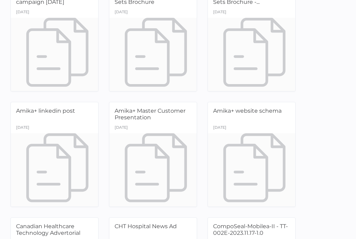
scroll to position [698, 0]
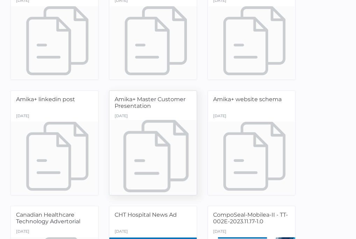
click at [155, 106] on div "Amika+ Master Customer Presentation" at bounding box center [153, 104] width 77 height 16
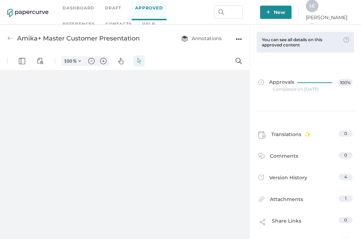
click at [237, 38] on div "●●●" at bounding box center [239, 39] width 6 height 10
click at [220, 51] on span "Download" at bounding box center [217, 52] width 36 height 13
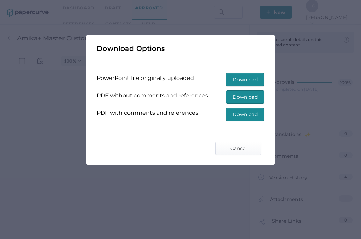
click at [234, 94] on span "Download" at bounding box center [245, 97] width 25 height 13
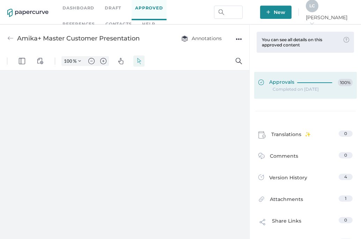
click at [293, 84] on div "Approvals 100%" at bounding box center [305, 83] width 94 height 8
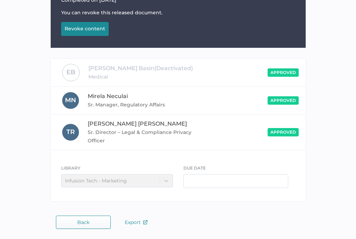
scroll to position [104, 0]
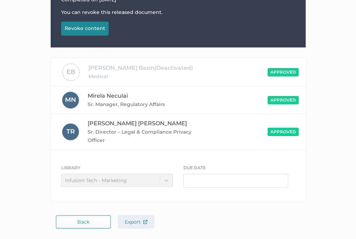
click at [143, 222] on img "button" at bounding box center [145, 222] width 4 height 4
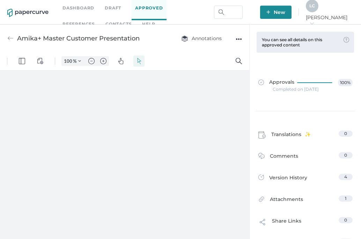
click at [10, 38] on img at bounding box center [10, 38] width 6 height 6
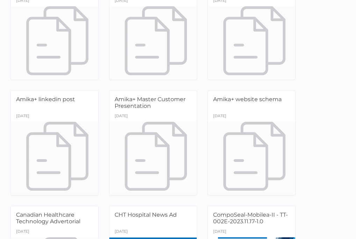
scroll to position [733, 0]
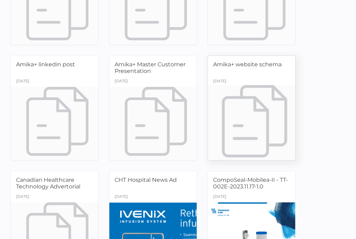
click at [253, 65] on span "Amika+ website schema" at bounding box center [247, 64] width 68 height 7
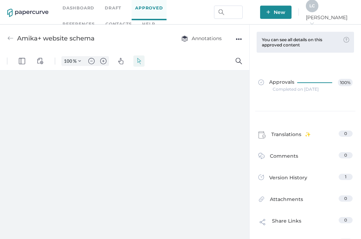
type input "110"
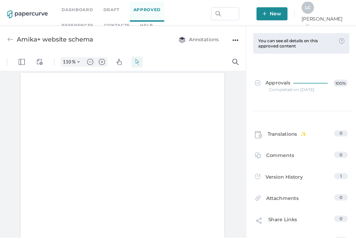
scroll to position [0, 0]
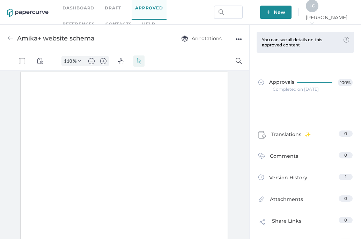
click at [237, 39] on div "●●●" at bounding box center [239, 39] width 6 height 10
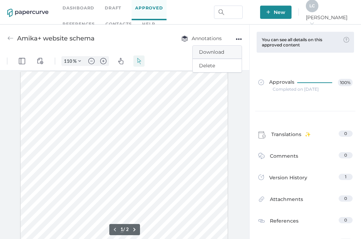
click at [219, 51] on span "Download" at bounding box center [217, 52] width 36 height 13
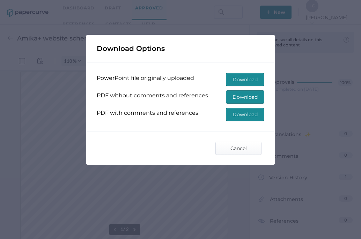
click at [234, 98] on span "Download" at bounding box center [245, 97] width 25 height 13
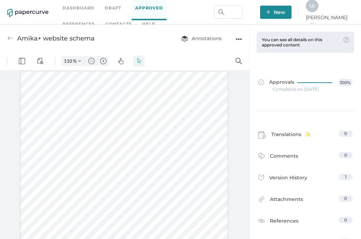
click at [346, 61] on div "Approvals 100% Completed on Dec 2, 2024" at bounding box center [305, 85] width 105 height 51
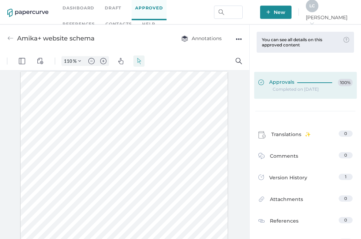
click at [302, 86] on div at bounding box center [316, 83] width 38 height 8
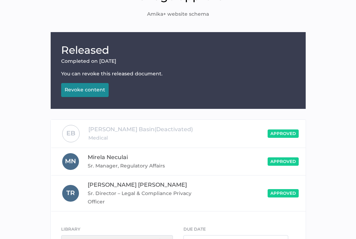
scroll to position [104, 0]
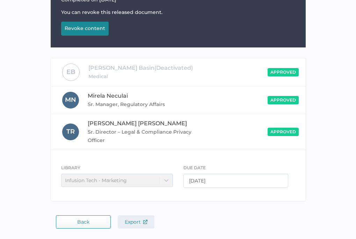
click at [131, 223] on span "Export" at bounding box center [136, 222] width 23 height 6
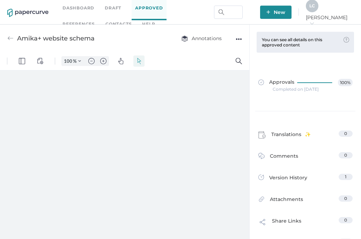
click at [12, 37] on img at bounding box center [10, 38] width 6 height 6
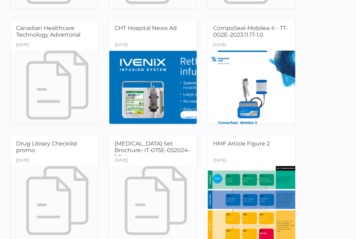
scroll to position [873, 0]
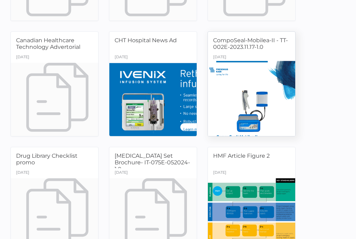
click at [235, 42] on span "CompoSeal-Mobilea-II - TT-002E-2023.11.17-1.0" at bounding box center [250, 43] width 75 height 13
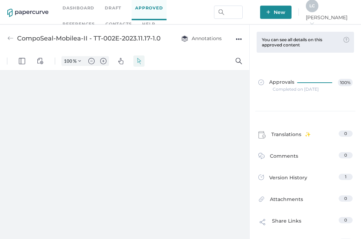
type input "110"
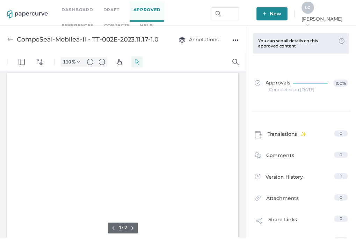
scroll to position [1, 0]
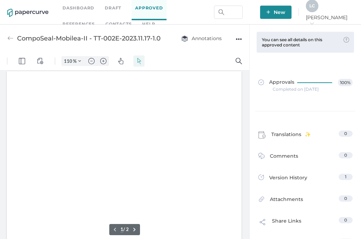
click at [240, 40] on div "●●●" at bounding box center [239, 39] width 6 height 10
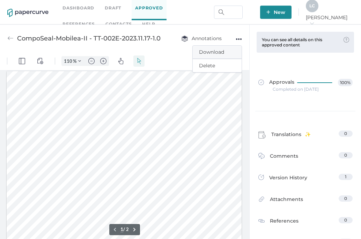
click at [221, 51] on span "Download" at bounding box center [217, 52] width 36 height 13
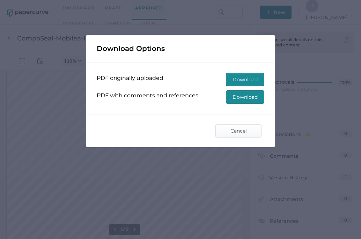
click at [244, 80] on span "Download" at bounding box center [245, 79] width 25 height 13
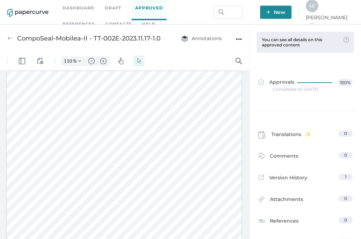
click at [350, 106] on div "Approvals 100% Completed on Mar 15, 2024" at bounding box center [305, 85] width 105 height 51
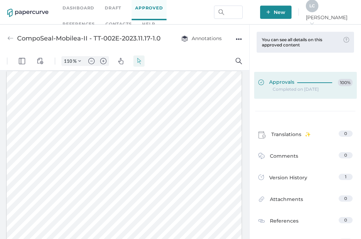
click at [285, 81] on span "Approvals" at bounding box center [276, 83] width 36 height 8
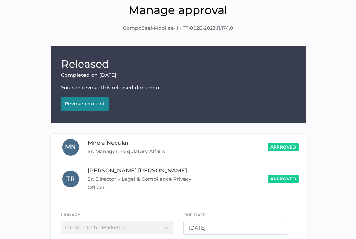
scroll to position [76, 0]
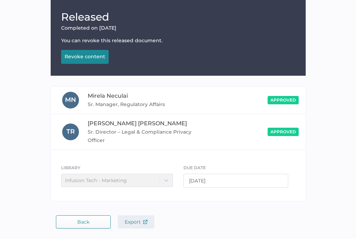
click at [138, 223] on span "Export" at bounding box center [136, 222] width 23 height 6
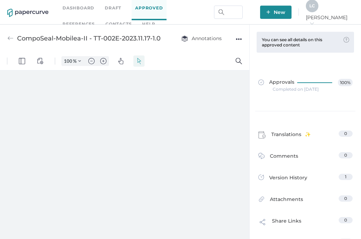
type input "110"
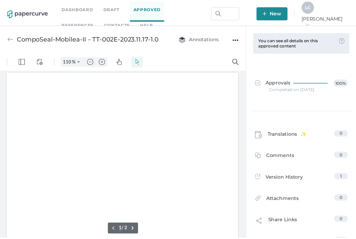
scroll to position [1, 0]
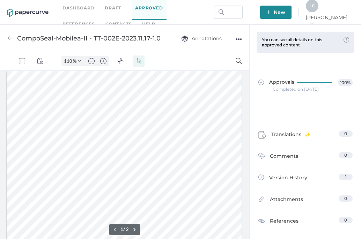
click at [11, 36] on img at bounding box center [10, 38] width 6 height 6
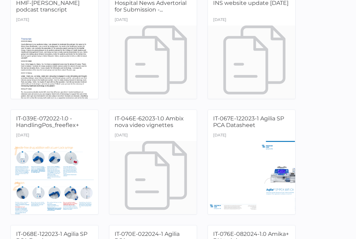
scroll to position [1222, 0]
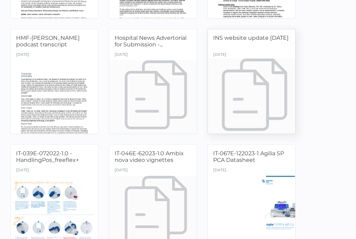
click at [238, 54] on div "July 19th" at bounding box center [251, 55] width 87 height 10
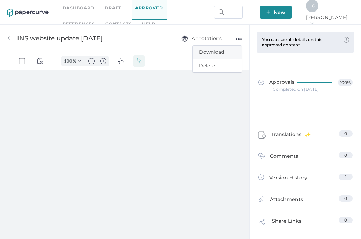
click at [219, 52] on span "Download" at bounding box center [217, 52] width 36 height 13
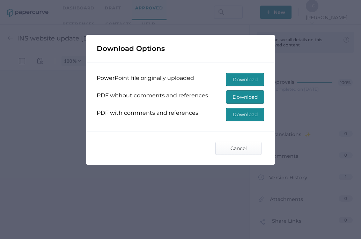
type input "110"
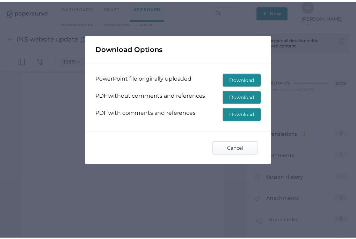
scroll to position [0, 0]
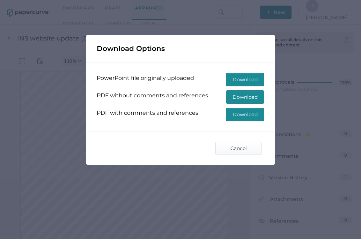
click at [244, 94] on span "Download" at bounding box center [245, 97] width 25 height 13
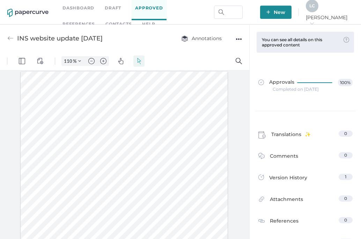
click at [348, 64] on div "Approvals 100% Completed on Jul 19, 2024" at bounding box center [305, 85] width 105 height 51
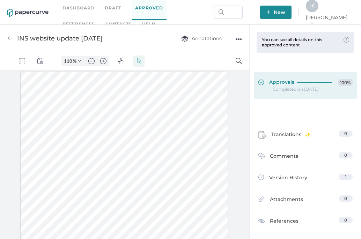
click at [297, 84] on div at bounding box center [316, 83] width 38 height 8
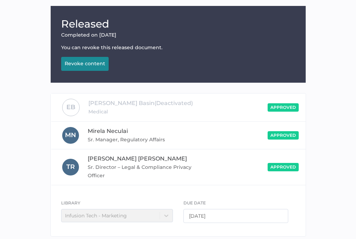
scroll to position [104, 0]
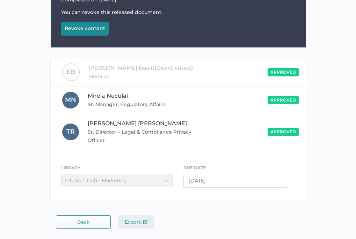
click at [142, 221] on span "Export" at bounding box center [136, 222] width 23 height 6
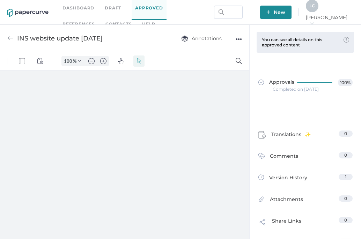
click at [14, 38] on div "INS website update July 2024" at bounding box center [54, 38] width 95 height 13
type input "110"
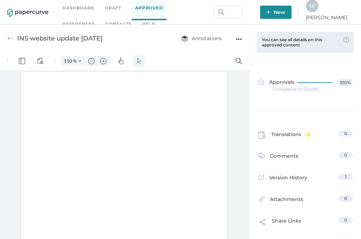
click at [11, 37] on img at bounding box center [10, 38] width 6 height 6
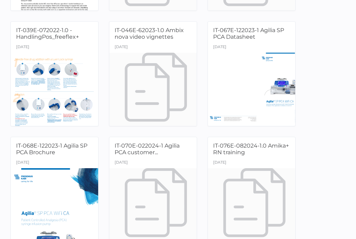
scroll to position [1362, 0]
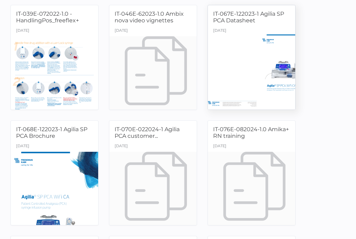
click at [239, 41] on div at bounding box center [252, 72] width 92 height 77
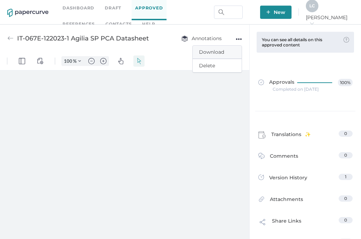
click at [219, 50] on span "Download" at bounding box center [217, 52] width 36 height 13
type input "110"
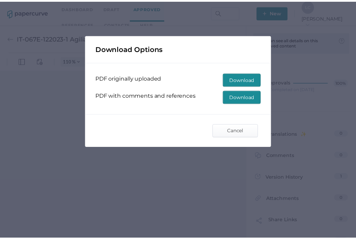
scroll to position [1, 0]
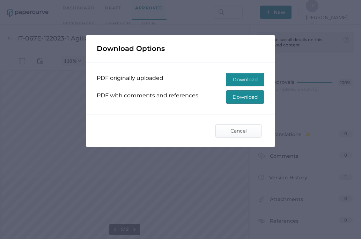
click at [241, 79] on span "Download" at bounding box center [245, 79] width 25 height 13
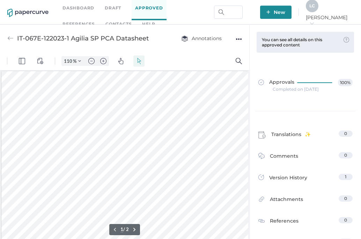
click at [348, 105] on div "Approvals 100% Completed on Jan 25, 2024" at bounding box center [305, 85] width 105 height 51
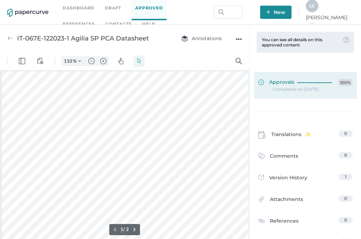
click at [290, 85] on span "Approvals" at bounding box center [276, 83] width 36 height 8
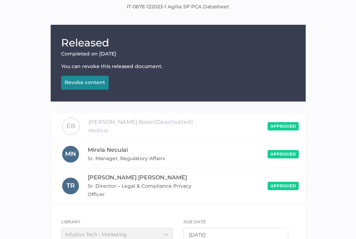
scroll to position [104, 0]
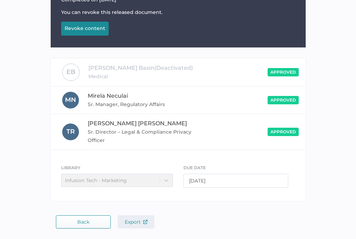
click at [130, 223] on span "Export" at bounding box center [136, 222] width 23 height 6
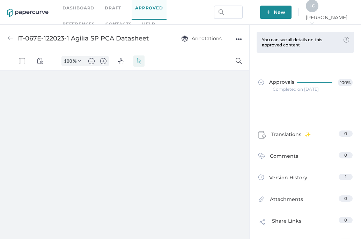
type input "110"
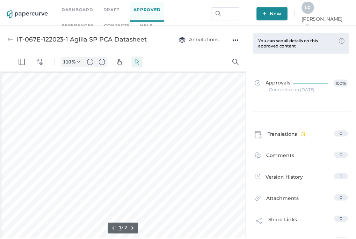
scroll to position [1, 0]
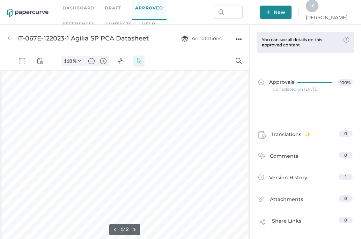
click at [10, 37] on img at bounding box center [10, 38] width 6 height 6
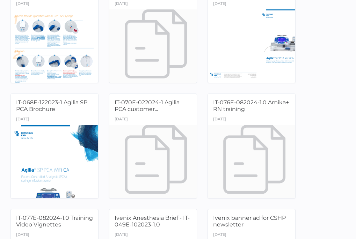
scroll to position [1397, 0]
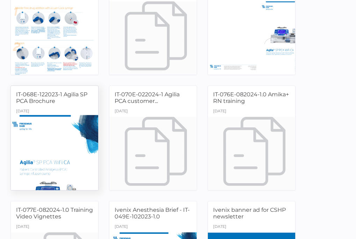
click at [69, 141] on div at bounding box center [55, 153] width 92 height 77
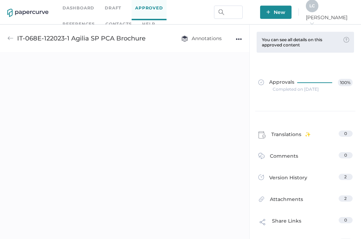
click at [234, 40] on div "Annotations ●●●" at bounding box center [204, 38] width 75 height 13
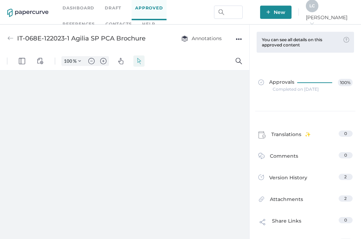
click at [241, 40] on div "●●●" at bounding box center [239, 39] width 6 height 10
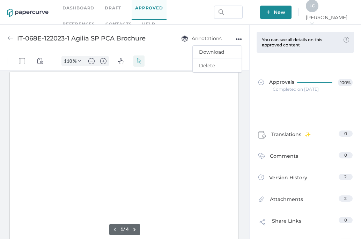
type input "58"
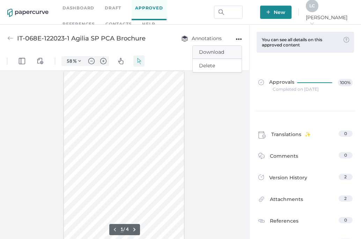
click at [226, 52] on span "Download" at bounding box center [217, 52] width 36 height 13
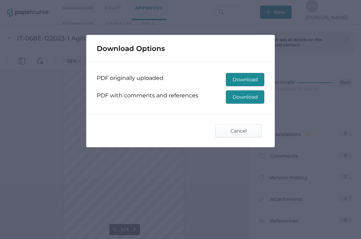
click at [249, 79] on span "Download" at bounding box center [245, 79] width 25 height 13
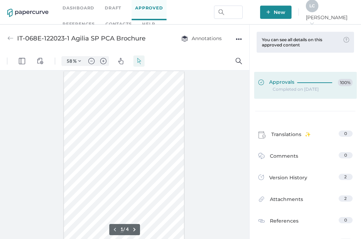
click at [297, 83] on div at bounding box center [316, 81] width 38 height 5
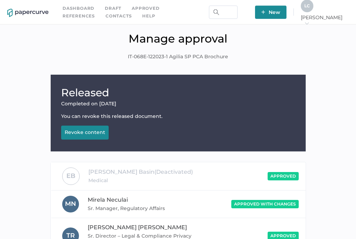
click at [346, 94] on div "Released Completed on Feb 11, 2024 You can revoke this released document. Revok…" at bounding box center [177, 192] width 345 height 234
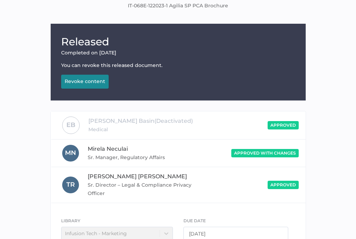
scroll to position [104, 0]
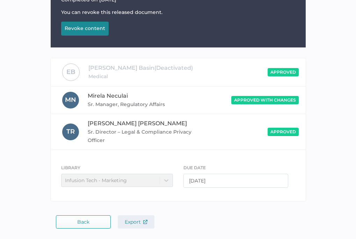
click at [140, 223] on span "Export" at bounding box center [136, 222] width 23 height 6
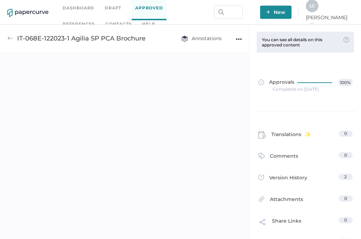
click at [7, 38] on img at bounding box center [10, 38] width 6 height 6
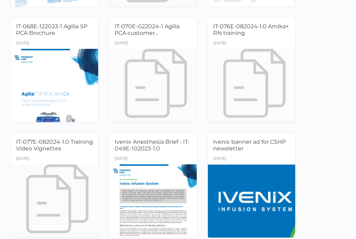
scroll to position [1466, 0]
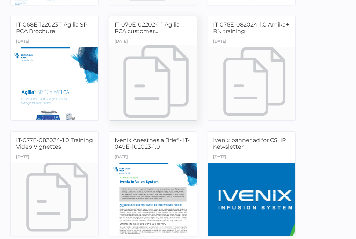
click at [150, 44] on div "March 5th" at bounding box center [152, 42] width 87 height 10
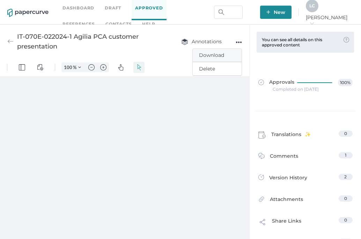
click at [215, 55] on span "Download" at bounding box center [217, 55] width 36 height 13
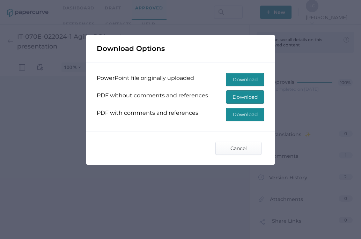
click at [239, 93] on span "Download" at bounding box center [245, 97] width 25 height 13
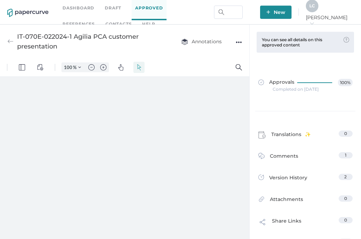
click at [299, 89] on div "Completed on Feb 29, 2024" at bounding box center [296, 89] width 46 height 0
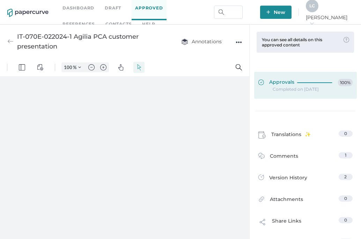
click at [293, 85] on div "Approvals 100%" at bounding box center [305, 83] width 94 height 8
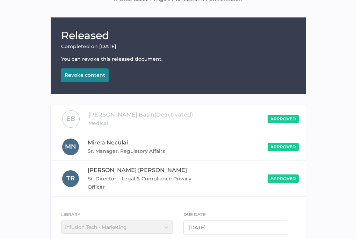
scroll to position [104, 0]
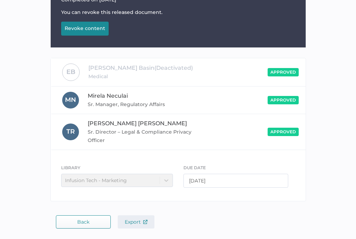
click at [129, 221] on span "Export" at bounding box center [136, 222] width 23 height 6
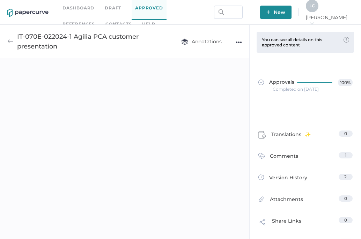
click at [8, 42] on img at bounding box center [10, 41] width 6 height 6
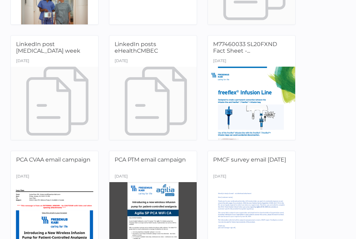
scroll to position [2461, 0]
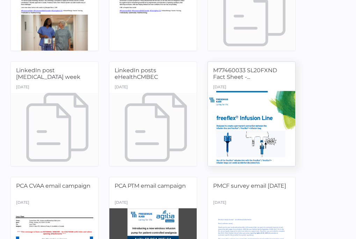
click at [235, 99] on div at bounding box center [252, 129] width 92 height 77
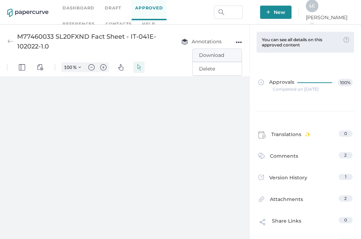
click at [226, 52] on span "Download" at bounding box center [217, 55] width 36 height 13
type input "58"
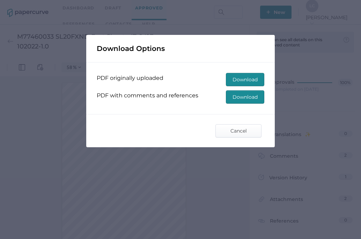
click at [241, 78] on span "Download" at bounding box center [245, 79] width 25 height 13
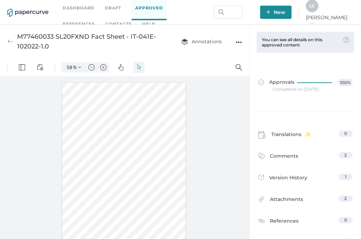
click at [340, 111] on div at bounding box center [305, 111] width 100 height 0
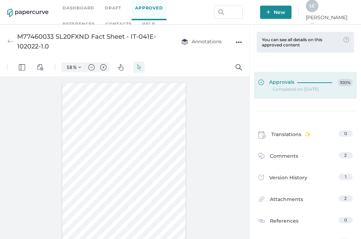
click at [291, 81] on span "Approvals" at bounding box center [276, 83] width 36 height 8
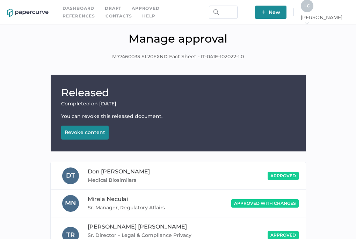
scroll to position [103, 0]
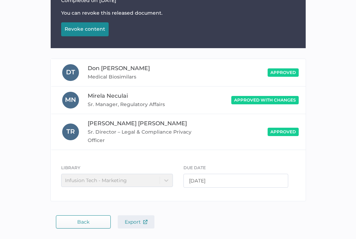
click at [134, 224] on span "Export" at bounding box center [136, 222] width 23 height 6
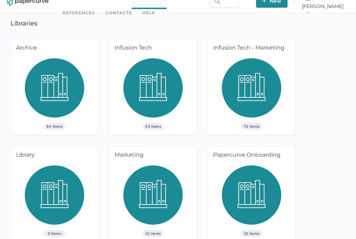
scroll to position [20, 0]
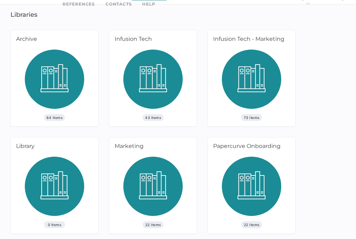
click at [253, 76] on img at bounding box center [251, 82] width 59 height 65
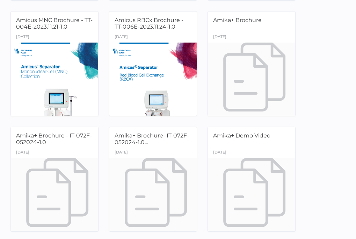
scroll to position [419, 0]
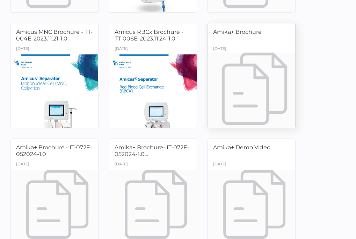
click at [250, 47] on div "[DATE]" at bounding box center [251, 49] width 87 height 10
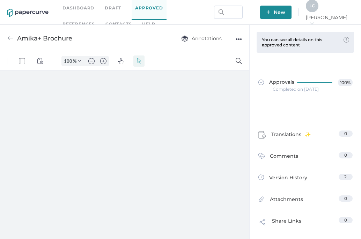
click at [238, 39] on div "●●●" at bounding box center [239, 39] width 6 height 10
type input "110"
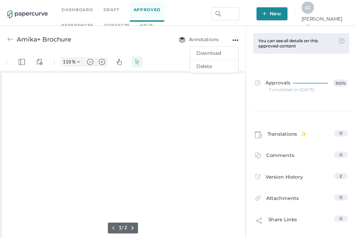
scroll to position [1, 1]
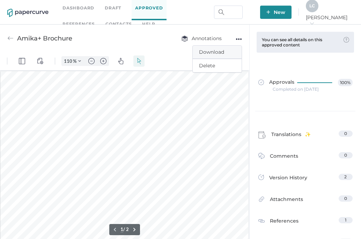
click at [219, 48] on span "Download" at bounding box center [217, 52] width 36 height 13
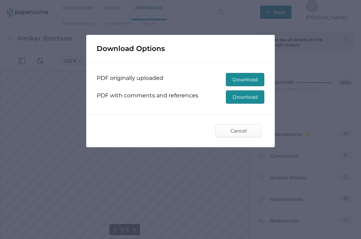
click at [251, 79] on span "Download" at bounding box center [245, 79] width 25 height 13
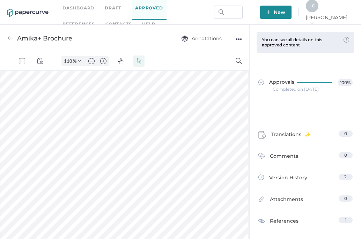
click at [345, 111] on div at bounding box center [305, 111] width 100 height 0
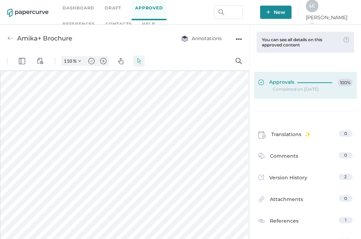
click at [286, 82] on span "Approvals" at bounding box center [276, 83] width 36 height 8
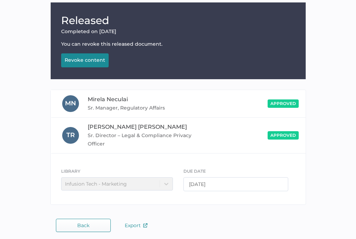
scroll to position [76, 0]
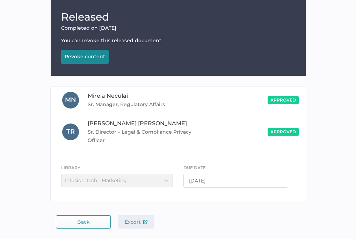
click at [138, 224] on span "Export" at bounding box center [136, 222] width 23 height 6
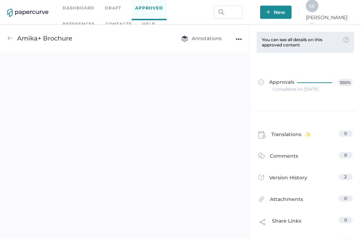
click at [9, 38] on img at bounding box center [10, 38] width 6 height 6
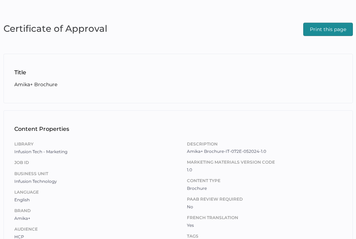
click at [319, 29] on span "Print this page" at bounding box center [328, 29] width 36 height 13
click at [322, 28] on span "Print this page" at bounding box center [328, 29] width 36 height 13
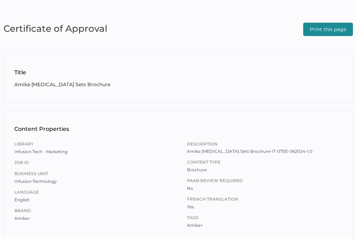
click at [318, 35] on span "Print this page" at bounding box center [328, 29] width 36 height 13
click at [324, 28] on span "Print this page" at bounding box center [328, 29] width 36 height 13
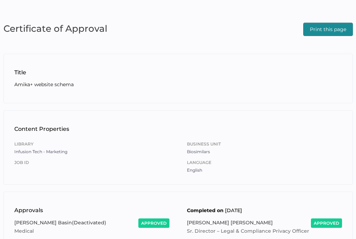
click at [317, 33] on span "Print this page" at bounding box center [328, 29] width 36 height 13
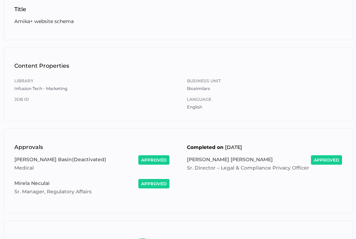
scroll to position [134, 0]
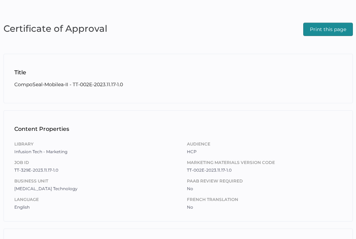
click at [341, 25] on span "Print this page" at bounding box center [328, 29] width 36 height 13
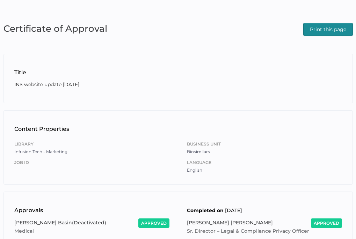
click at [330, 27] on span "Print this page" at bounding box center [328, 29] width 36 height 13
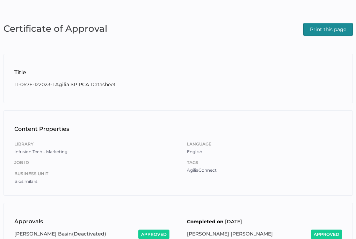
click at [317, 31] on span "Print this page" at bounding box center [328, 29] width 36 height 13
click at [319, 22] on div "Print this page" at bounding box center [328, 28] width 50 height 15
click at [321, 27] on span "Print this page" at bounding box center [328, 29] width 36 height 13
click at [321, 31] on span "Print this page" at bounding box center [328, 29] width 36 height 13
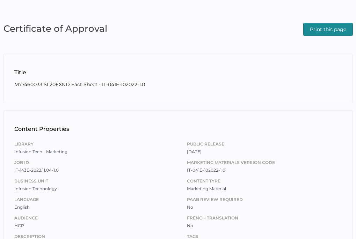
click at [317, 29] on span "Print this page" at bounding box center [328, 29] width 36 height 13
click at [296, 47] on div "Certificate of Approval Print this page Title M77460033 SL20FXND Fact Sheet - I…" at bounding box center [178, 224] width 356 height 448
